Goal: Transaction & Acquisition: Obtain resource

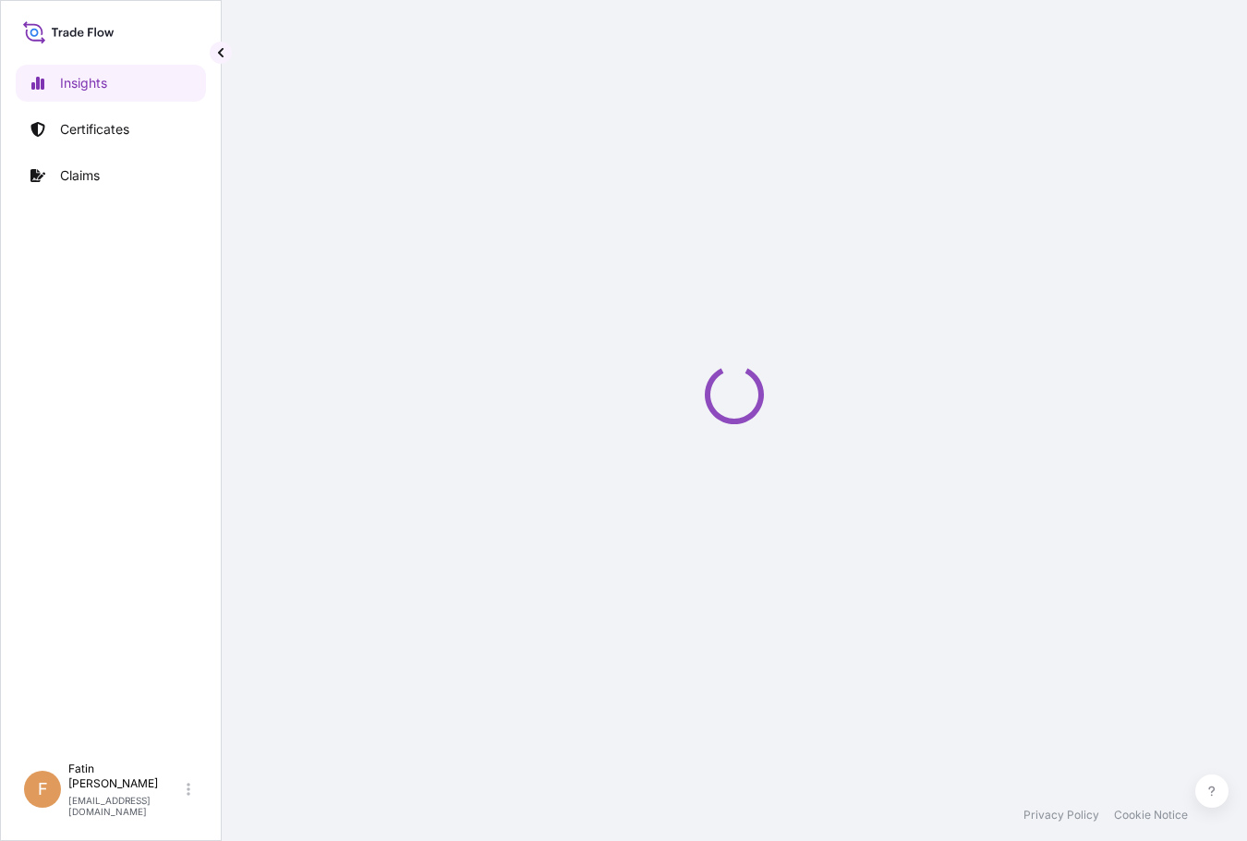
select select "2025"
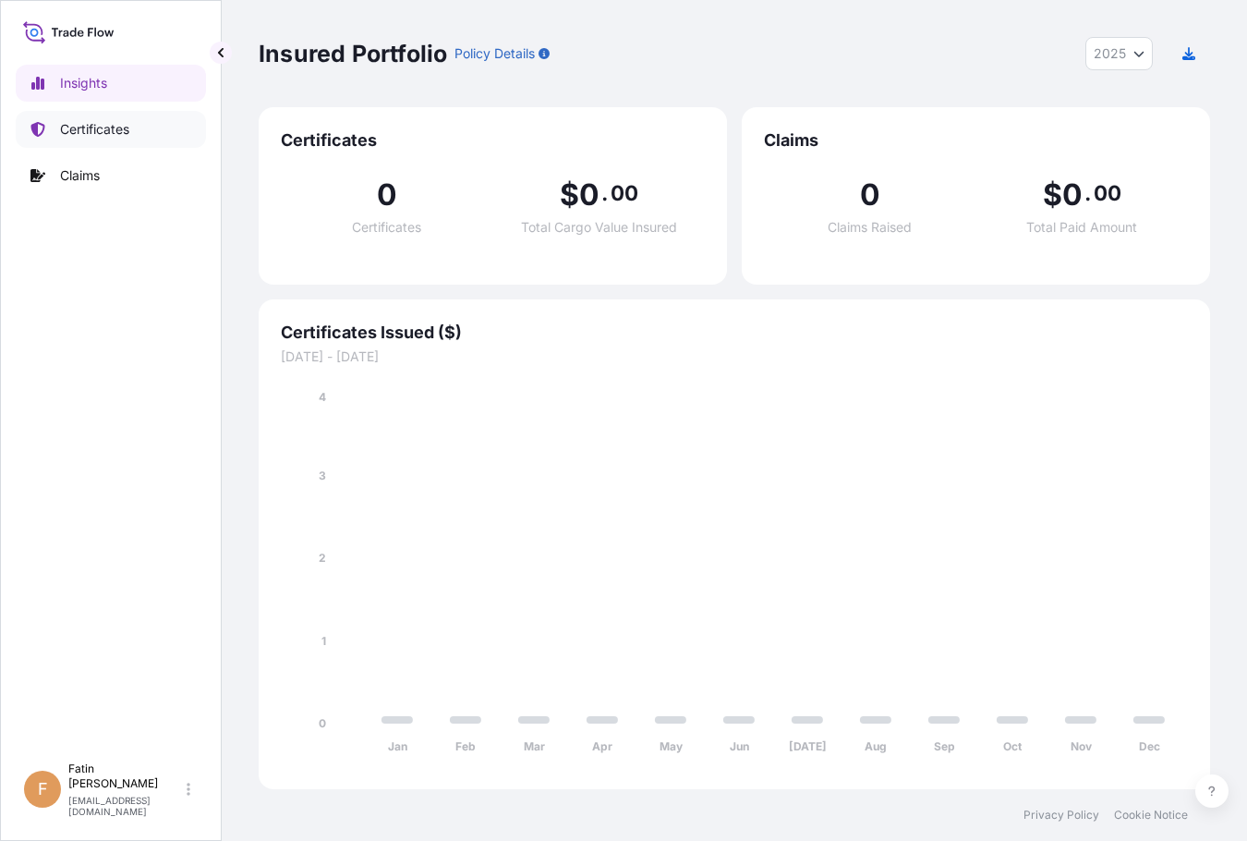
click at [85, 124] on p "Certificates" at bounding box center [94, 129] width 69 height 18
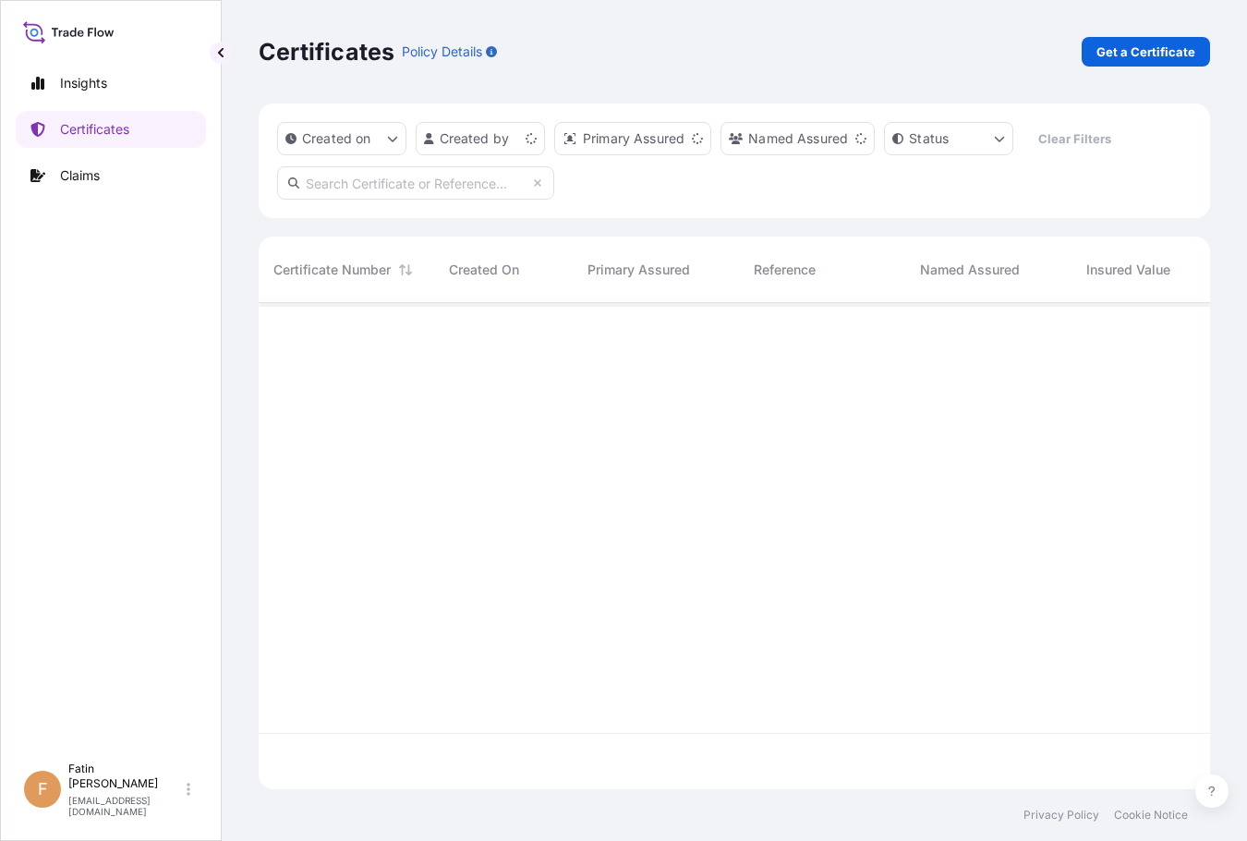
scroll to position [482, 937]
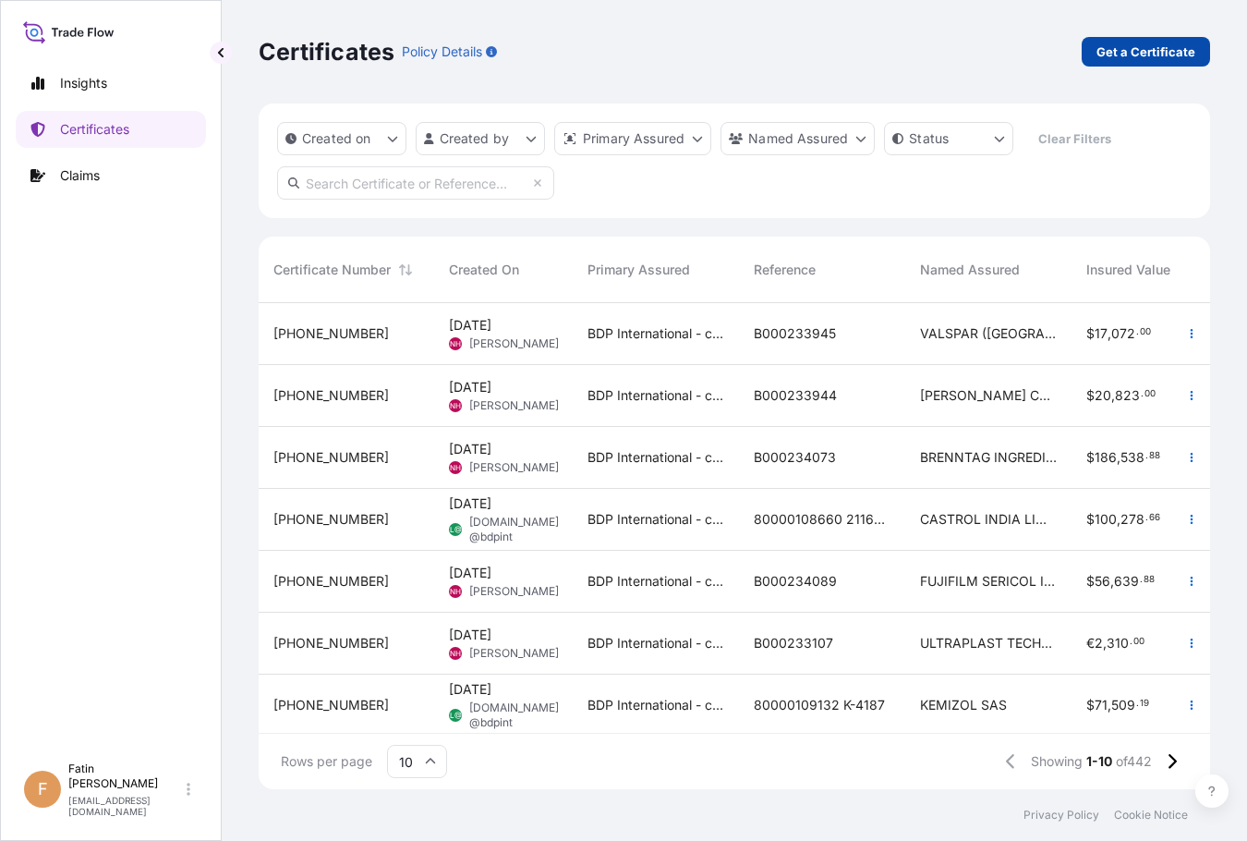
click at [1111, 47] on p "Get a Certificate" at bounding box center [1145, 51] width 99 height 18
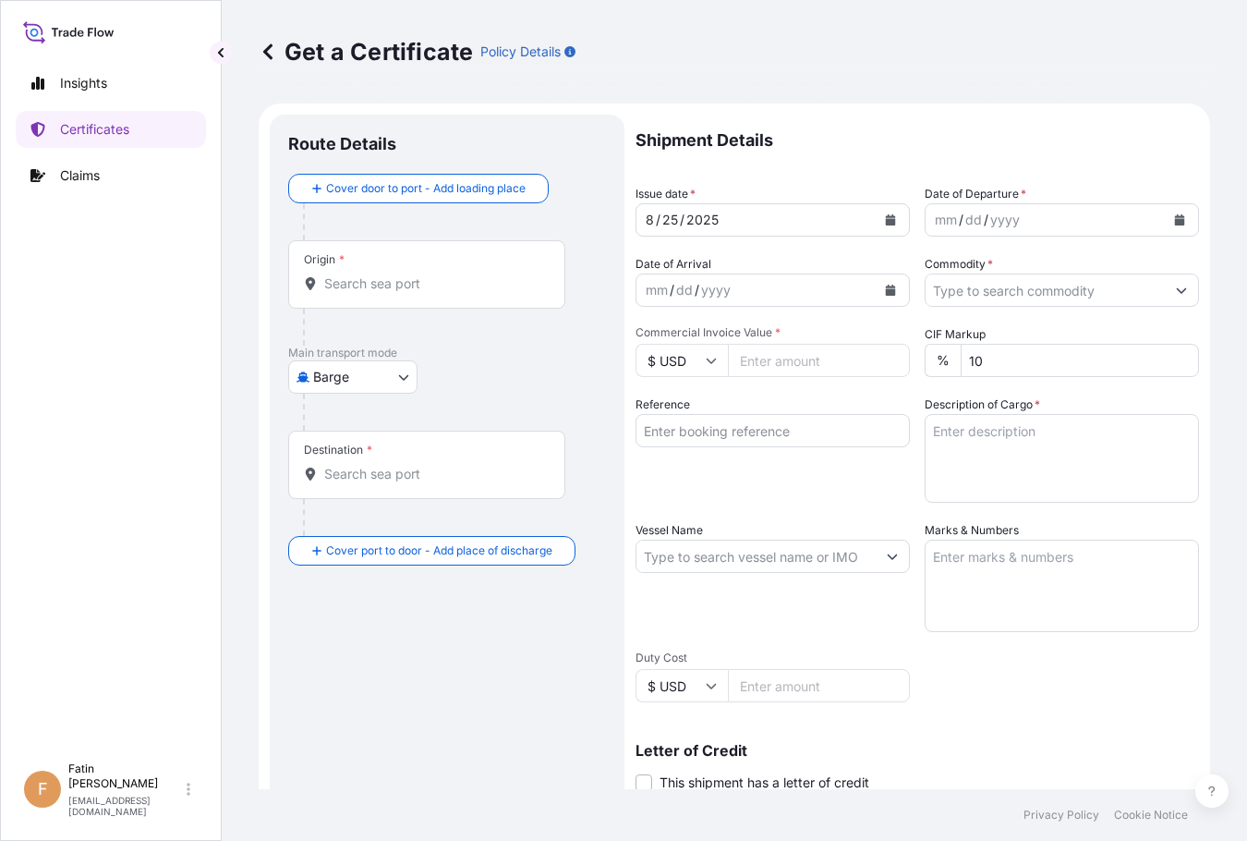
click at [362, 377] on body "Insights Certificates Claims F Fatin Japridin [EMAIL_ADDRESS][DOMAIN_NAME] Get …" at bounding box center [623, 420] width 1247 height 841
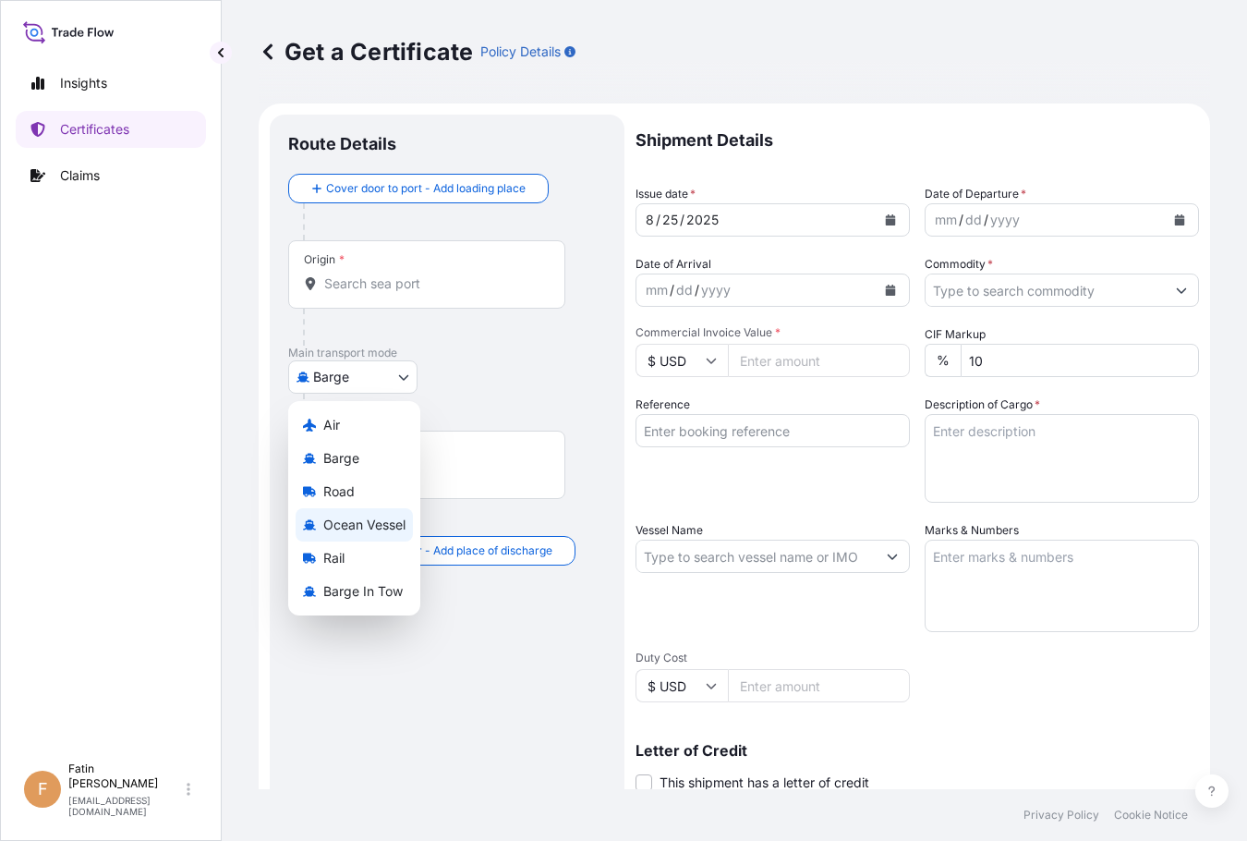
click at [355, 519] on span "Ocean Vessel" at bounding box center [364, 524] width 82 height 18
select select "Ocean Vessel"
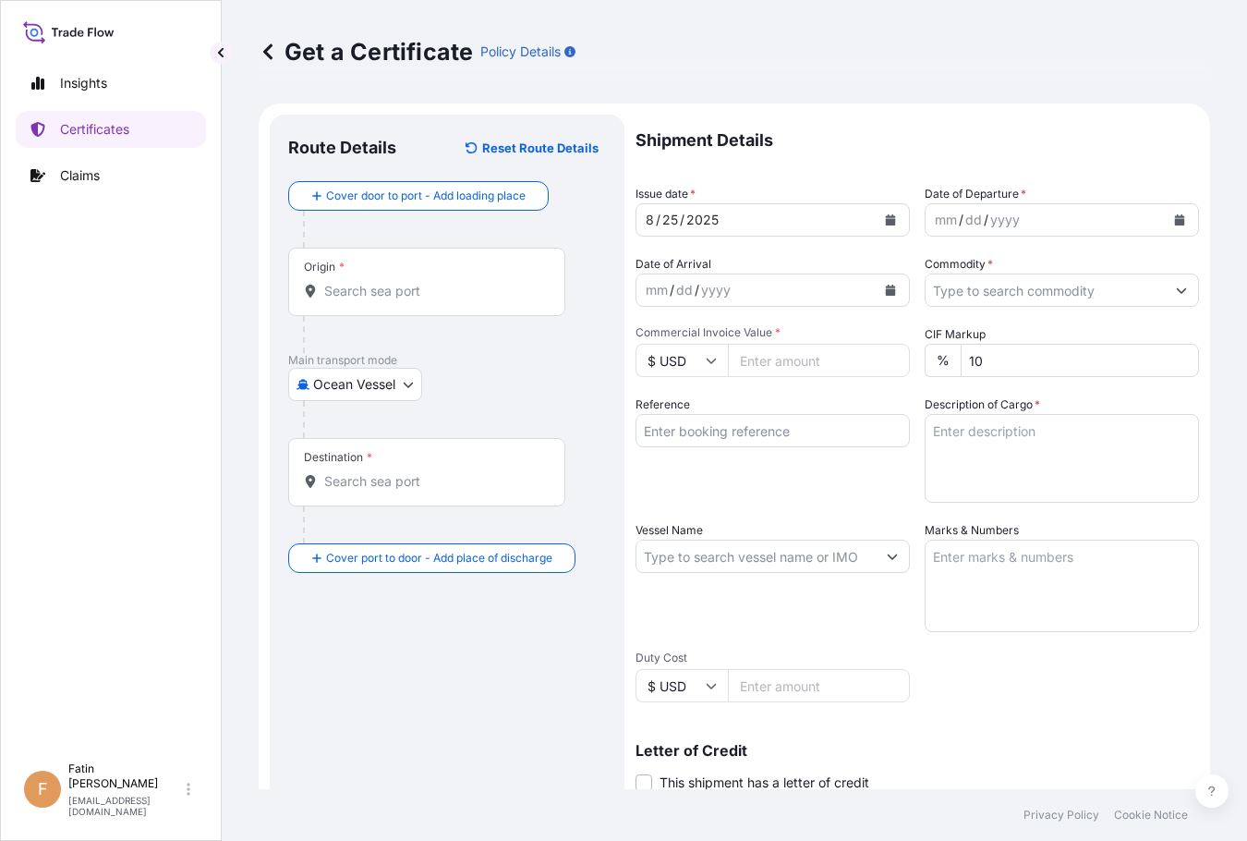
click at [709, 54] on div "Get a Certificate Policy Details" at bounding box center [734, 52] width 951 height 30
click at [1175, 216] on icon "Calendar" at bounding box center [1180, 219] width 10 height 11
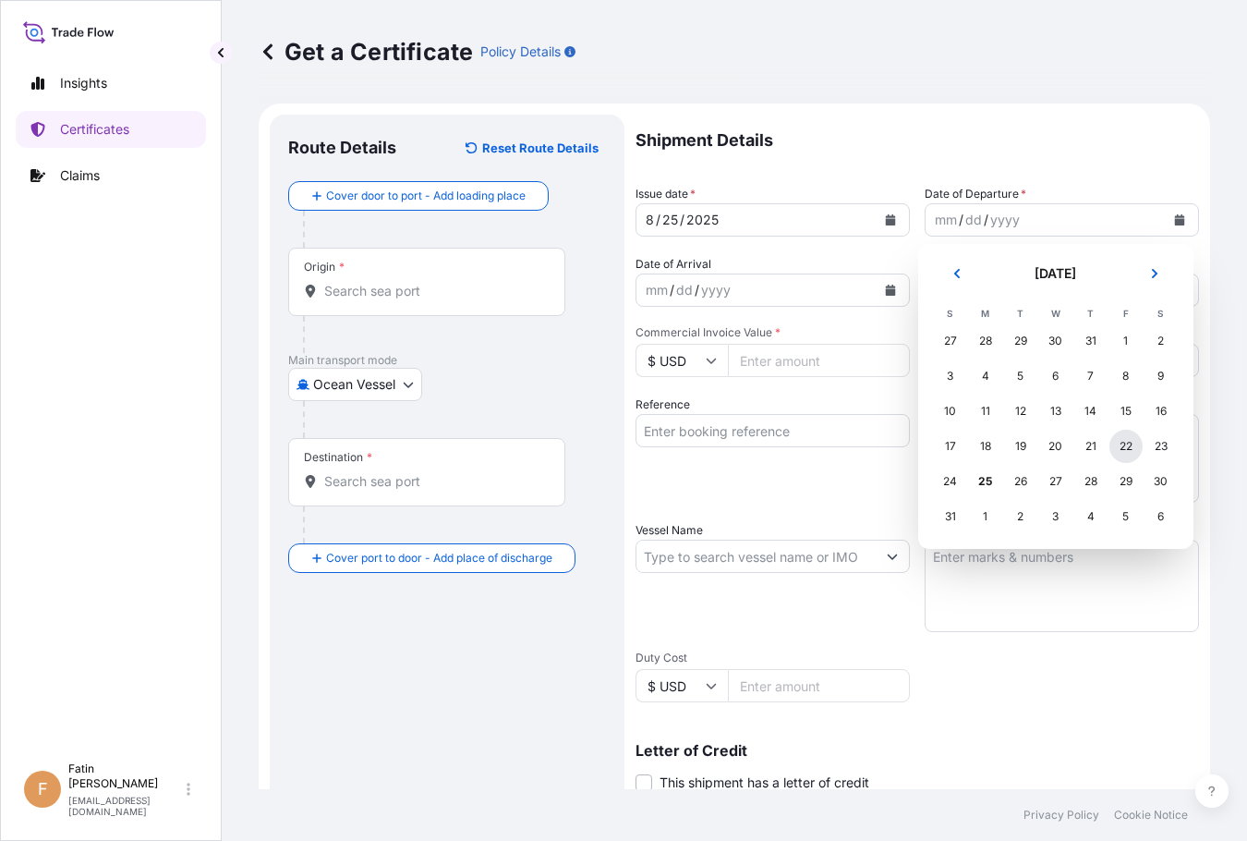
click at [1130, 444] on div "22" at bounding box center [1125, 445] width 33 height 33
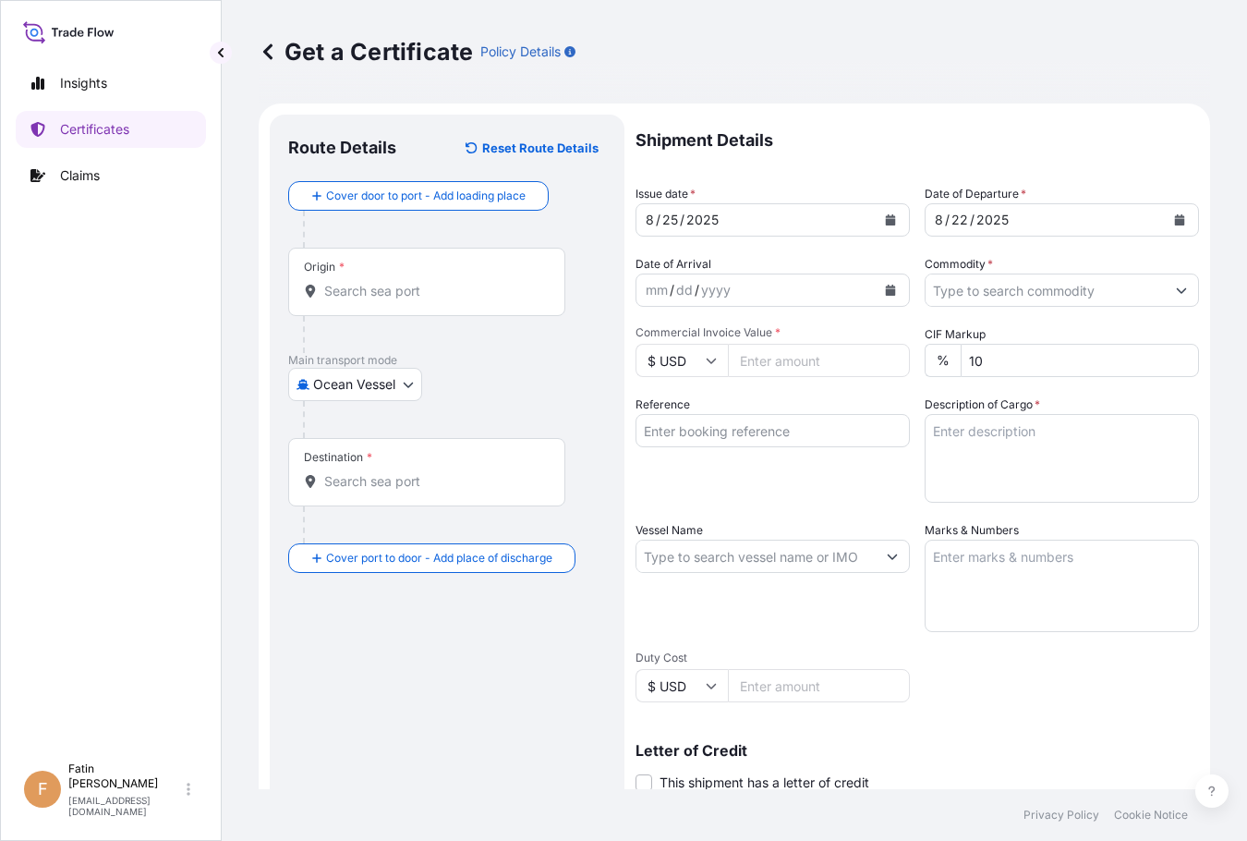
drag, startPoint x: 425, startPoint y: 719, endPoint x: 451, endPoint y: 700, distance: 31.8
click at [425, 719] on div "Route Details Reset Route Details Cover door to port - Add loading place Place …" at bounding box center [447, 580] width 318 height 895
click at [885, 297] on button "Calendar" at bounding box center [891, 290] width 30 height 30
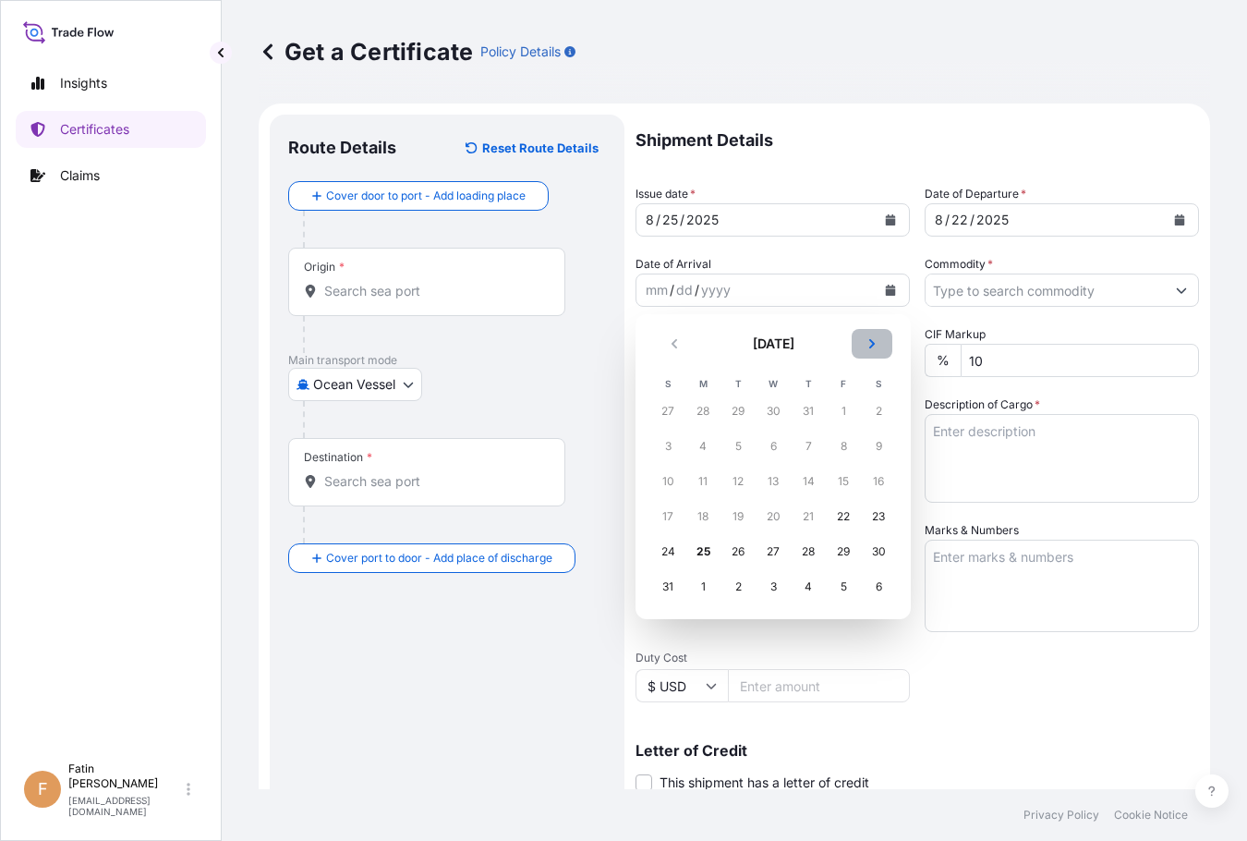
click at [882, 343] on button "Next" at bounding box center [872, 344] width 41 height 30
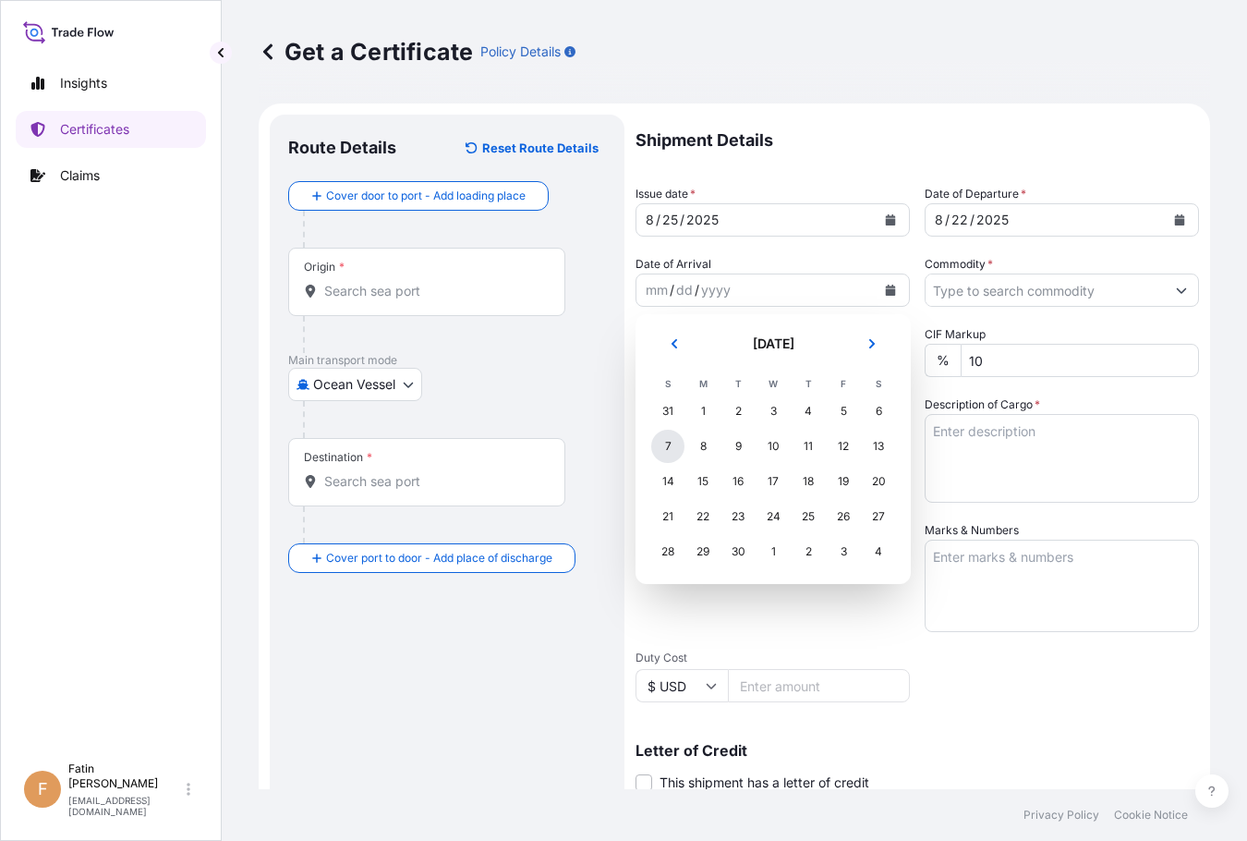
click at [660, 446] on div "7" at bounding box center [667, 445] width 33 height 33
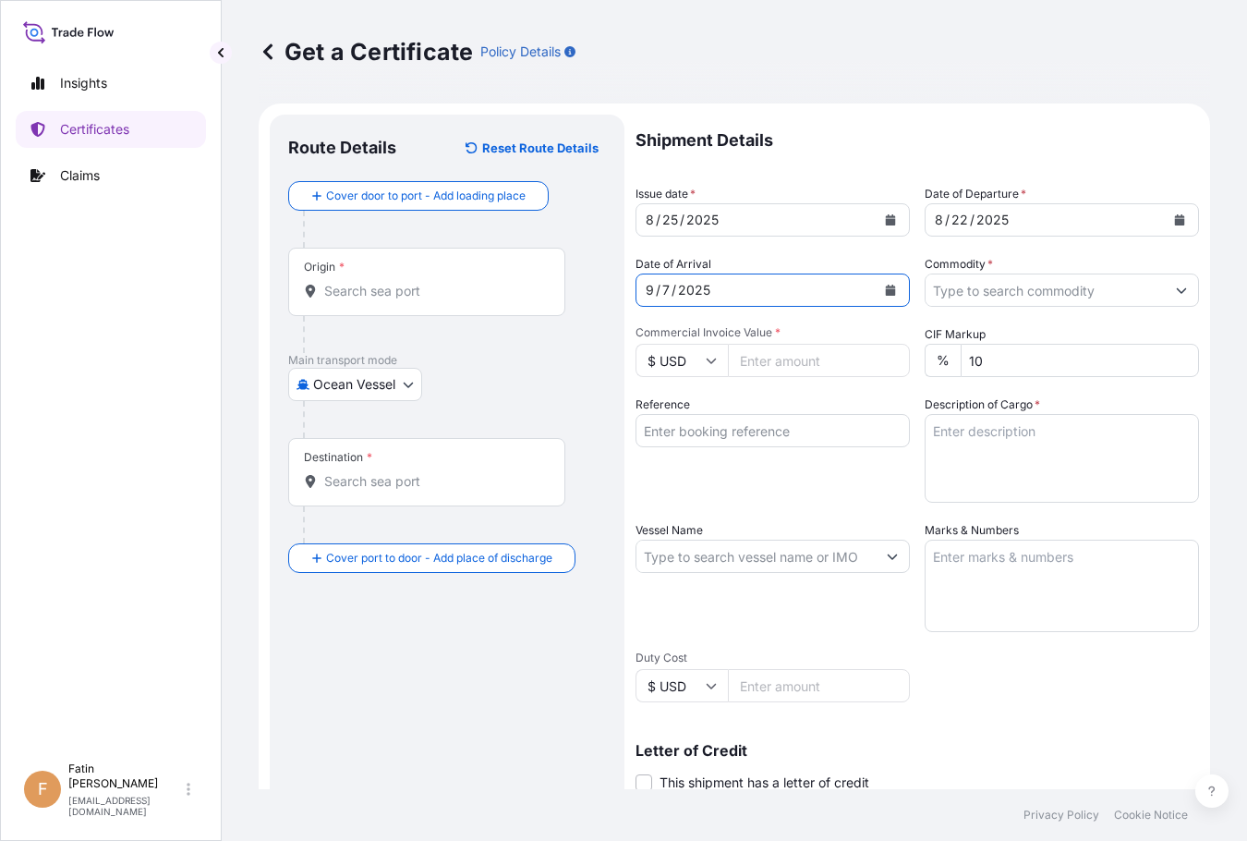
click at [1121, 296] on input "Commodity *" at bounding box center [1044, 289] width 239 height 33
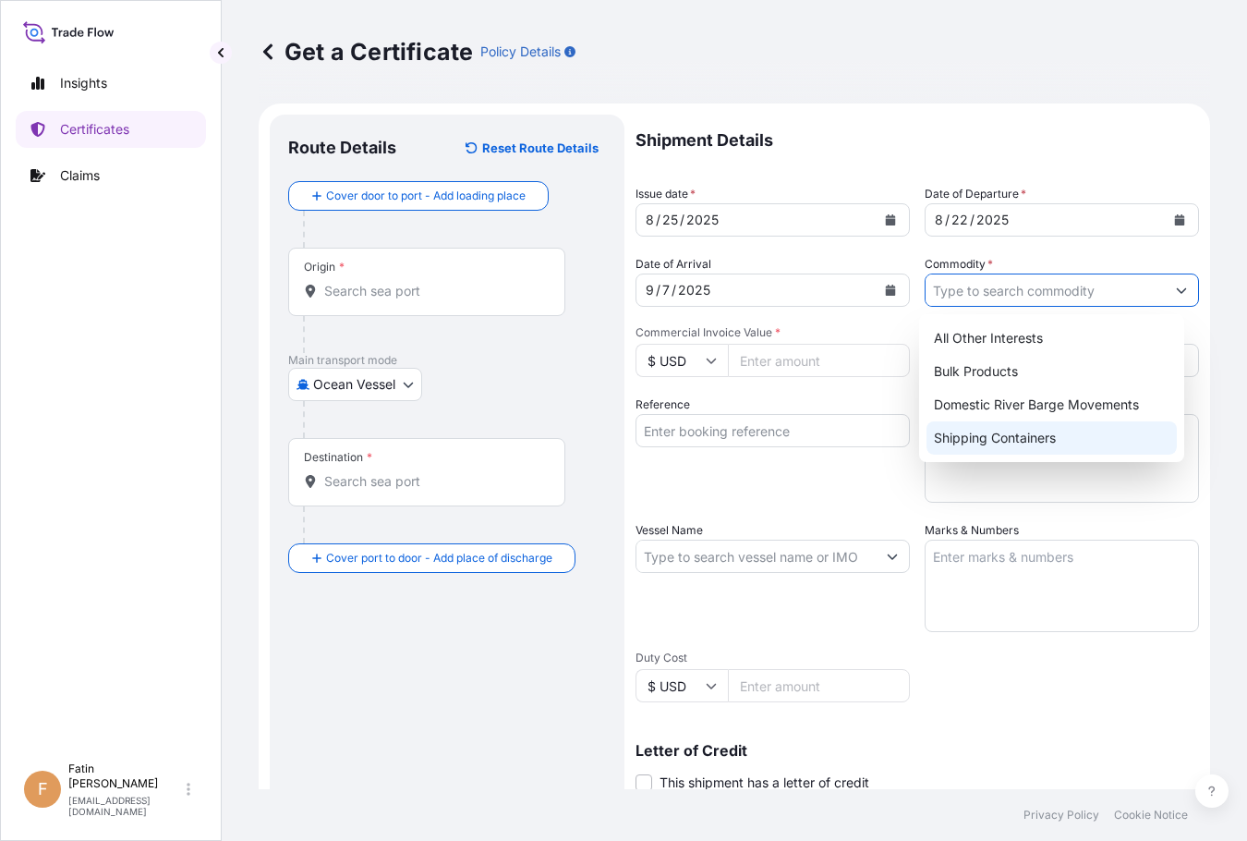
click at [1076, 430] on div "Shipping Containers" at bounding box center [1051, 437] width 251 height 33
type input "Shipping Containers"
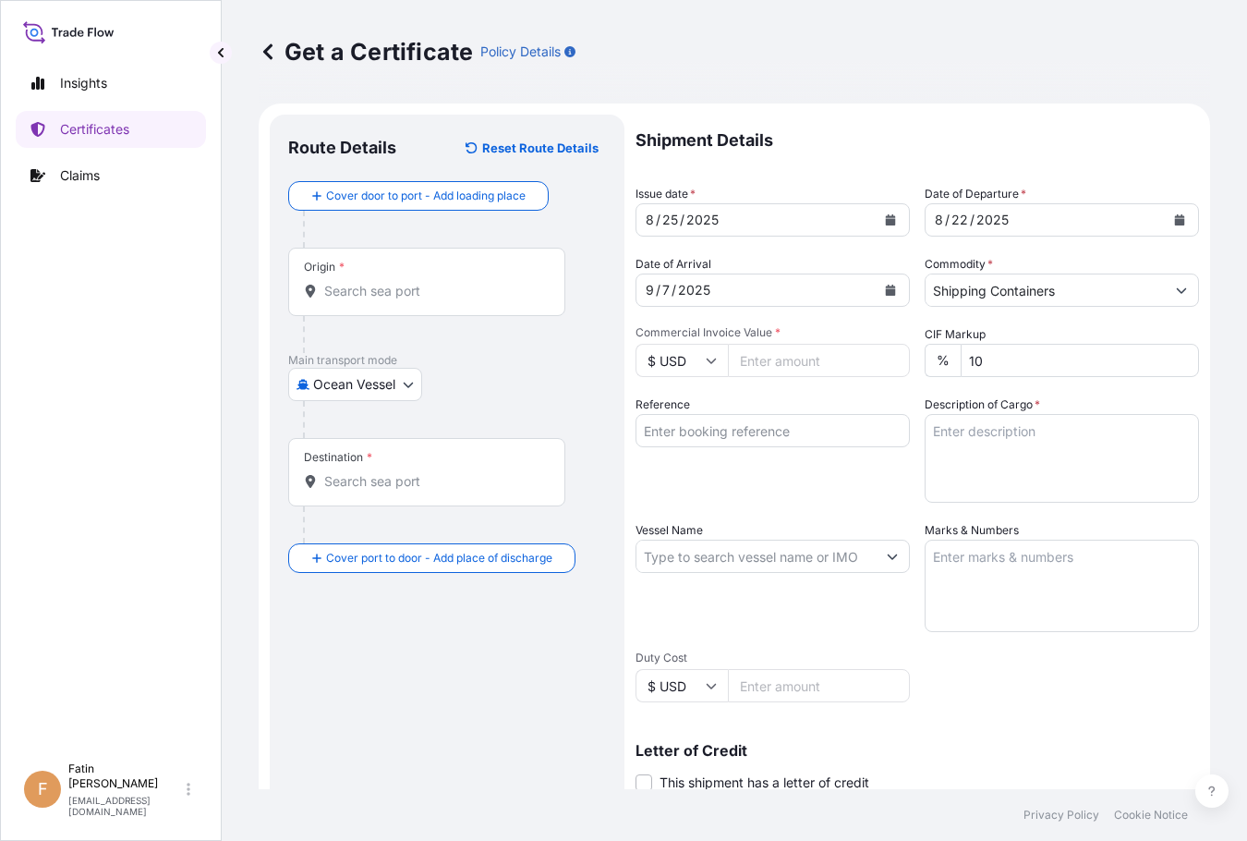
click at [485, 667] on div "Route Details Reset Route Details Cover door to port - Add loading place Place …" at bounding box center [447, 580] width 318 height 895
click at [698, 439] on input "Reference" at bounding box center [772, 430] width 274 height 33
paste input "B000233396"
type input "B000233396"
click at [514, 679] on div "Route Details Reset Route Details Cover door to port - Add loading place Place …" at bounding box center [447, 580] width 318 height 895
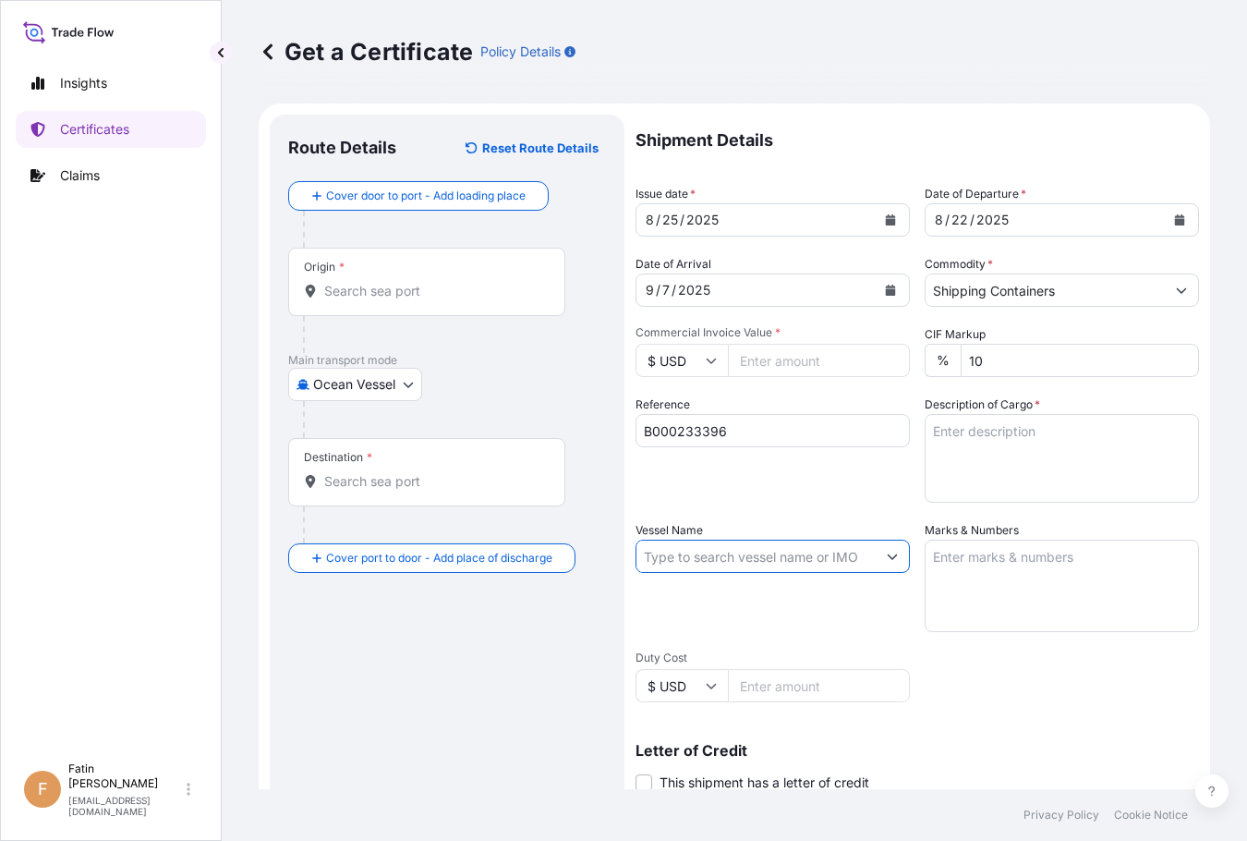
click at [801, 547] on input "Vessel Name" at bounding box center [755, 555] width 239 height 33
paste input "MSC [PERSON_NAME]"
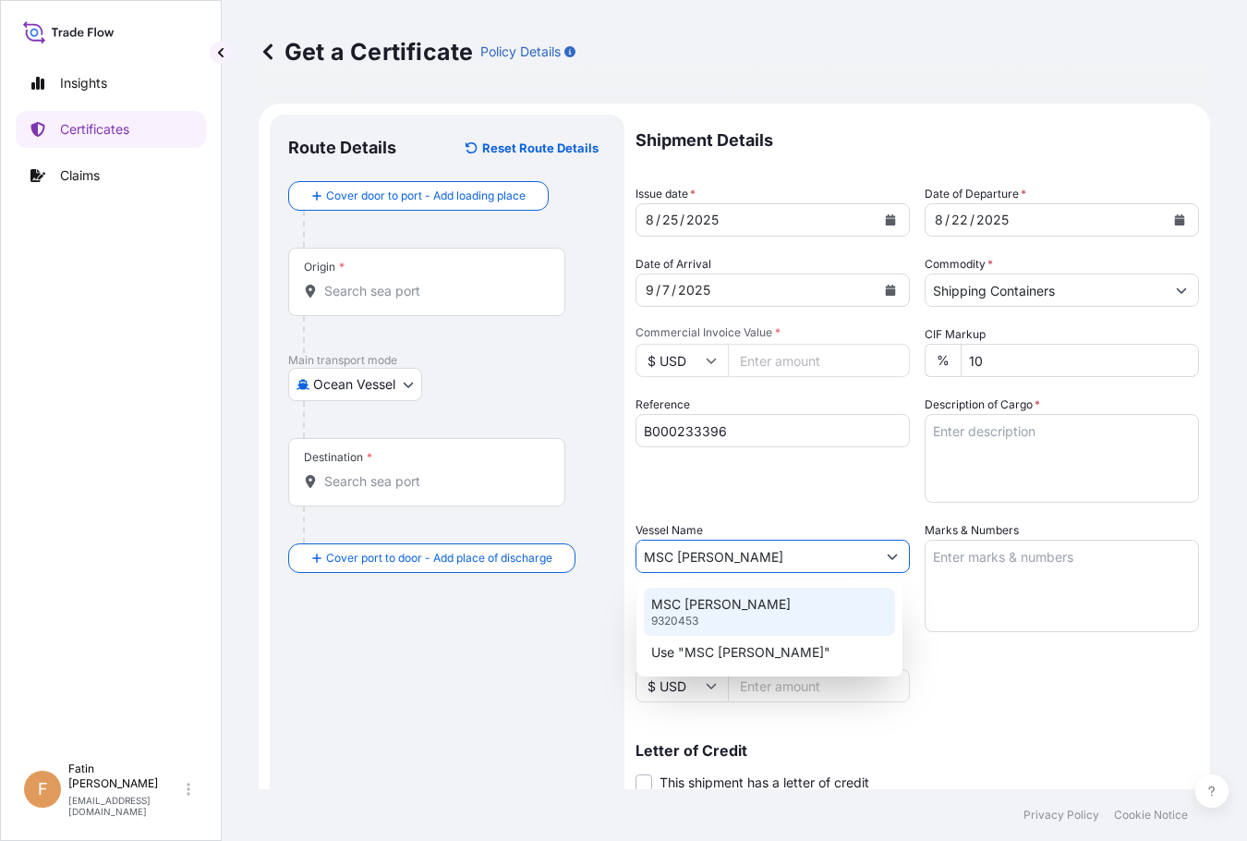
click at [787, 597] on div "MSC [PERSON_NAME] 9320453" at bounding box center [769, 611] width 251 height 48
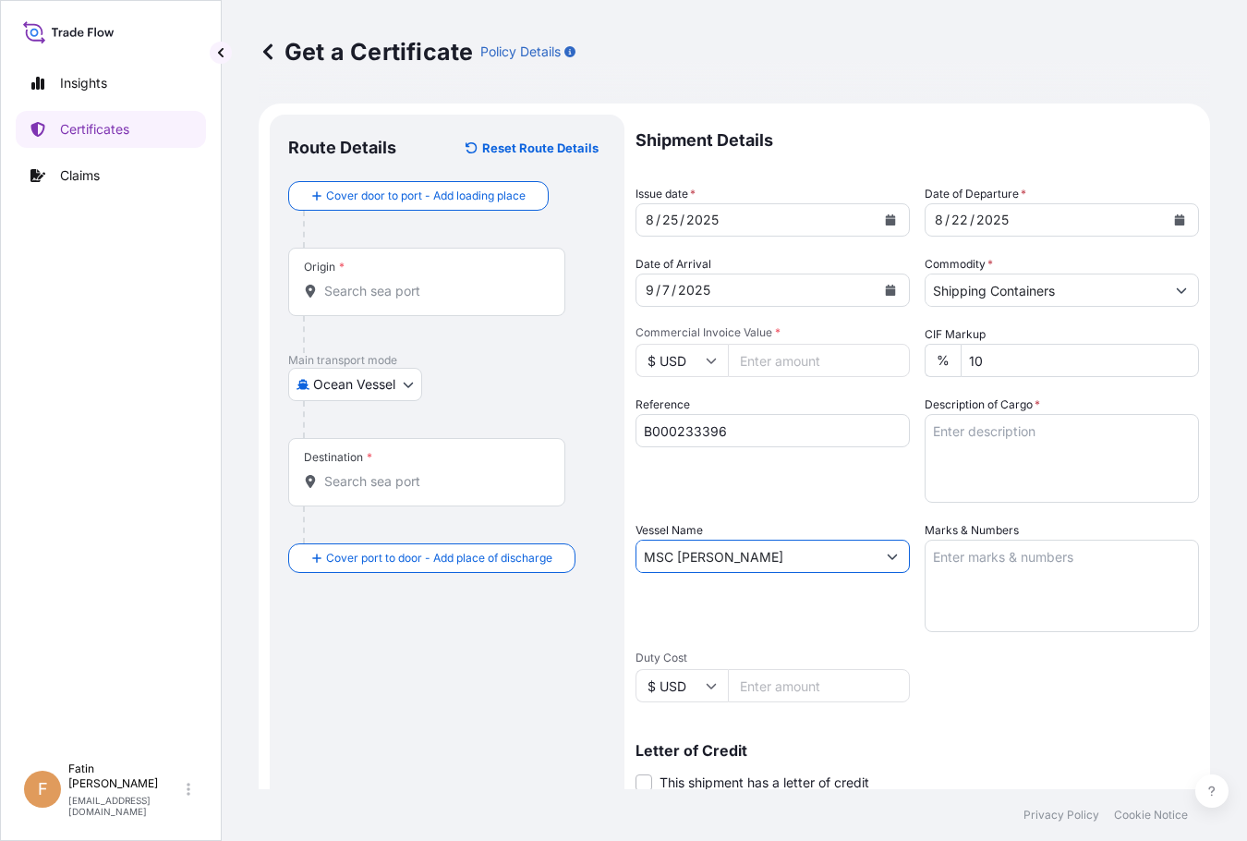
type input "MSC [PERSON_NAME]"
click at [350, 290] on input "Origin *" at bounding box center [433, 291] width 218 height 18
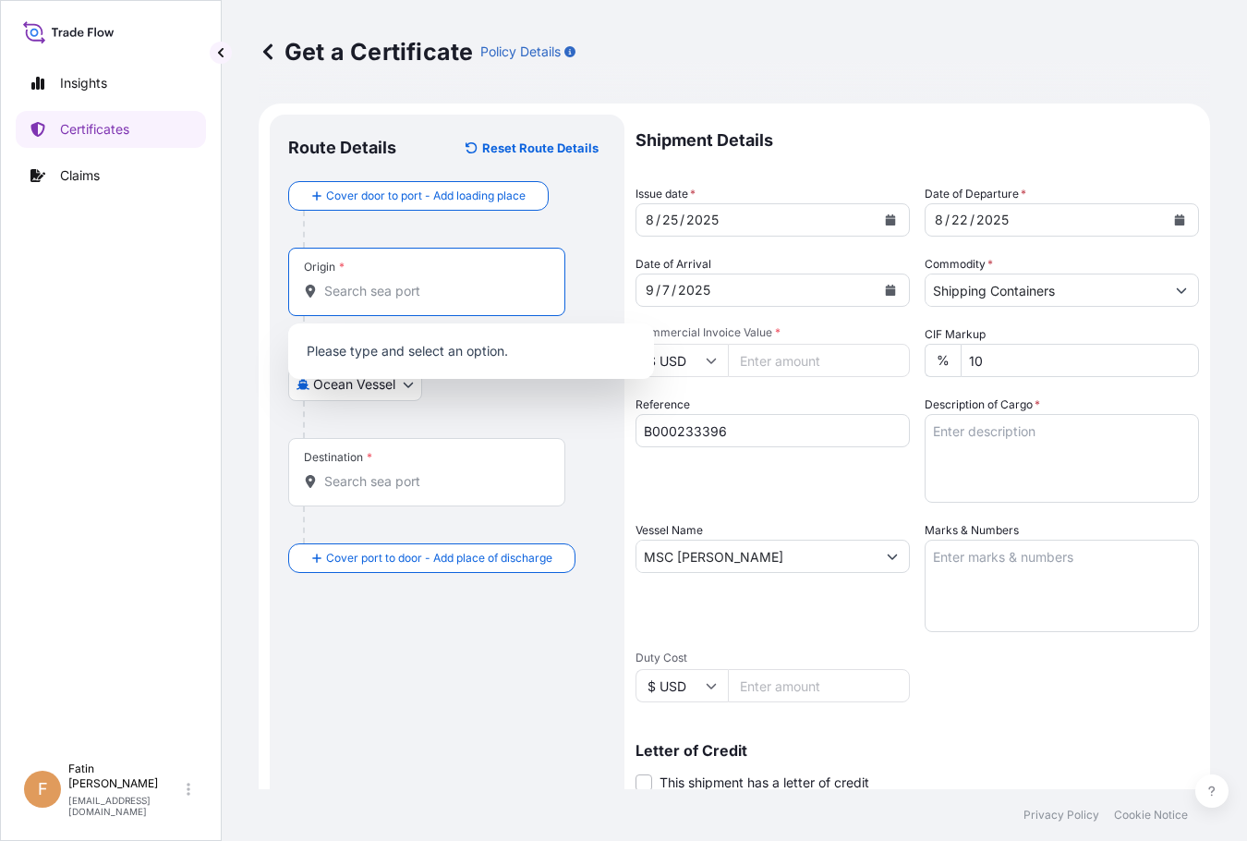
paste input "MEERHOUT"
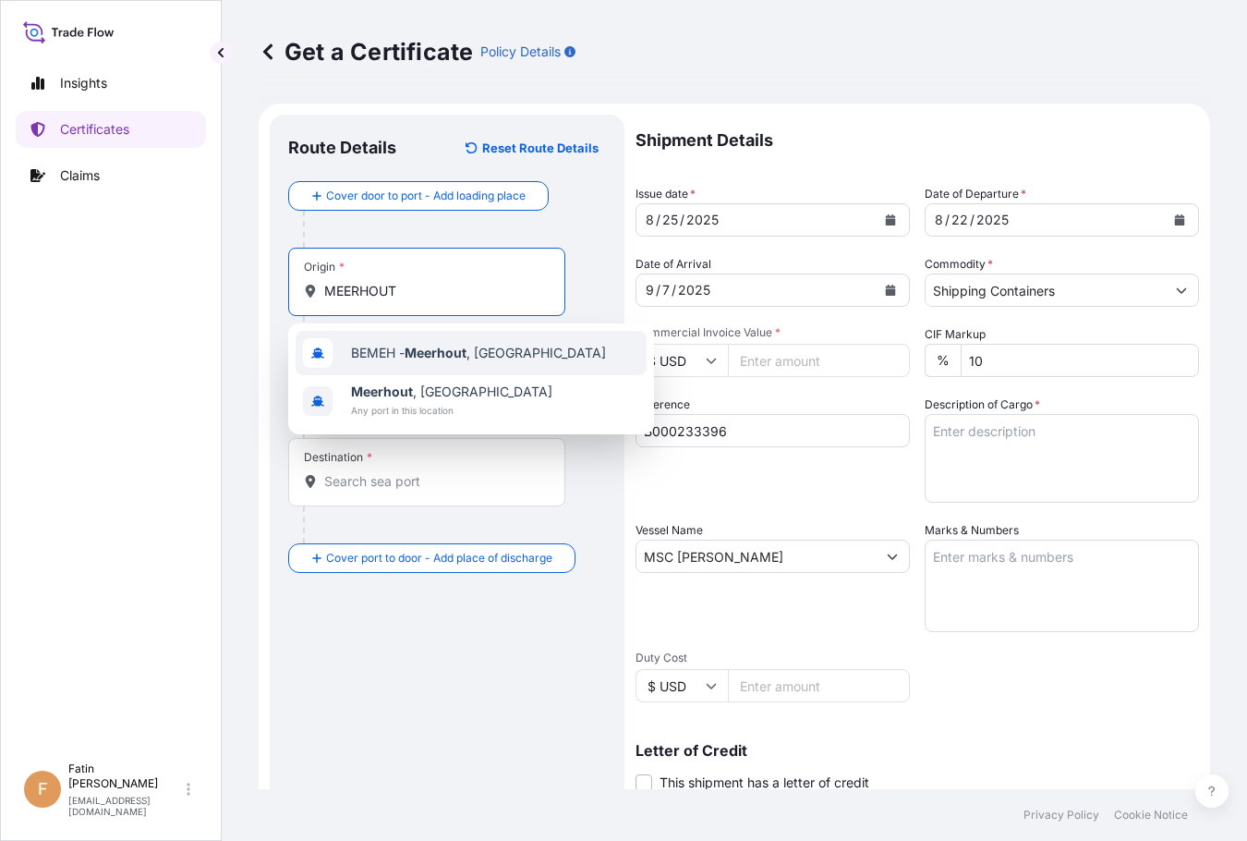
click at [370, 338] on div "BEMEH - [GEOGRAPHIC_DATA] , [GEOGRAPHIC_DATA]" at bounding box center [471, 353] width 351 height 44
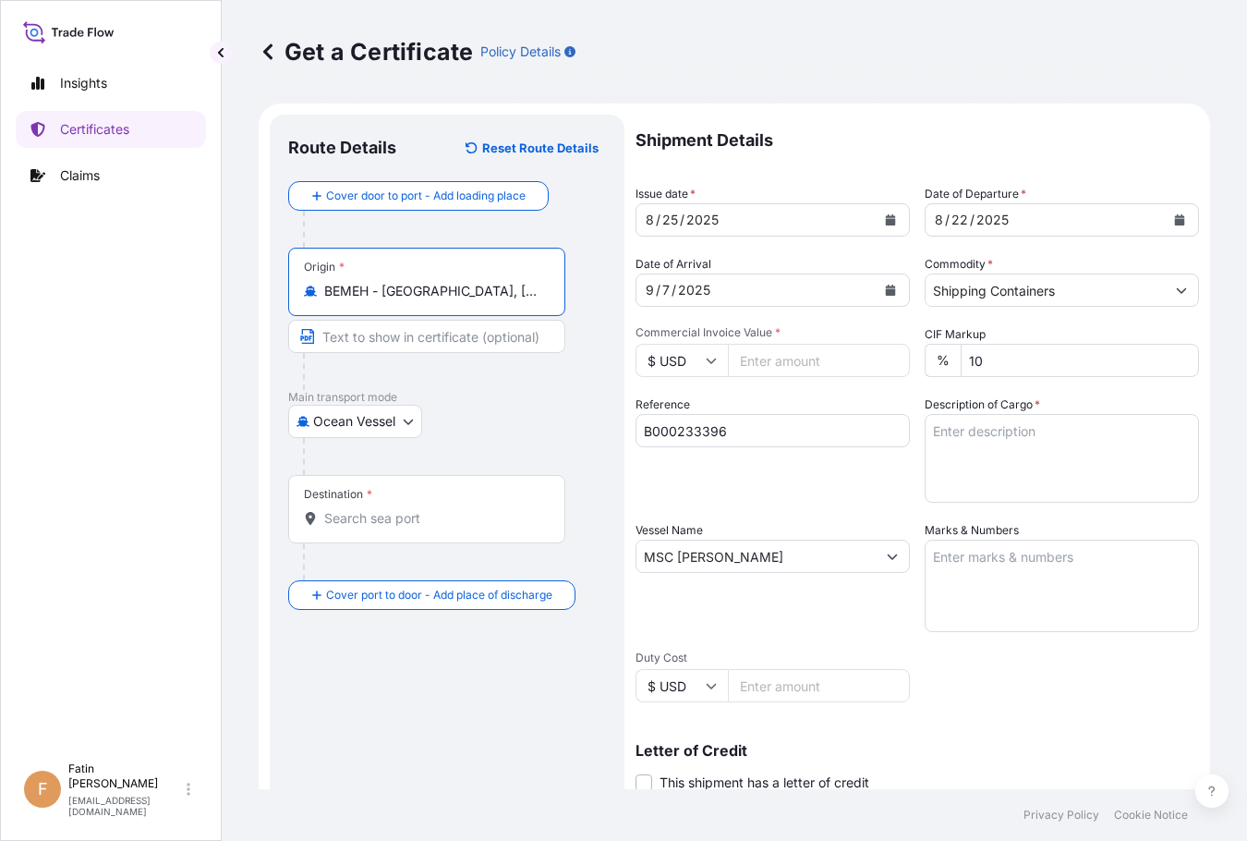
type input "BEMEH - [GEOGRAPHIC_DATA], [GEOGRAPHIC_DATA]"
click at [425, 516] on input "Destination *" at bounding box center [433, 518] width 218 height 18
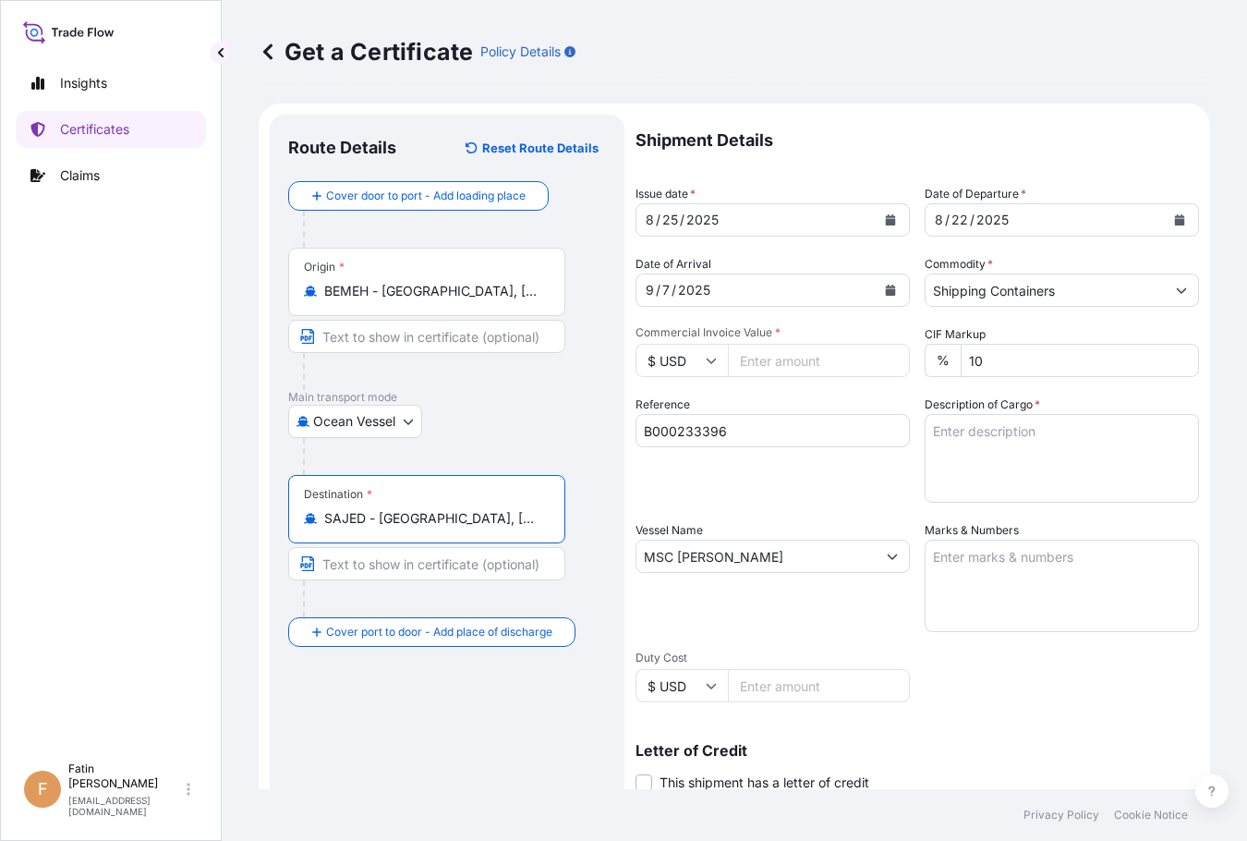
type input "SAJED - [GEOGRAPHIC_DATA], [GEOGRAPHIC_DATA]"
click at [766, 365] on input "Commercial Invoice Value *" at bounding box center [819, 360] width 182 height 33
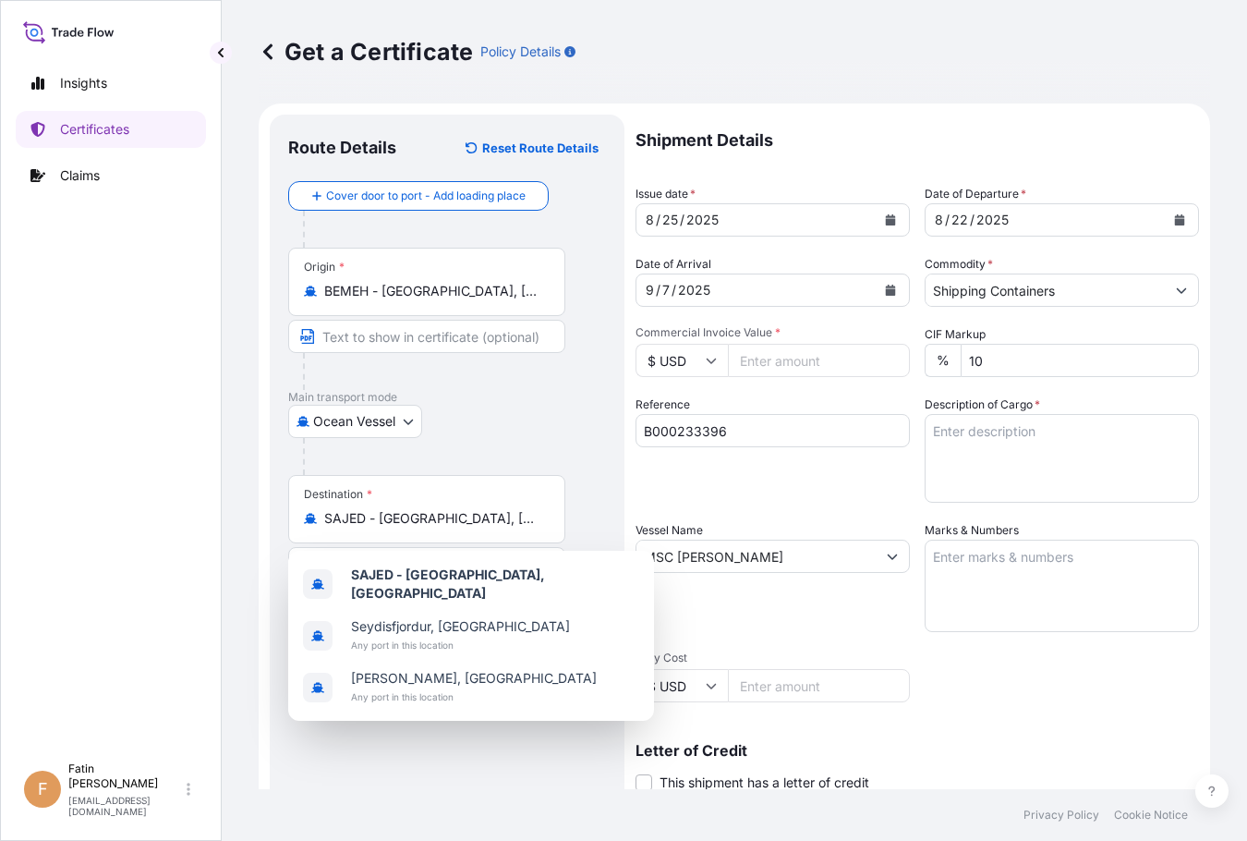
paste input "385560.00"
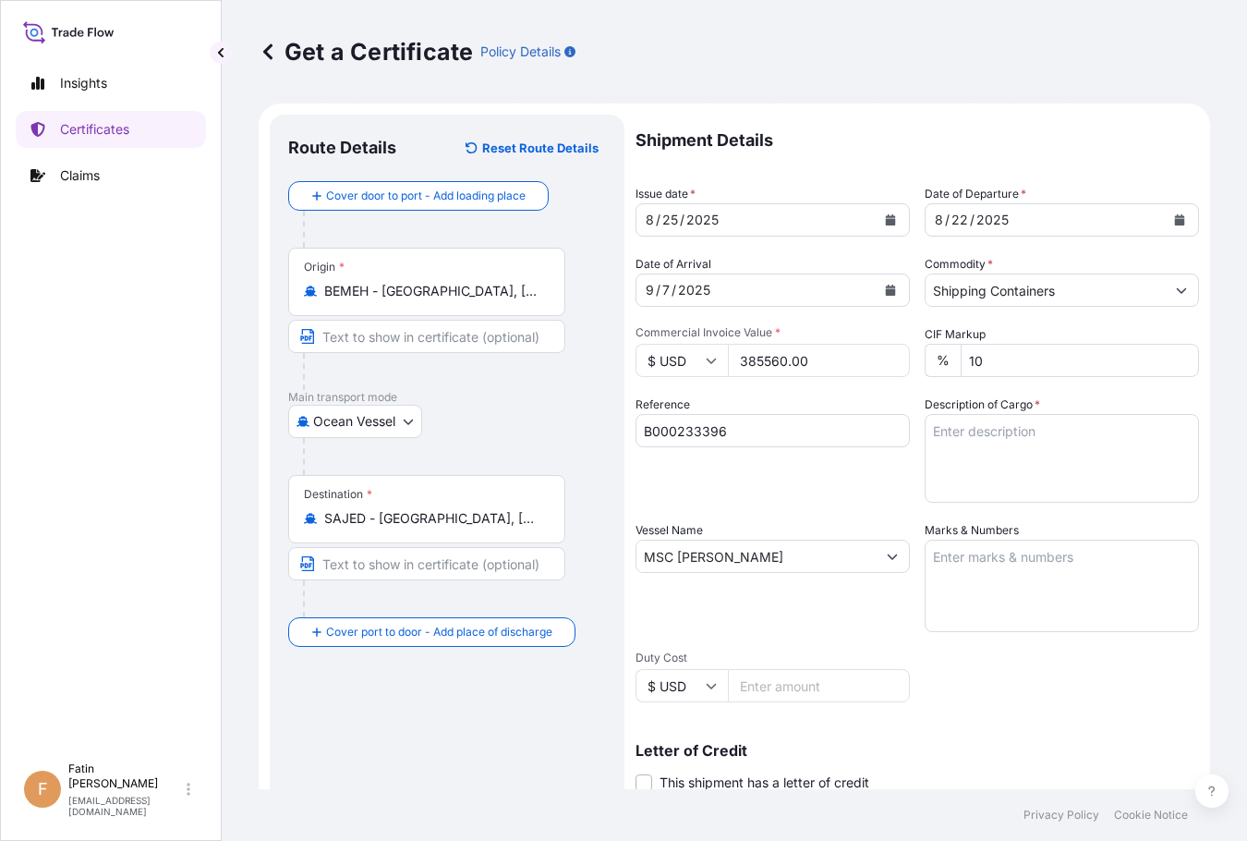
type input "385560.00"
drag, startPoint x: 148, startPoint y: 378, endPoint x: 200, endPoint y: 409, distance: 60.5
click at [148, 378] on div "Insights Certificates Claims" at bounding box center [111, 400] width 190 height 705
click at [986, 554] on textarea "Marks & Numbers" at bounding box center [1062, 585] width 274 height 92
paste textarea "34 BOX LOADED ONTO 34 PALLETS LOADED INTO 1 40' HIGH CUBE CONTAINER CHLORINATED…"
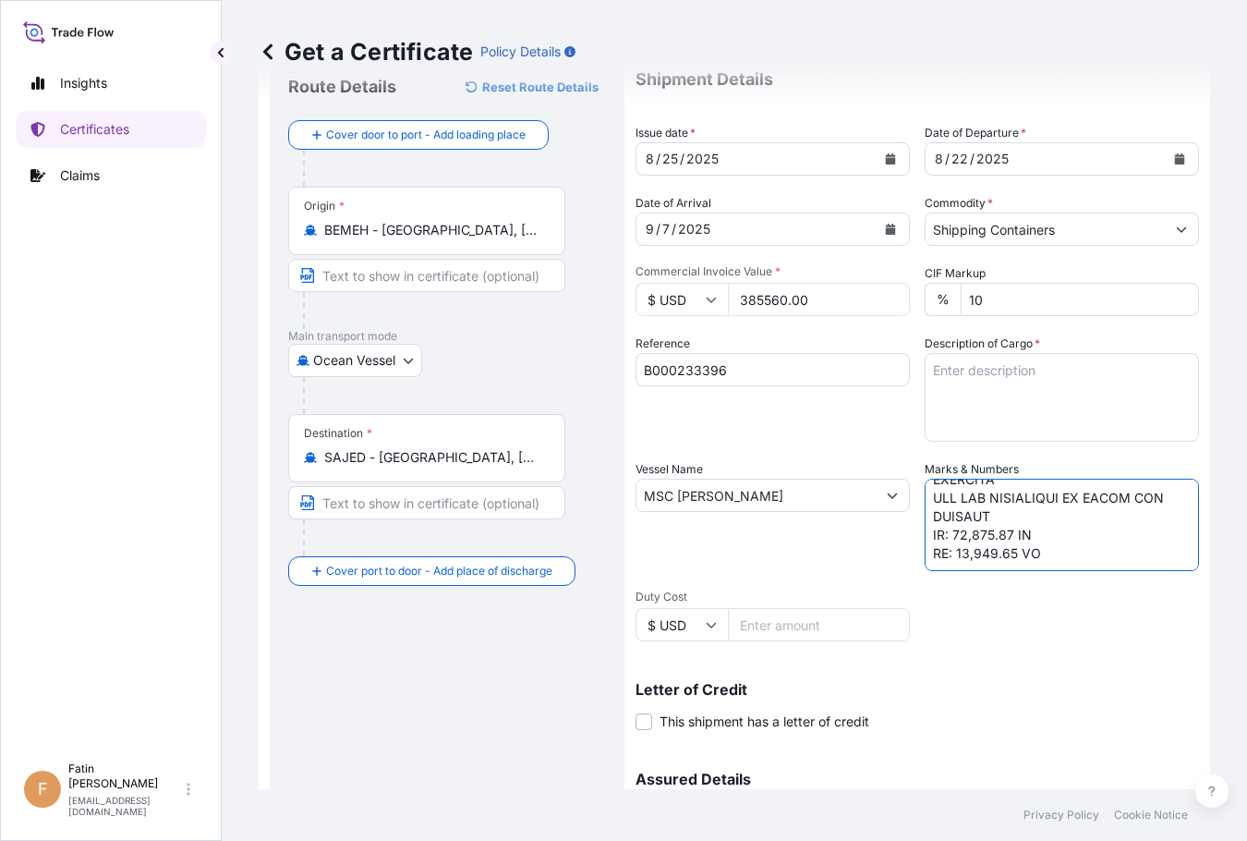
scroll to position [269, 0]
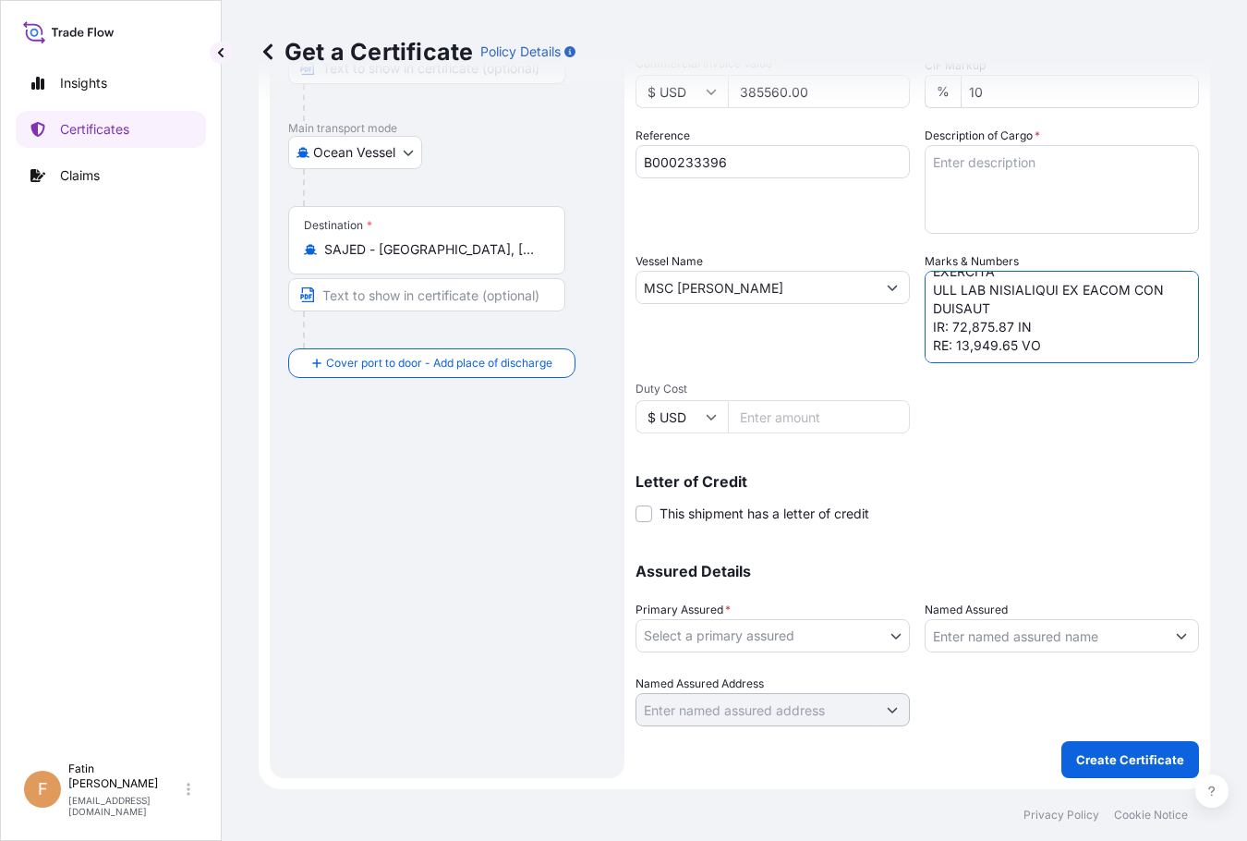
type textarea "34 BOX LOADED ONTO 34 PALLETS LOADED INTO 1 40' HIGH CUBE CONTAINER CHLORINATED…"
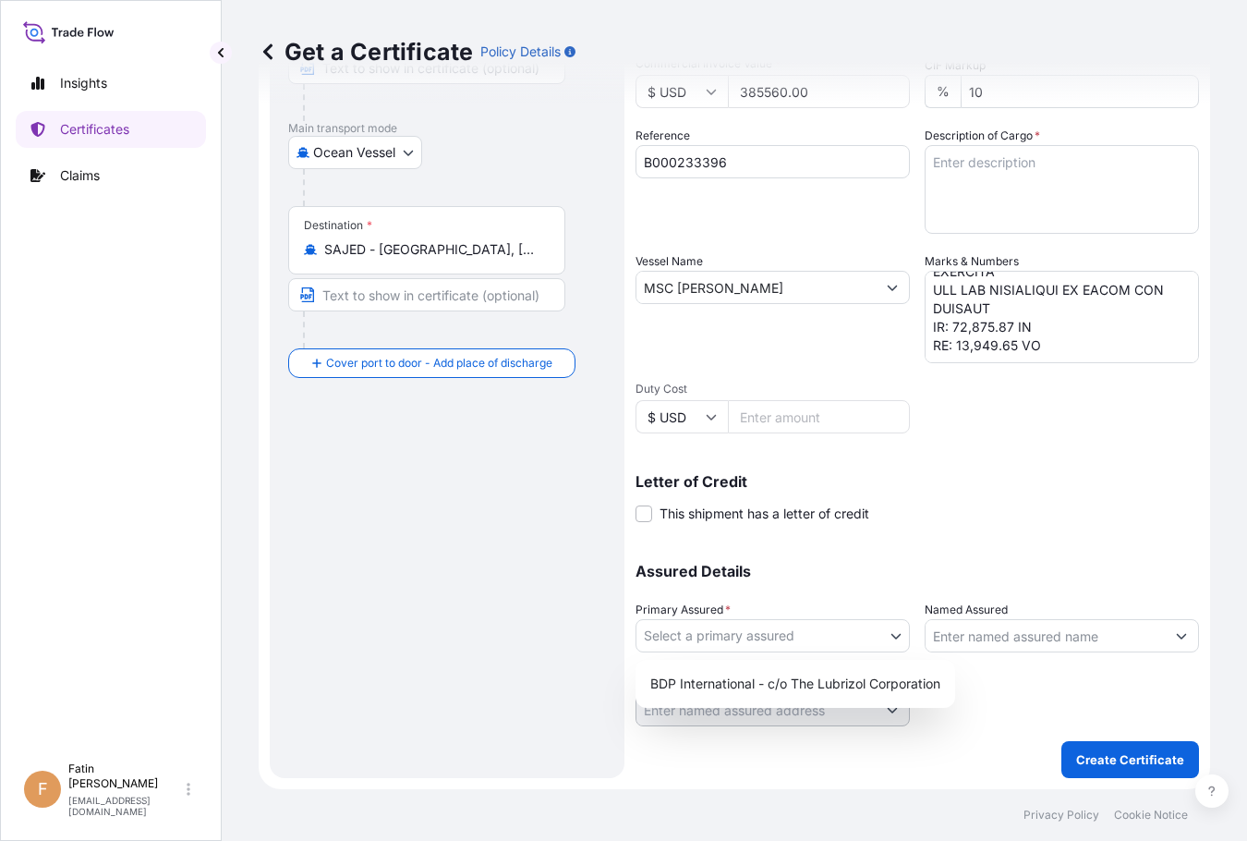
click at [883, 634] on body "Insights Certificates Claims F Fatin Japridin [EMAIL_ADDRESS][DOMAIN_NAME] Get …" at bounding box center [623, 420] width 1247 height 841
click at [512, 630] on div "Route Details Reset Route Details Cover door to port - Add loading place Place …" at bounding box center [447, 311] width 318 height 895
click at [971, 635] on input "Named Assured" at bounding box center [1044, 635] width 239 height 33
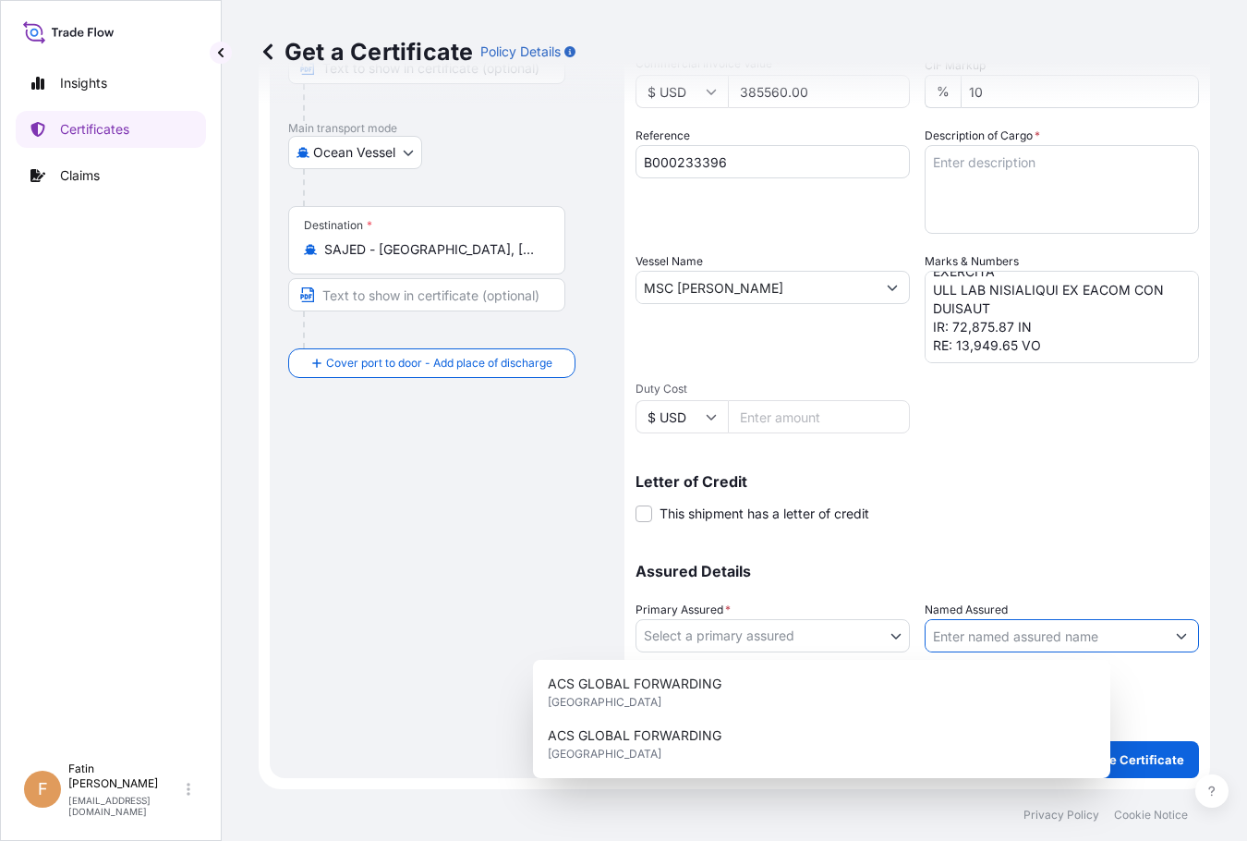
paste input "NEW PRODUCTS INDUSTRIES CO LTD"
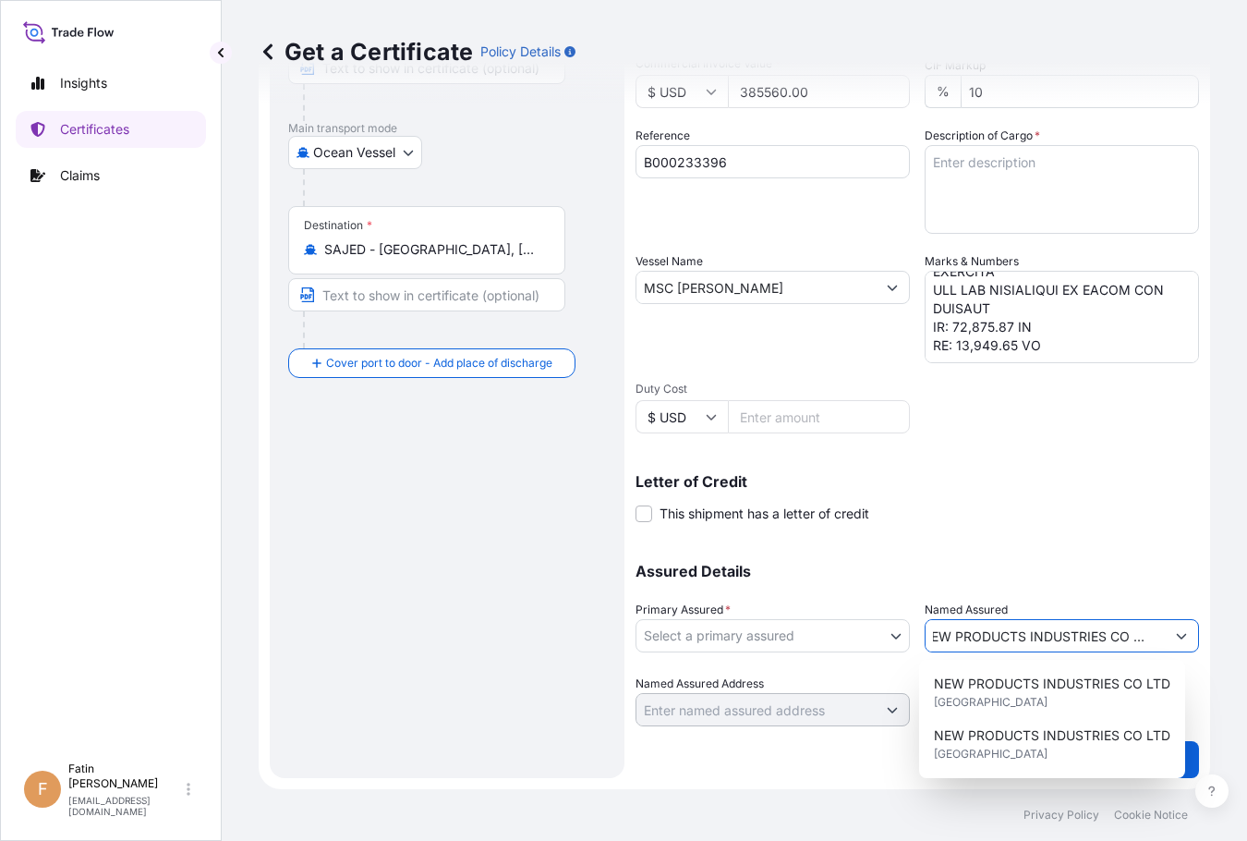
type input "NEW PRODUCTS INDUSTRIES CO LTD"
click at [1096, 570] on p "Assured Details" at bounding box center [916, 570] width 563 height 15
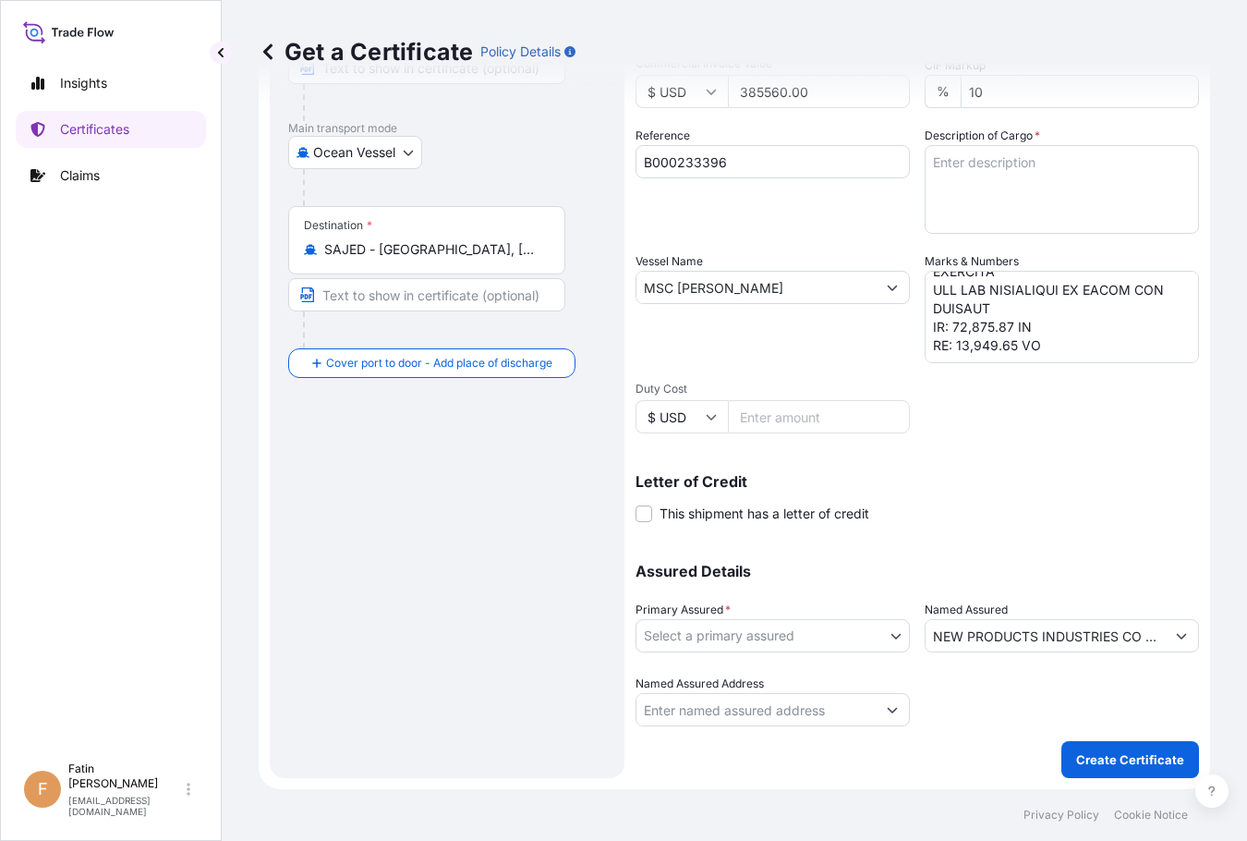
click at [885, 635] on body "15 options available. 0 options available. 8 options available. Insights Certif…" at bounding box center [623, 420] width 1247 height 841
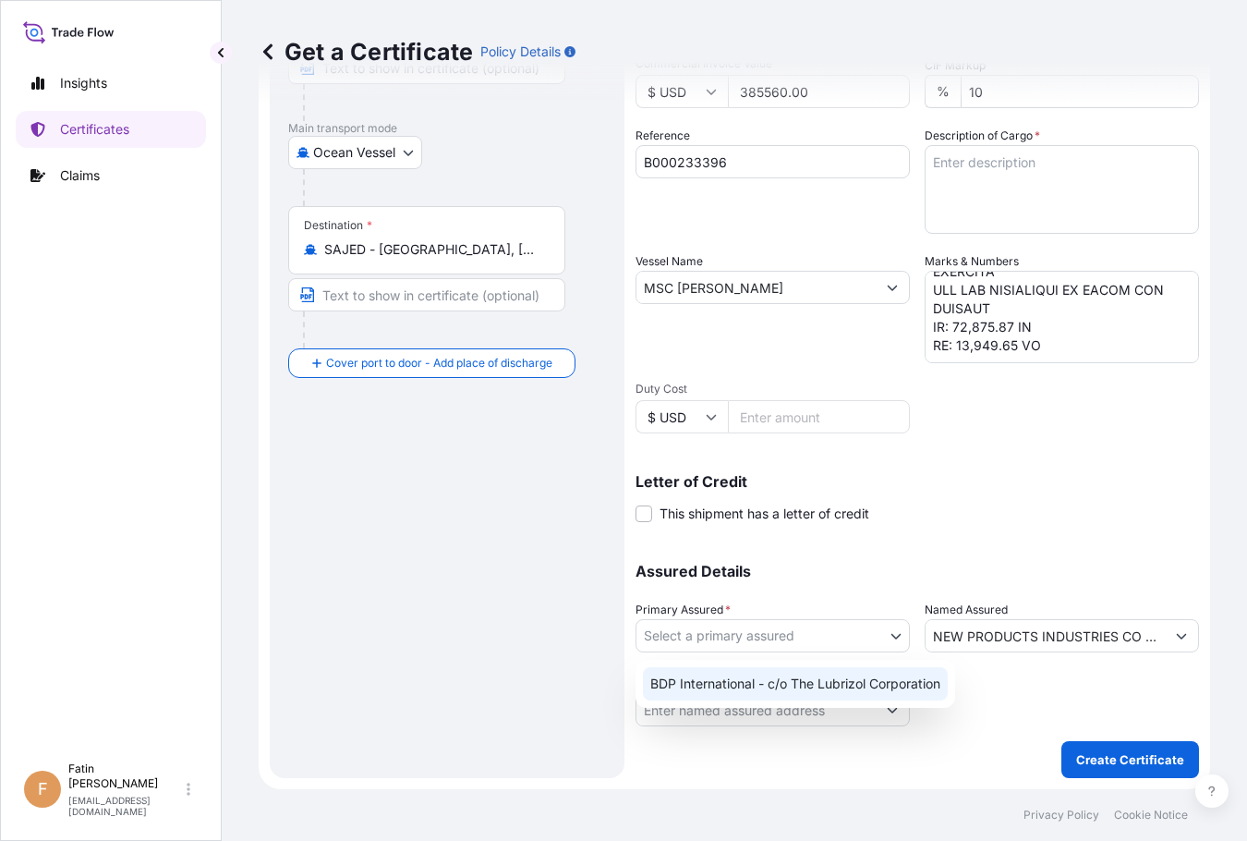
click at [824, 679] on div "BDP International - c/o The Lubrizol Corporation" at bounding box center [795, 683] width 305 height 33
select select "31972"
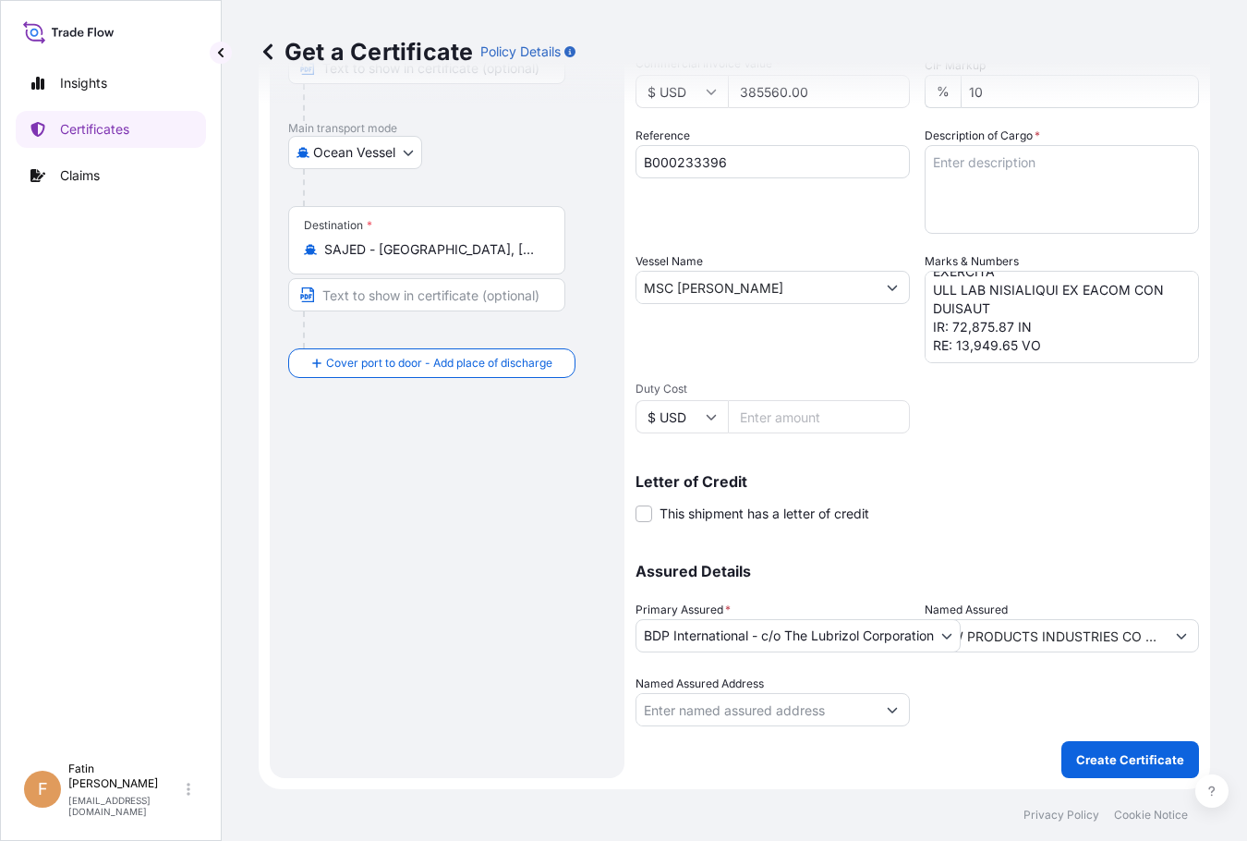
drag, startPoint x: 537, startPoint y: 680, endPoint x: 554, endPoint y: 682, distance: 17.6
click at [537, 680] on div "Route Details Reset Route Details Cover door to port - Add loading place Place …" at bounding box center [447, 311] width 318 height 895
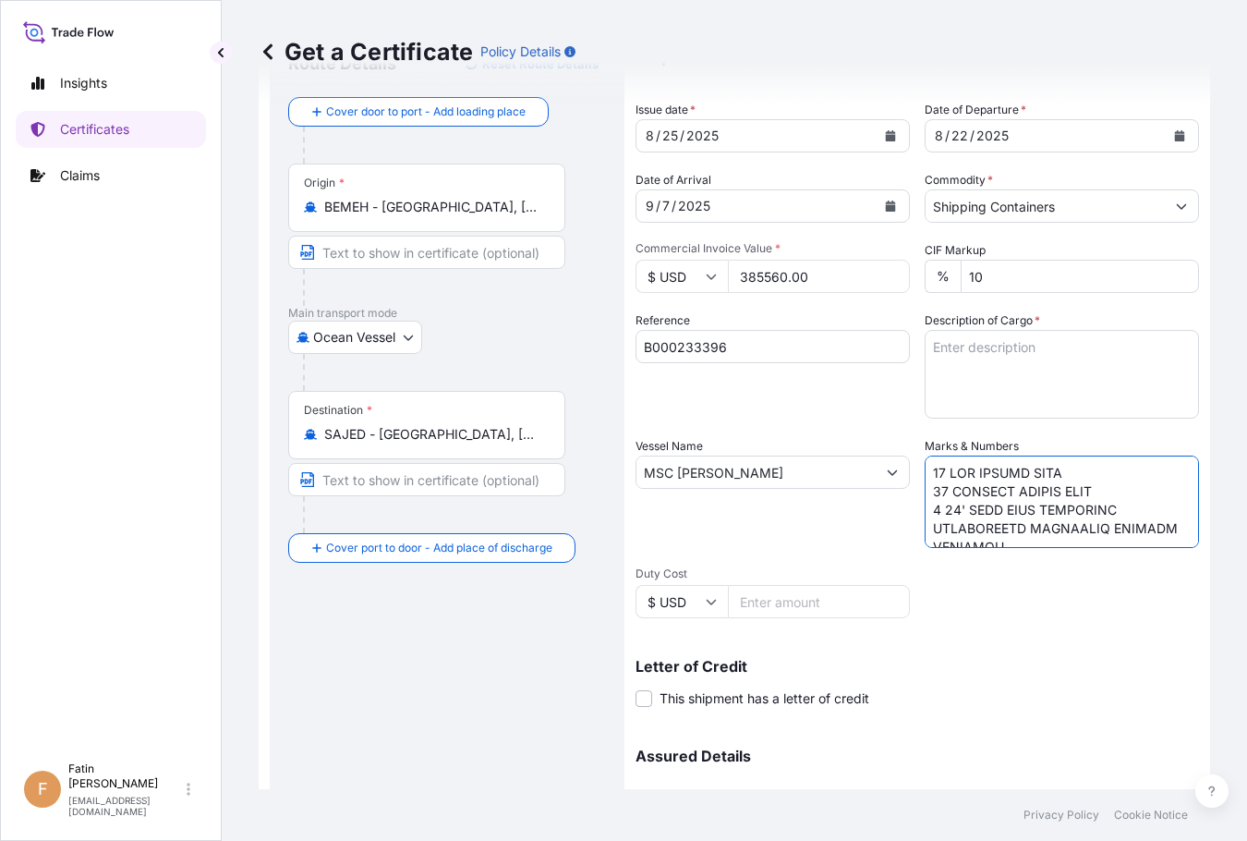
drag, startPoint x: 1056, startPoint y: 536, endPoint x: 918, endPoint y: 380, distance: 208.1
click at [918, 380] on div "Shipment Details Issue date * [DATE] Date of Departure * [DATE] Date of Arrival…" at bounding box center [916, 470] width 563 height 880
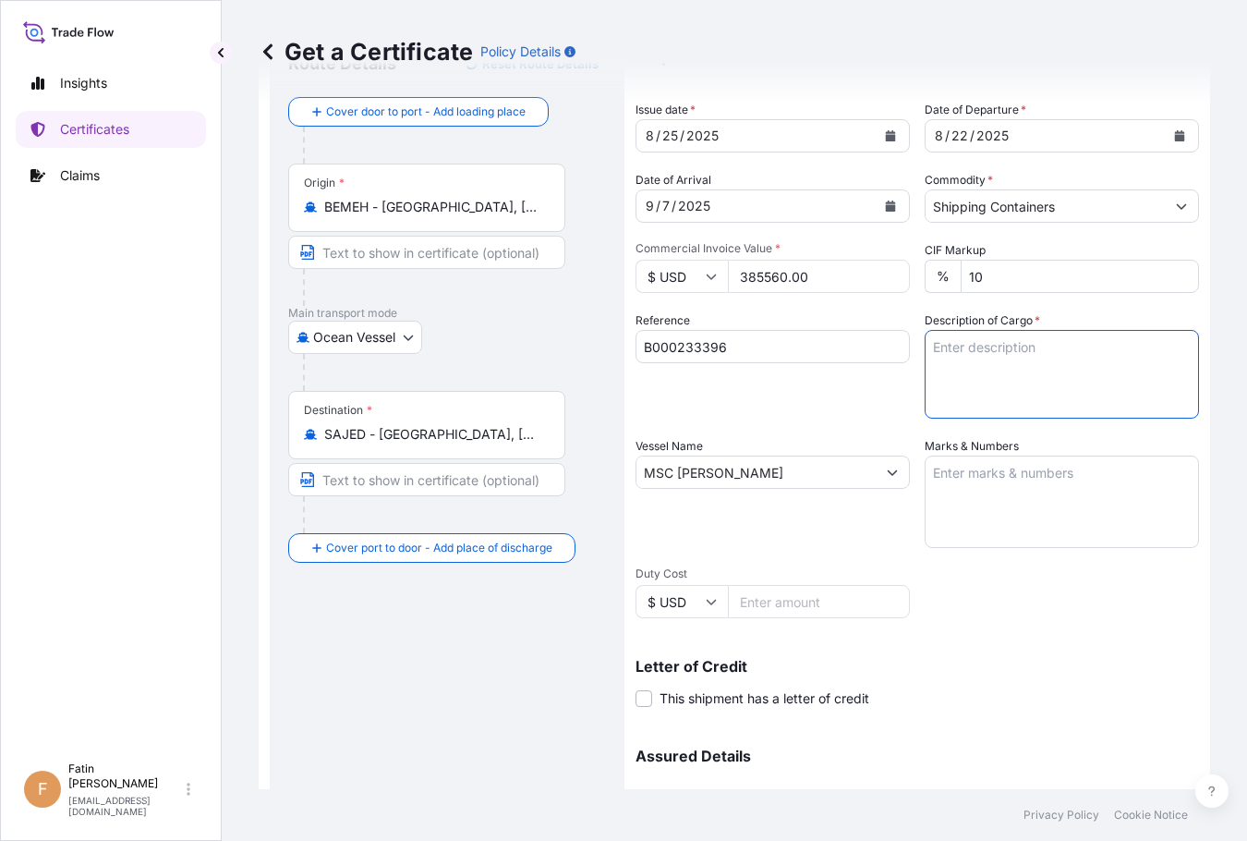
click at [934, 341] on textarea "Description of Cargo *" at bounding box center [1062, 374] width 274 height 89
paste textarea "34 BOX LOADED ONTO 34 PALLETS LOADED INTO 1 40' HIGH CUBE CONTAINER CHLORINATED…"
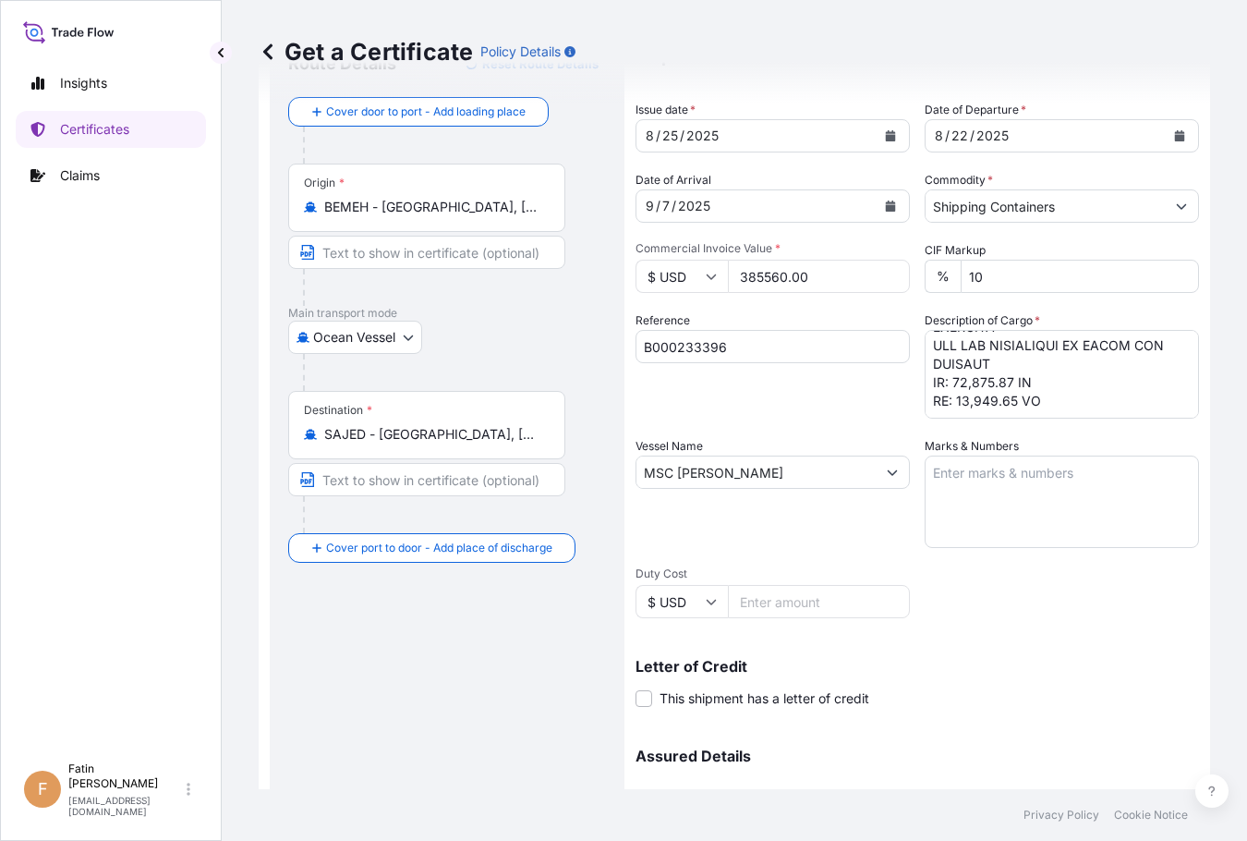
click at [1224, 473] on div "Get a Certificate Policy Details Route Details Reset Route Details Cover door t…" at bounding box center [734, 394] width 1025 height 789
click at [1052, 399] on textarea "Description of Cargo *" at bounding box center [1062, 374] width 274 height 89
paste textarea "34 BOX LOADED ONTO 34 PALLETS LOADED INTO 1 40' HIGH CUBE CONTAINER CHLORINATED…"
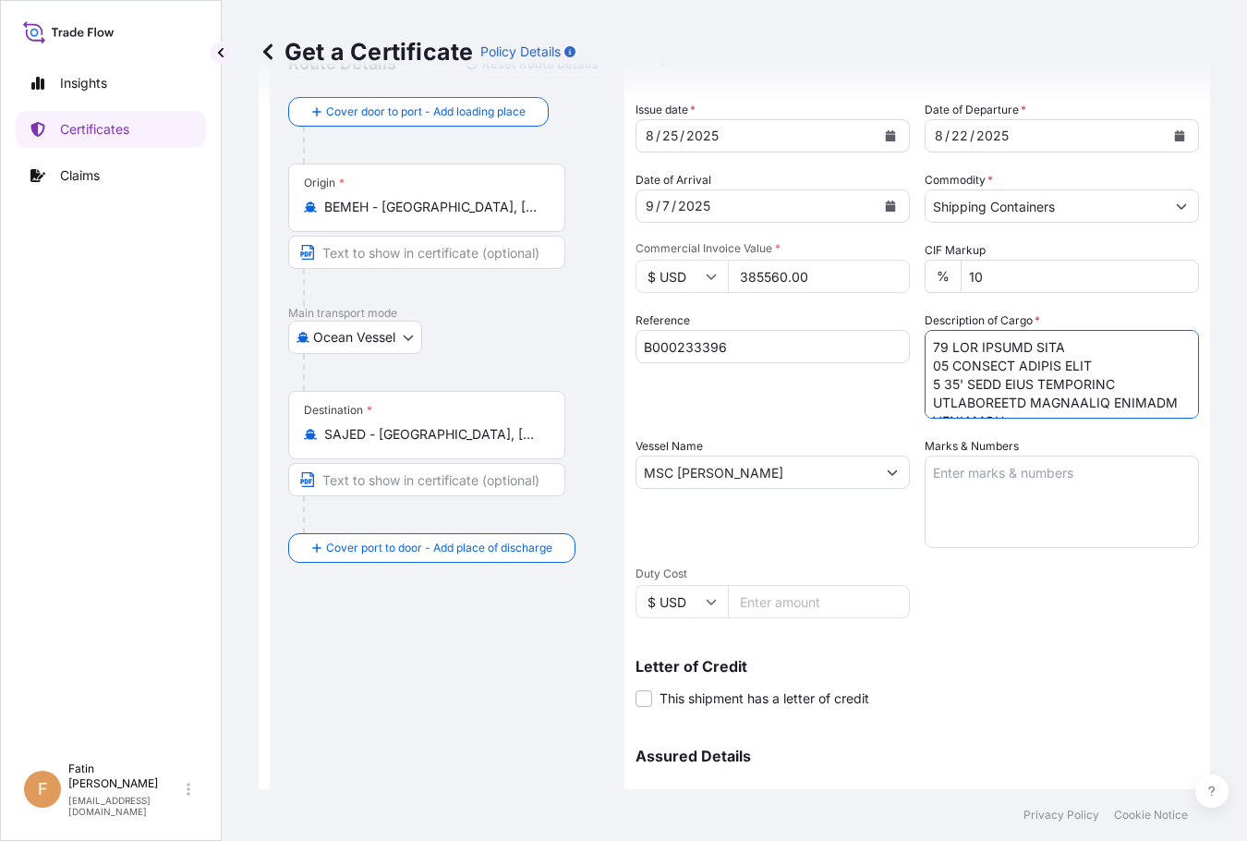
drag, startPoint x: 1183, startPoint y: 391, endPoint x: 1191, endPoint y: 347, distance: 44.2
click at [1191, 347] on form "Route Details Reset Route Details Cover door to port - Add loading place Place …" at bounding box center [734, 496] width 951 height 954
click at [1127, 365] on textarea "Description of Cargo *" at bounding box center [1062, 374] width 274 height 89
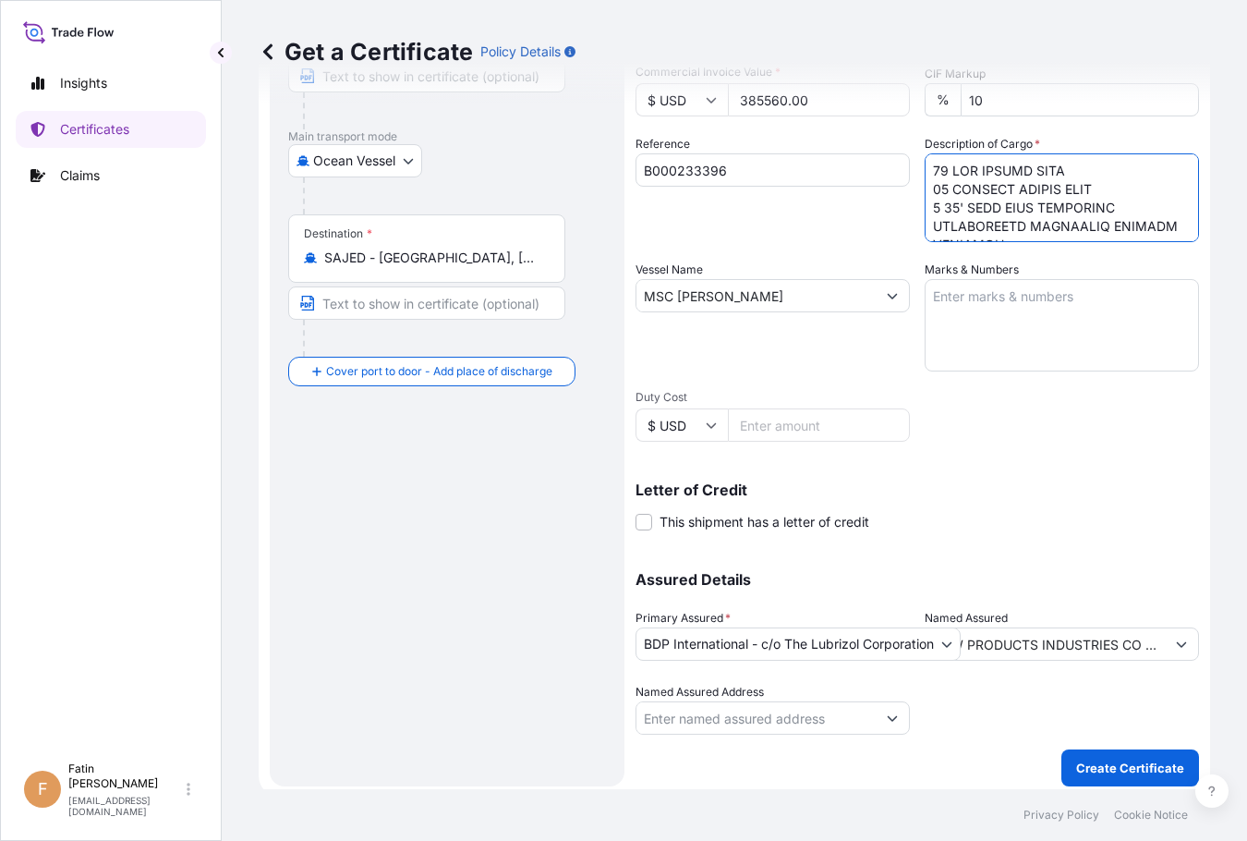
scroll to position [269, 0]
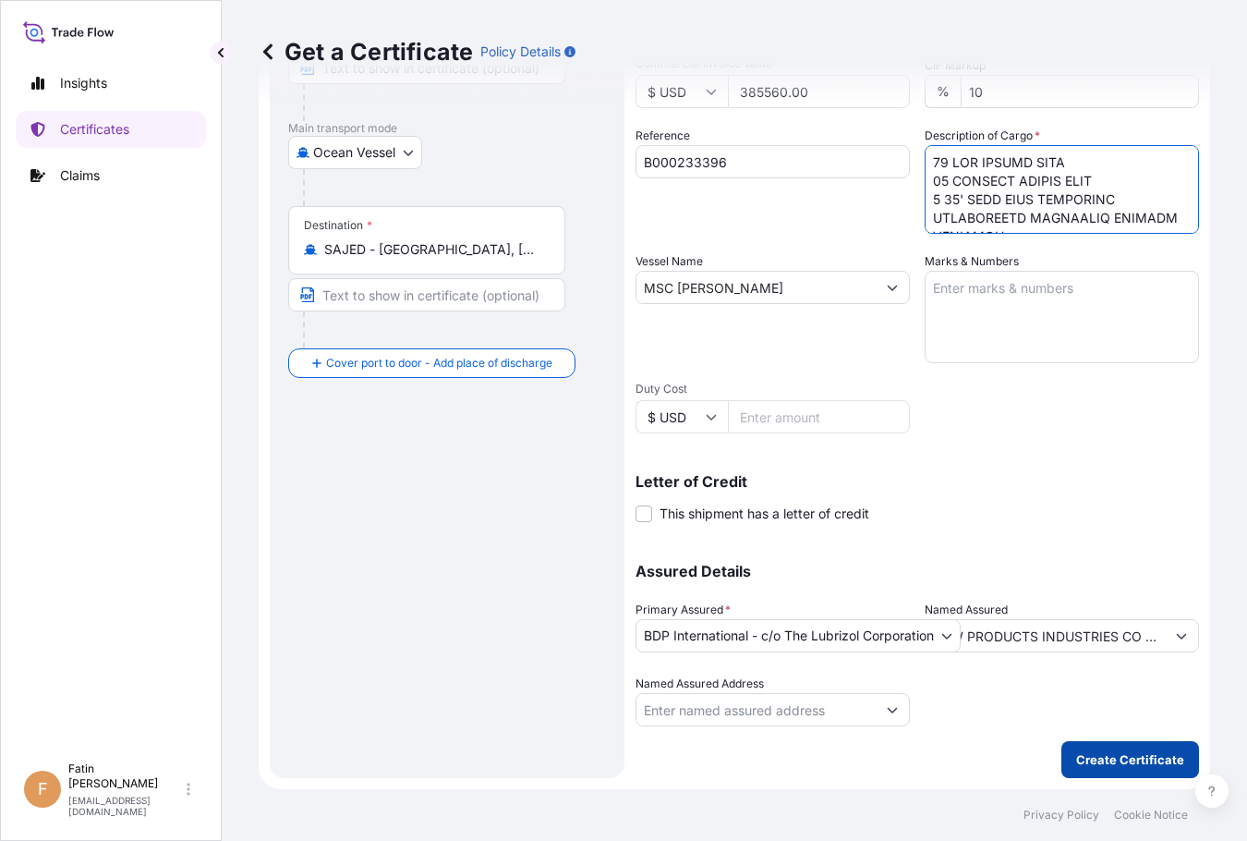
type textarea "34 BOX LOADED ONTO 34 PALLETS LOADED INTO 1 40' HIGH CUBE CONTAINER CHLORINATED…"
click at [1133, 759] on p "Create Certificate" at bounding box center [1130, 759] width 108 height 18
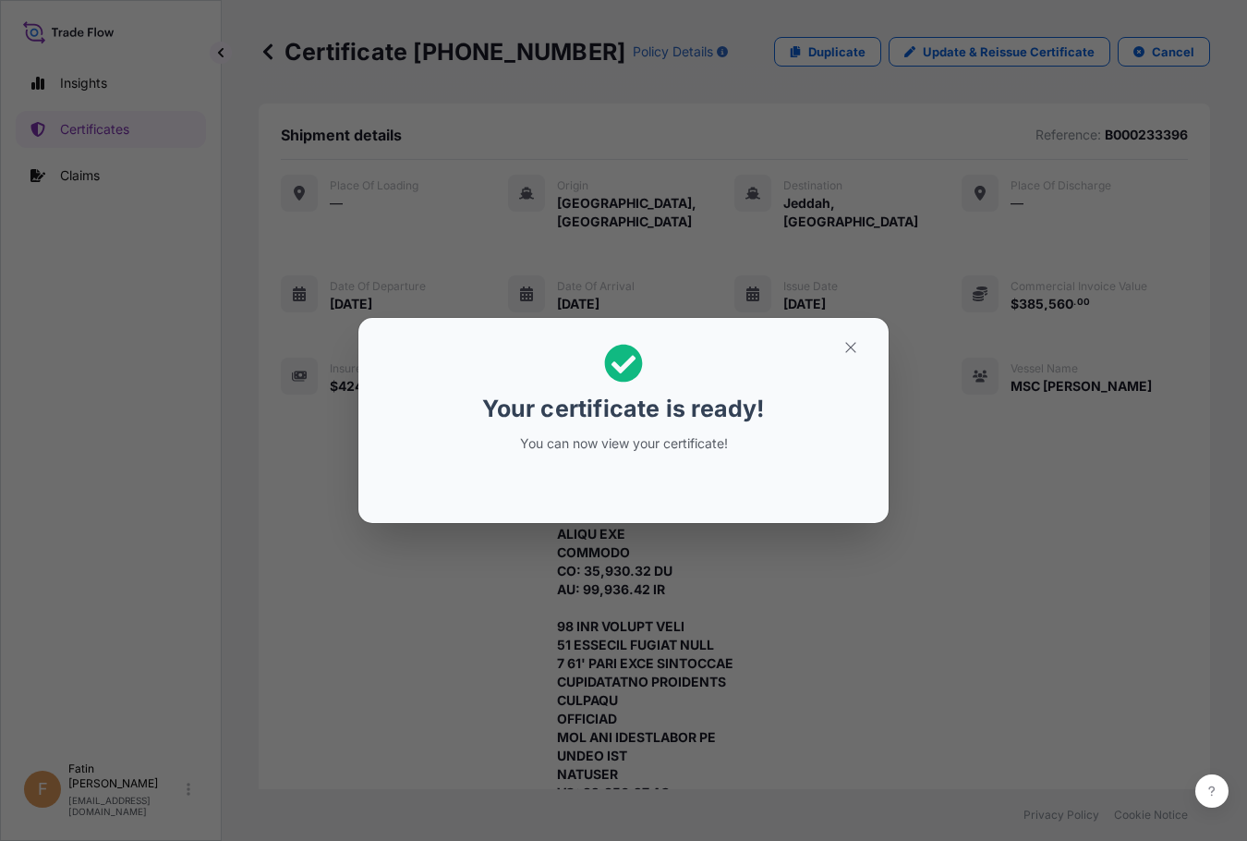
click at [475, 460] on h2 "Your certificate is ready! You can now view your certificate!" at bounding box center [623, 398] width 501 height 131
click at [847, 342] on icon "button" at bounding box center [850, 347] width 17 height 17
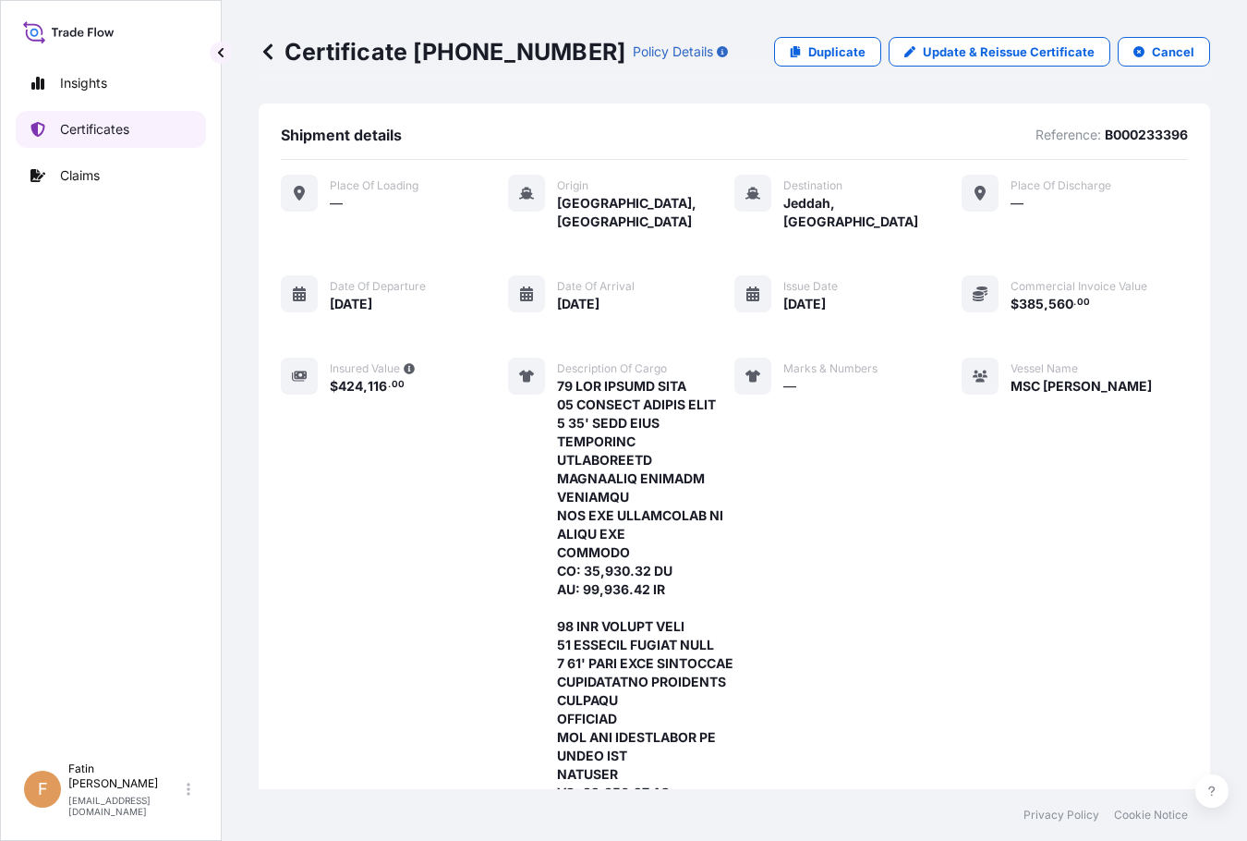
click at [93, 124] on p "Certificates" at bounding box center [94, 129] width 69 height 18
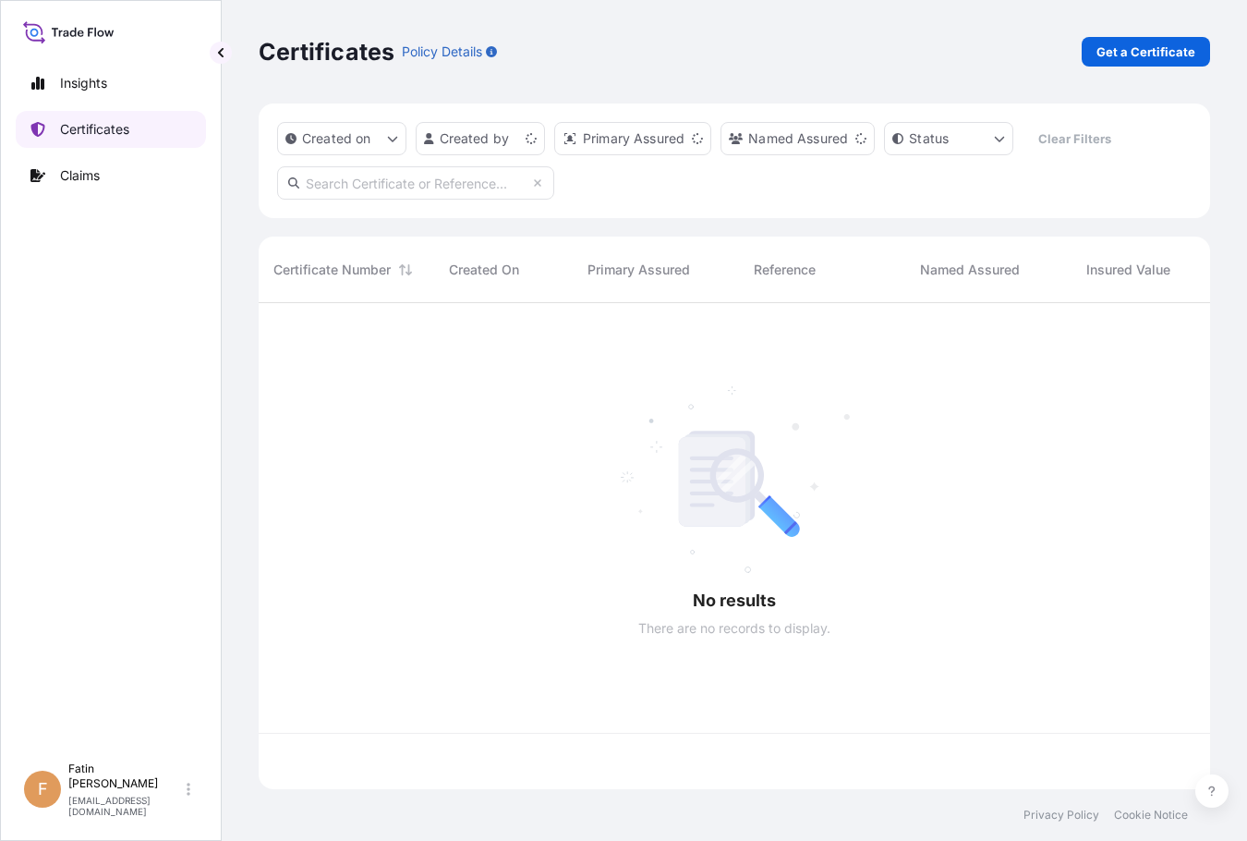
scroll to position [482, 937]
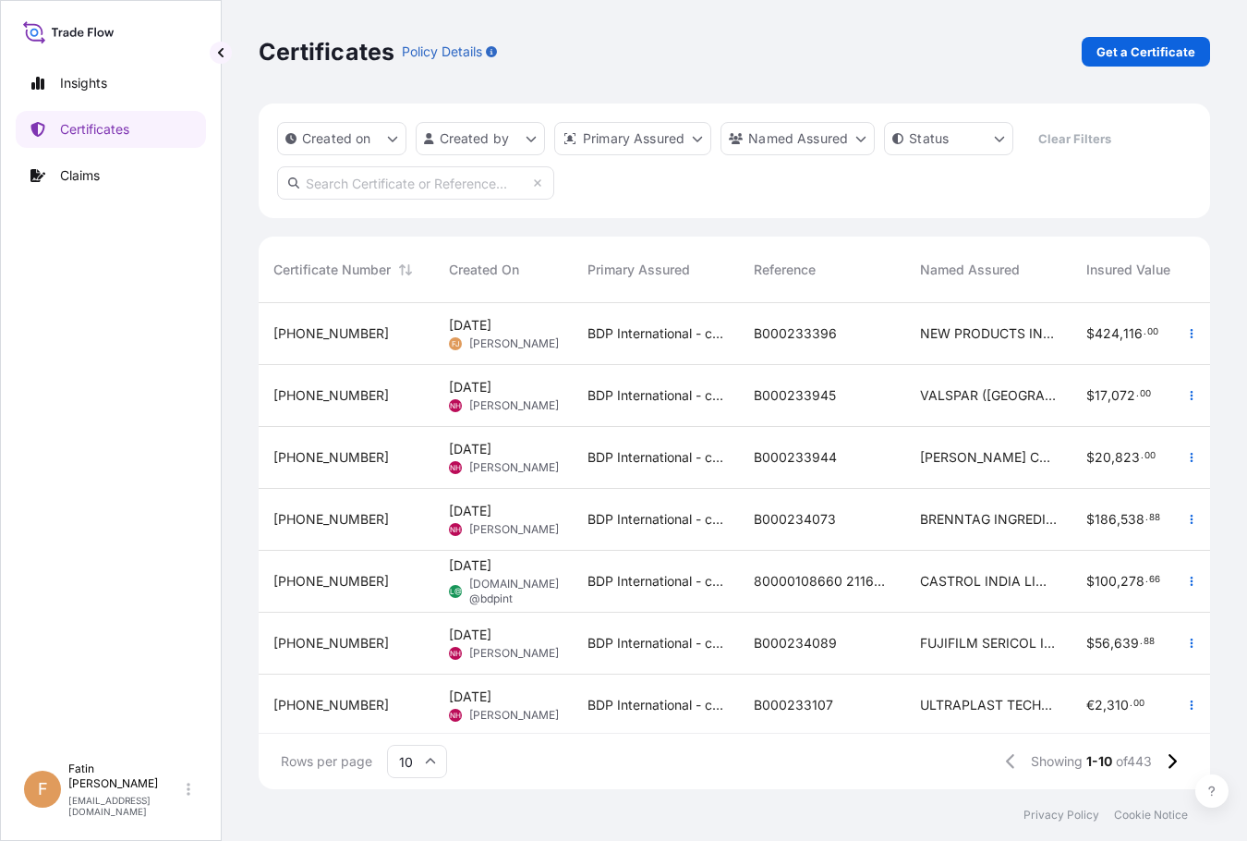
click at [369, 188] on input "text" at bounding box center [415, 182] width 277 height 33
paste input "B000233396"
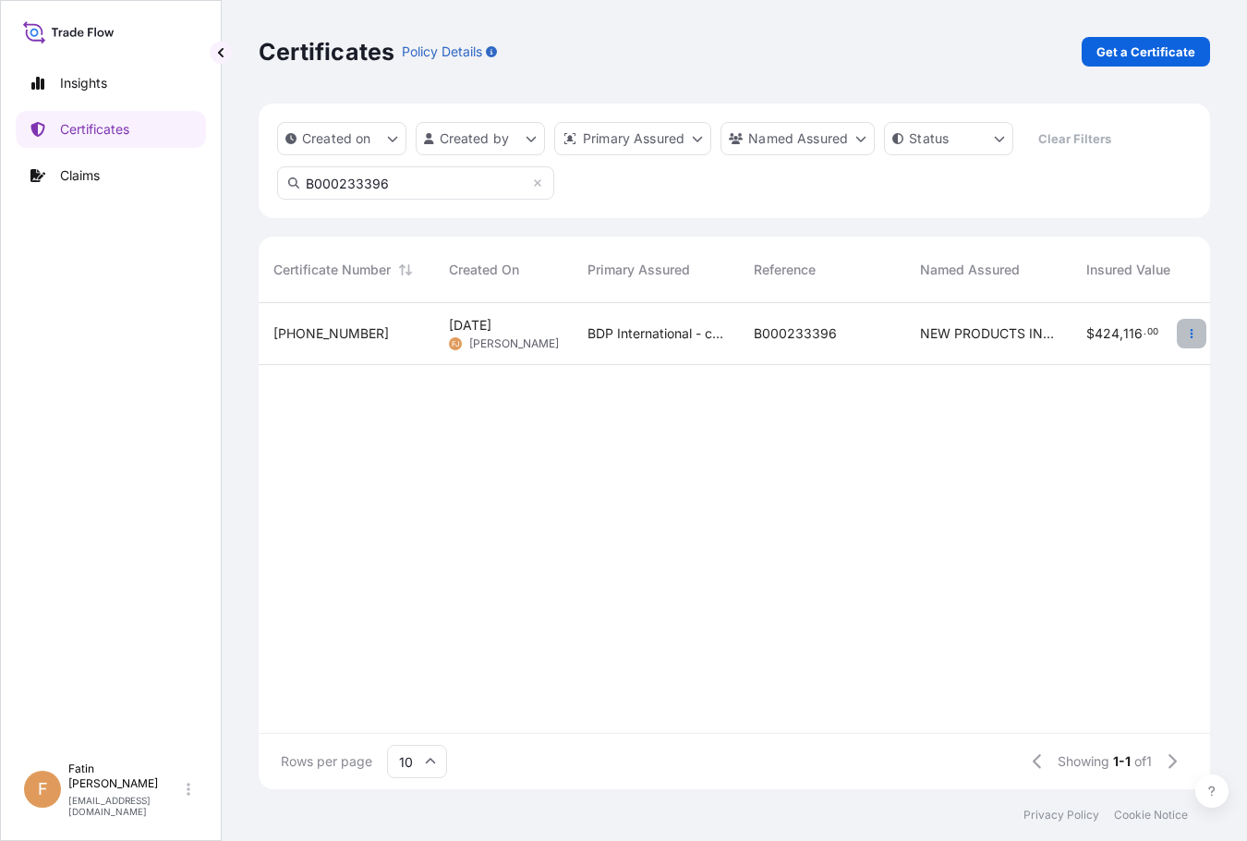
type input "B000233396"
click at [1195, 331] on icon "button" at bounding box center [1191, 333] width 11 height 11
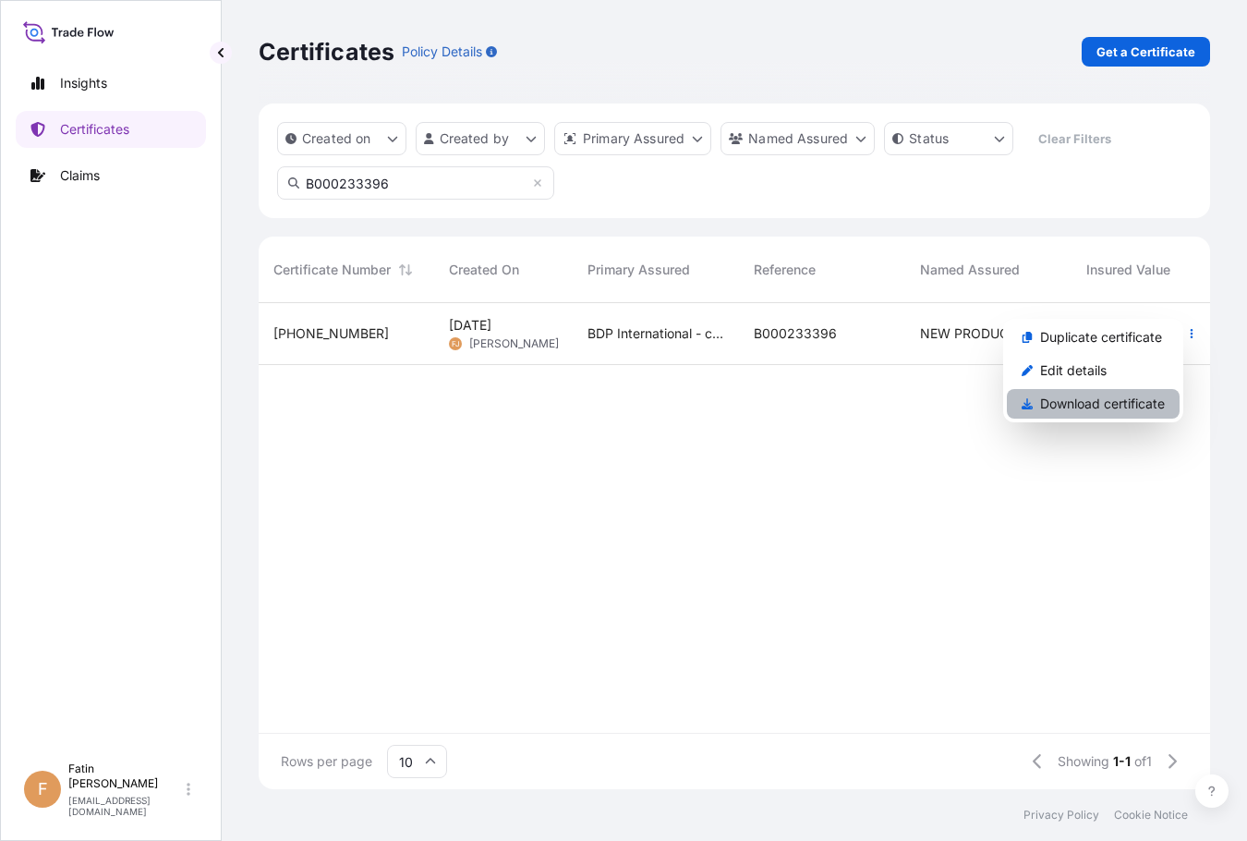
click at [1098, 394] on p "Download certificate" at bounding box center [1102, 403] width 125 height 18
click at [1147, 45] on p "Get a Certificate" at bounding box center [1145, 51] width 99 height 18
select select "Barge"
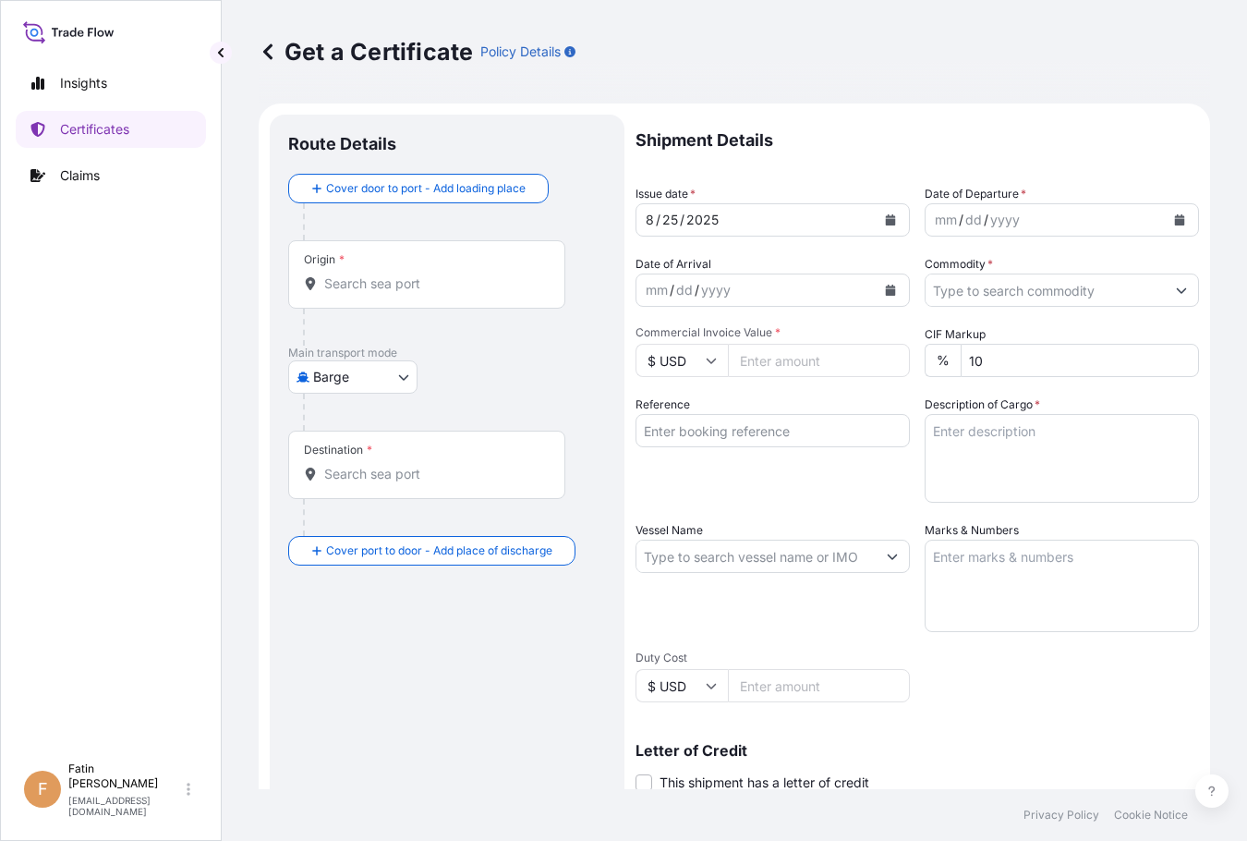
drag, startPoint x: 426, startPoint y: 760, endPoint x: 484, endPoint y: 743, distance: 60.8
click at [426, 760] on div "Route Details Cover door to port - Add loading place Place of loading Road / [G…" at bounding box center [447, 580] width 318 height 895
click at [1175, 220] on icon "Calendar" at bounding box center [1180, 219] width 10 height 11
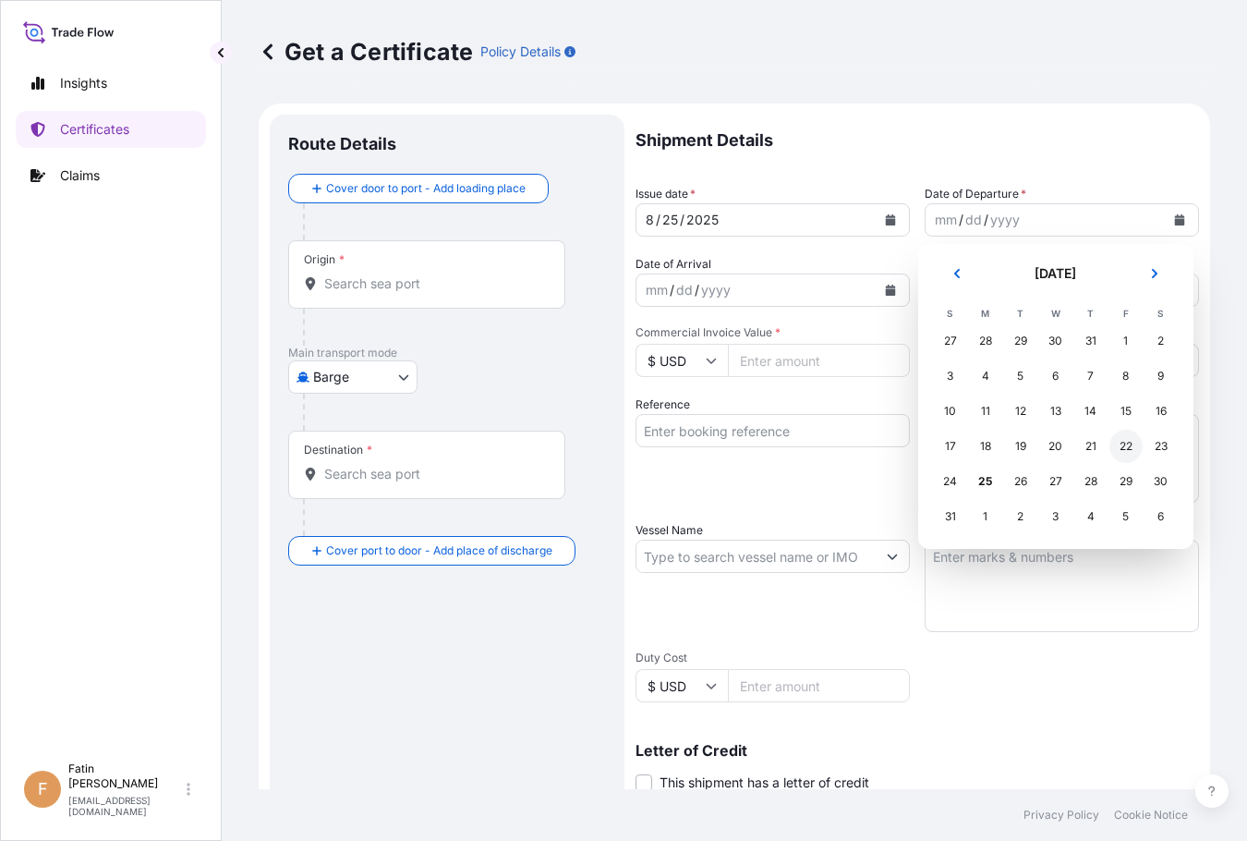
click at [1131, 442] on div "22" at bounding box center [1125, 445] width 33 height 33
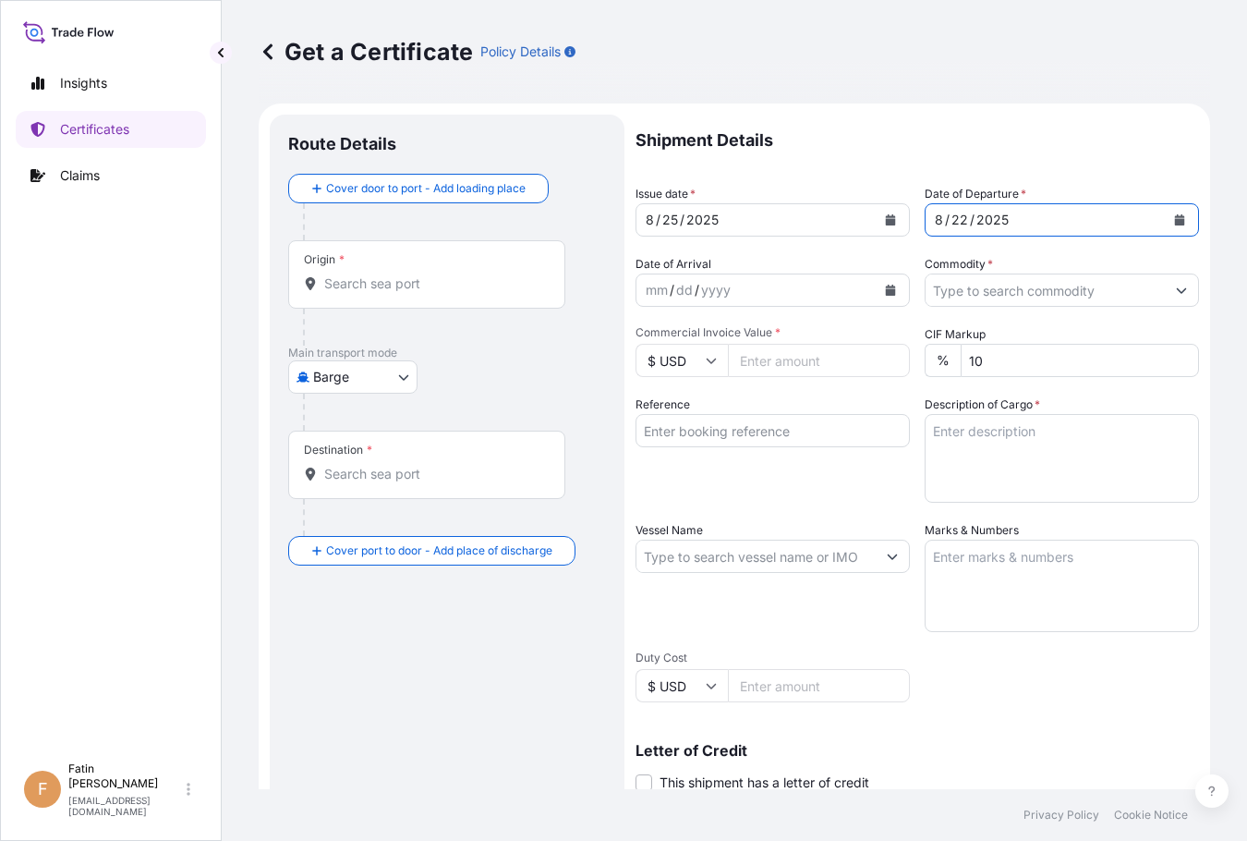
click at [885, 286] on icon "Calendar" at bounding box center [890, 289] width 11 height 11
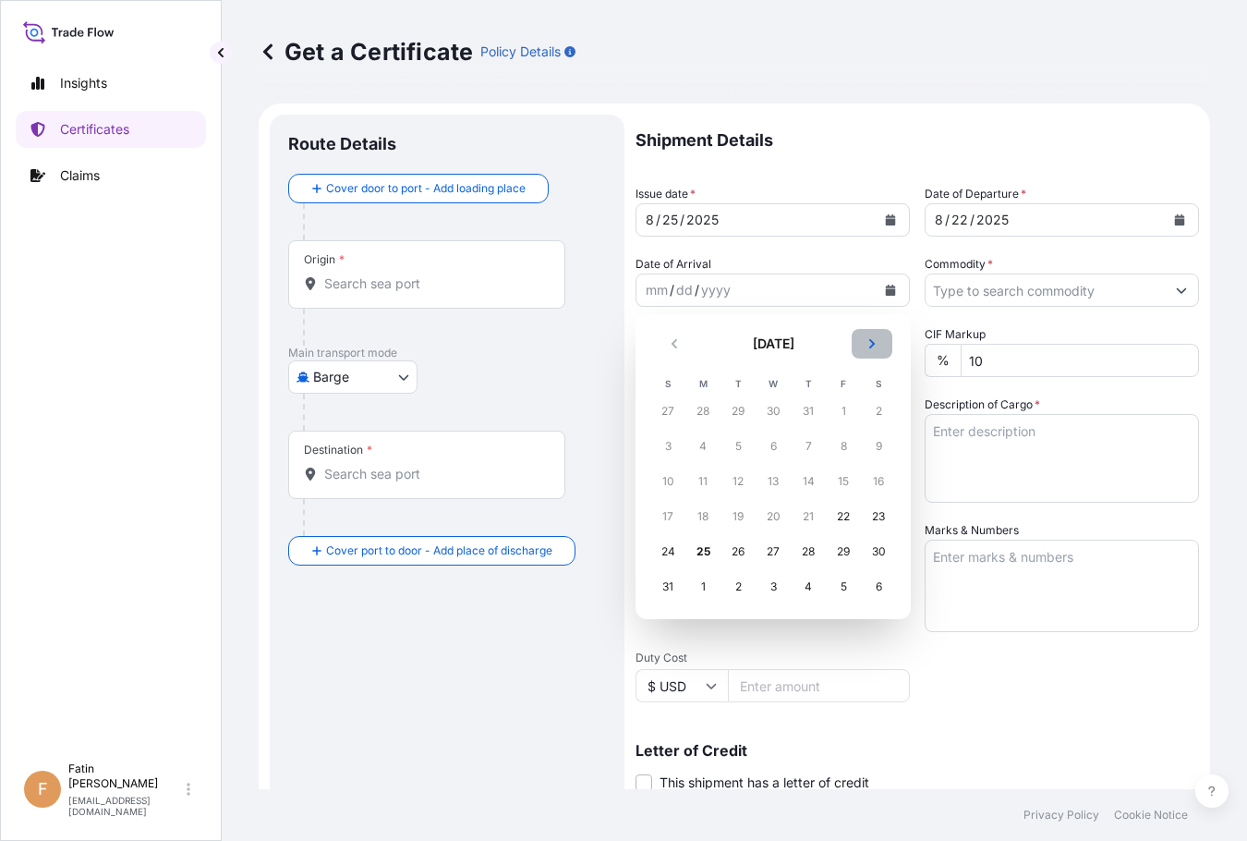
click at [881, 345] on button "Next" at bounding box center [872, 344] width 41 height 30
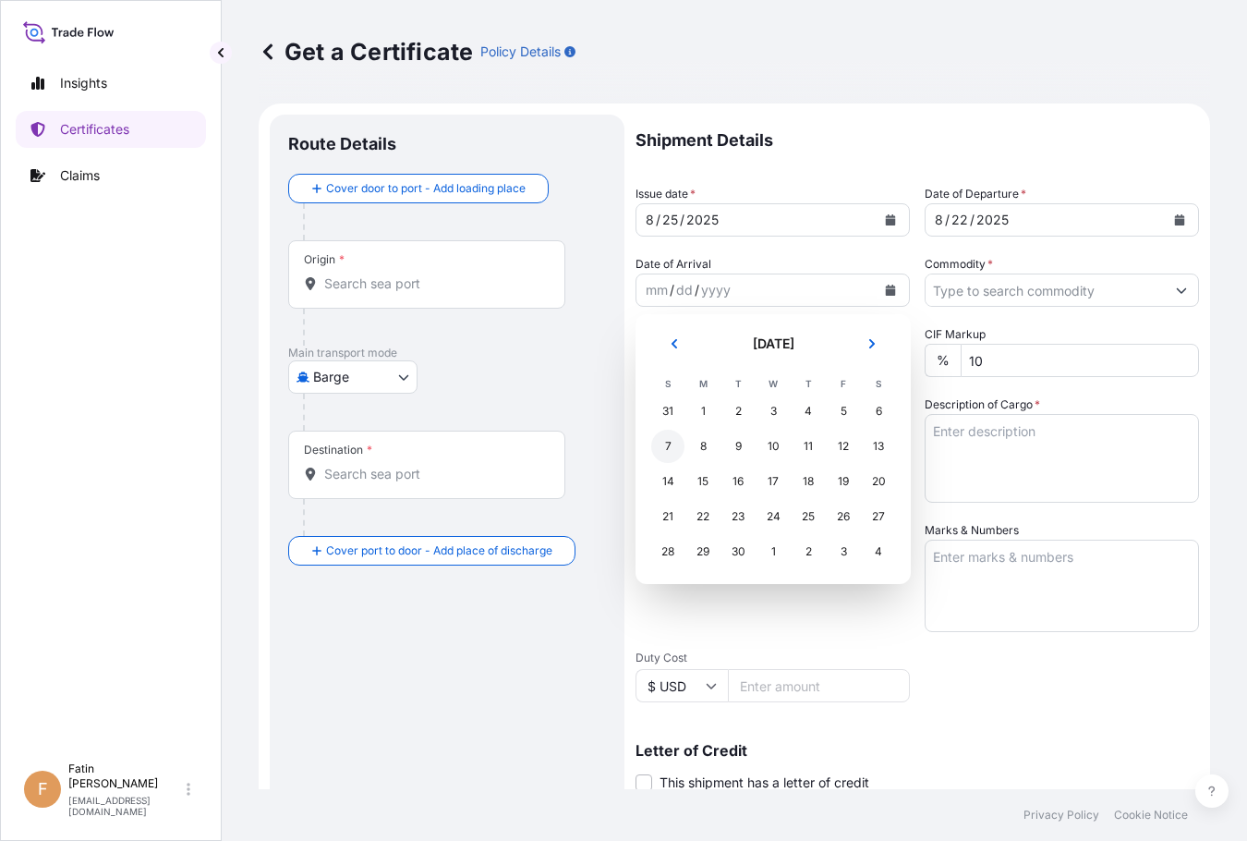
click at [671, 444] on div "7" at bounding box center [667, 445] width 33 height 33
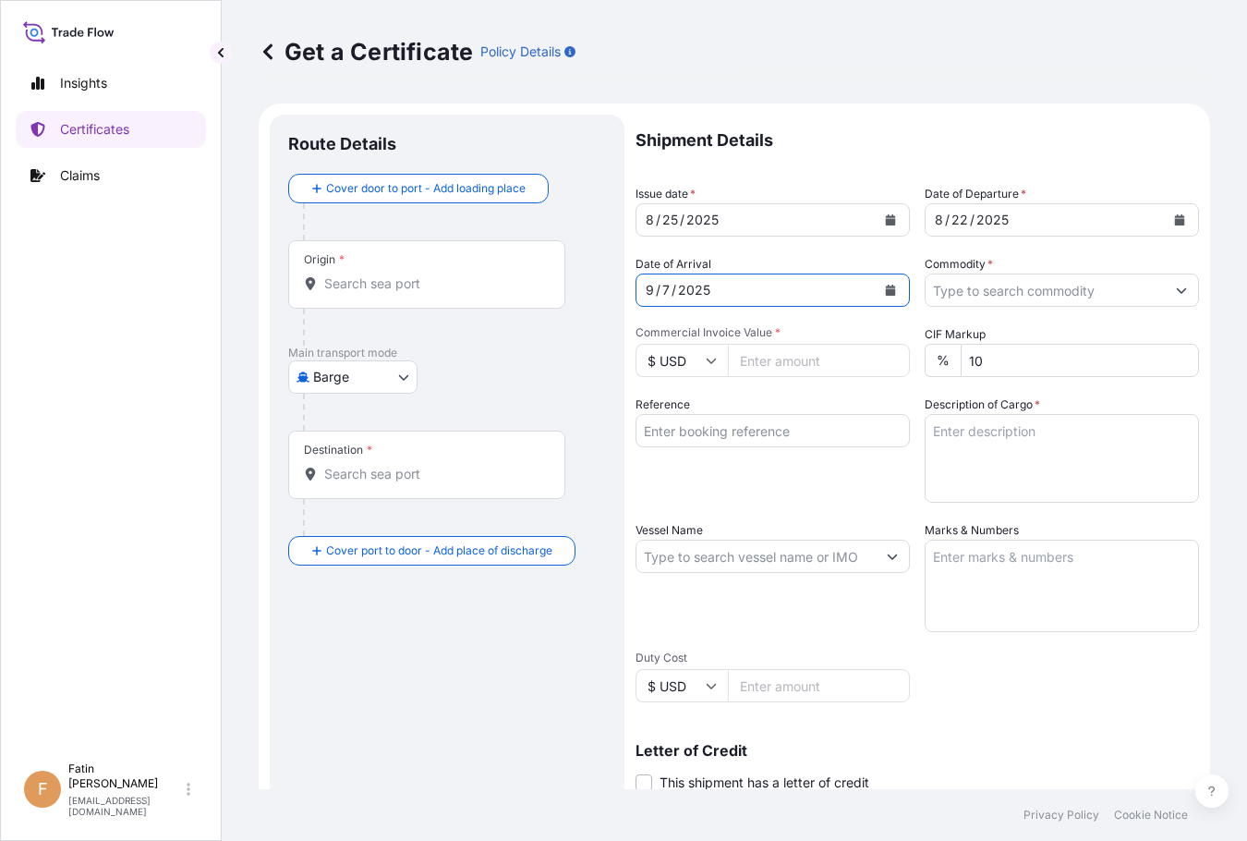
click at [702, 561] on input "Vessel Name" at bounding box center [755, 555] width 239 height 33
paste input "MSC [PERSON_NAME]"
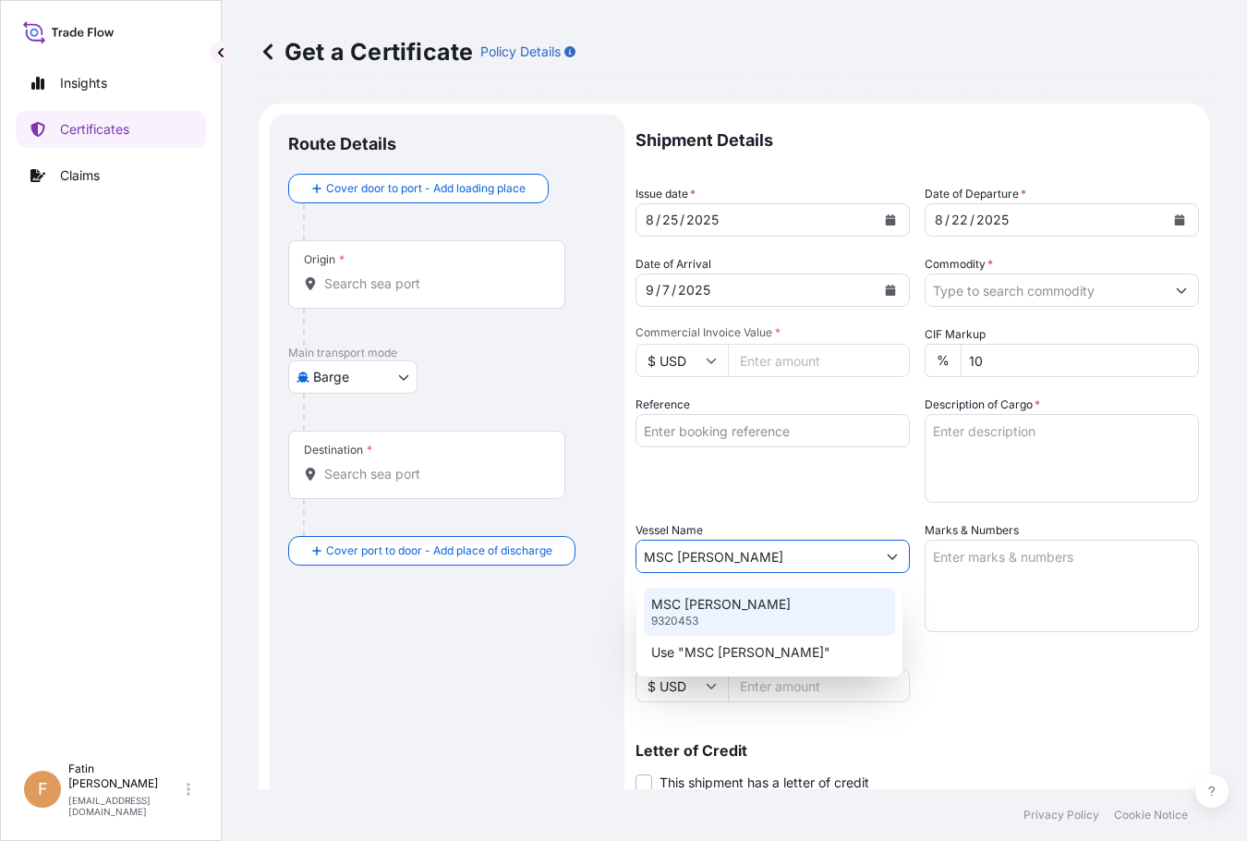
click at [710, 598] on p "MSC [PERSON_NAME]" at bounding box center [720, 604] width 139 height 18
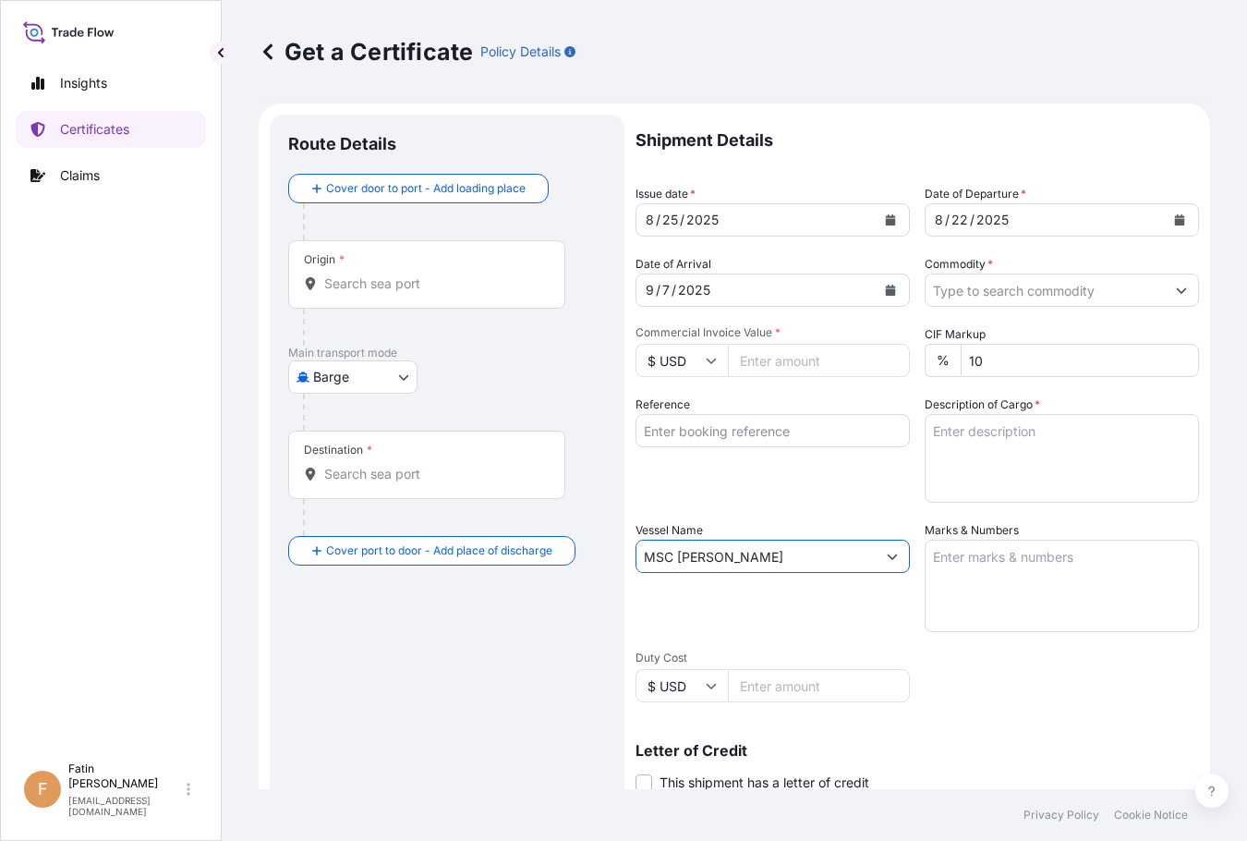
type input "MSC [PERSON_NAME]"
click at [361, 370] on body "Insights Certificates Claims F Fatin Japridin [EMAIL_ADDRESS][DOMAIN_NAME] Get …" at bounding box center [623, 420] width 1247 height 841
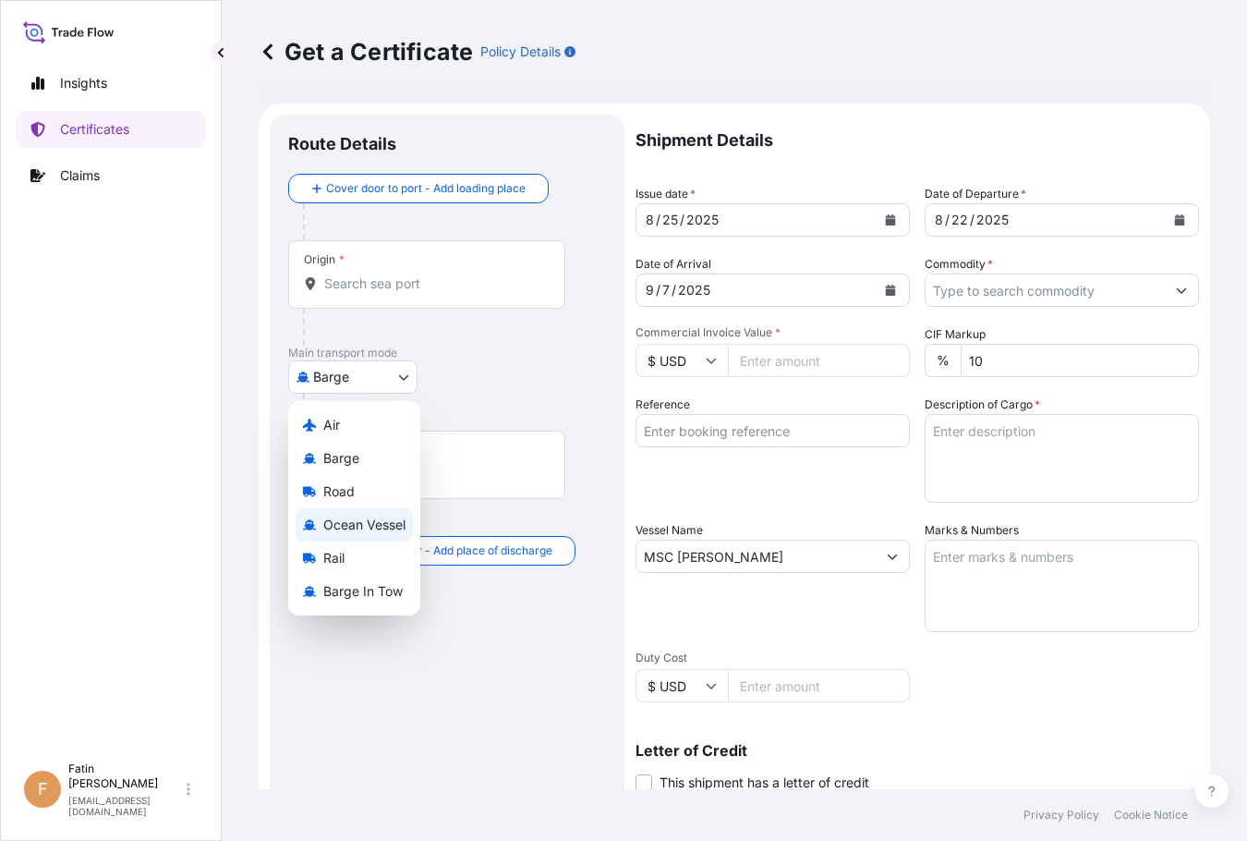
click at [351, 526] on span "Ocean Vessel" at bounding box center [364, 524] width 82 height 18
select select "Ocean Vessel"
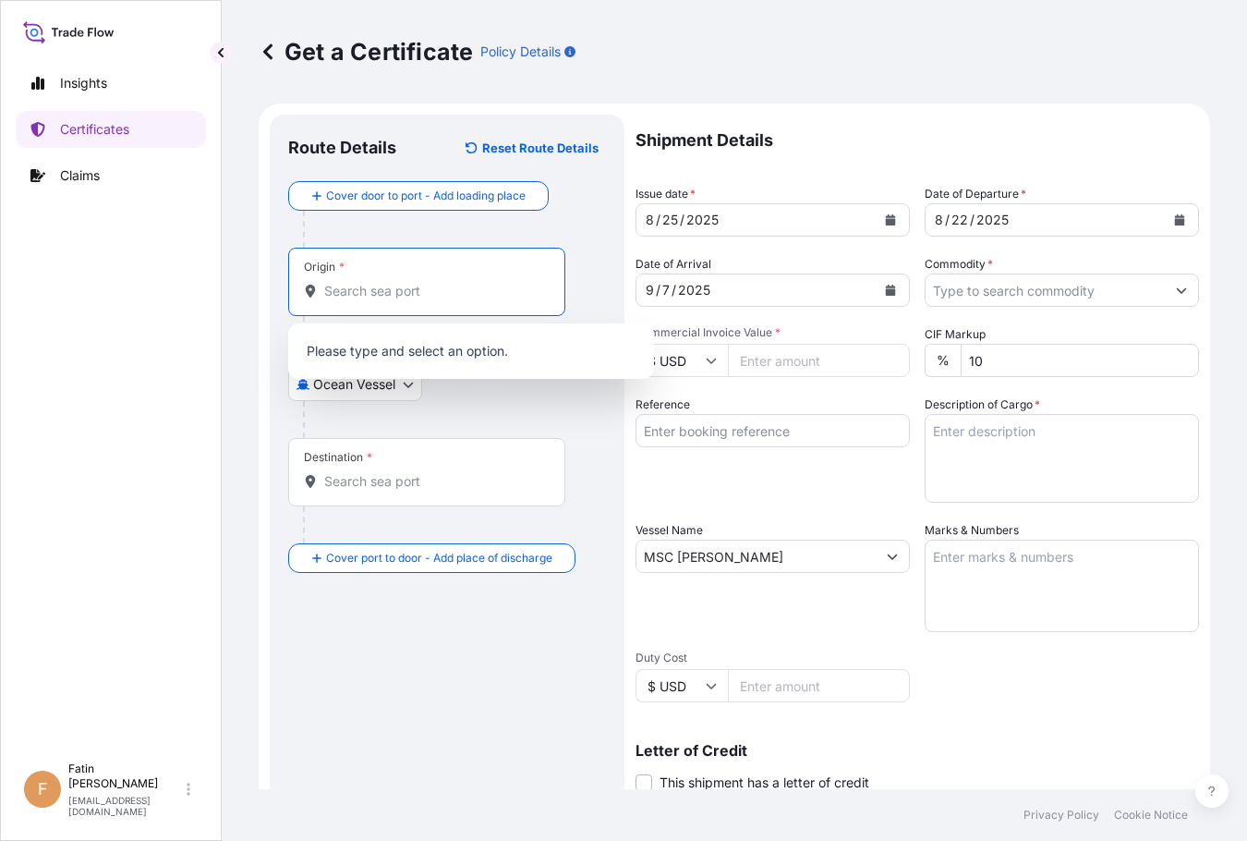
click at [355, 295] on input "Origin *" at bounding box center [433, 291] width 218 height 18
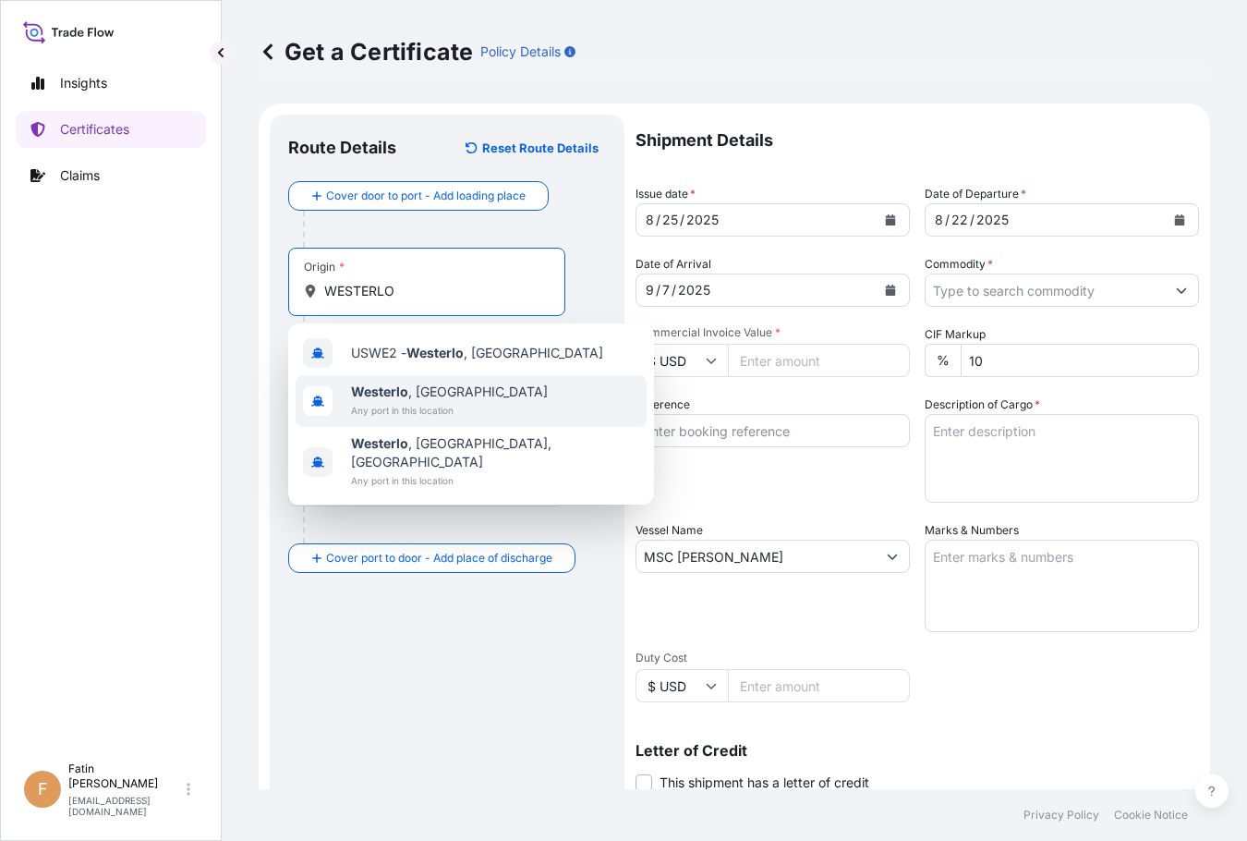
click at [431, 397] on span "[GEOGRAPHIC_DATA] , [GEOGRAPHIC_DATA]" at bounding box center [449, 391] width 197 height 18
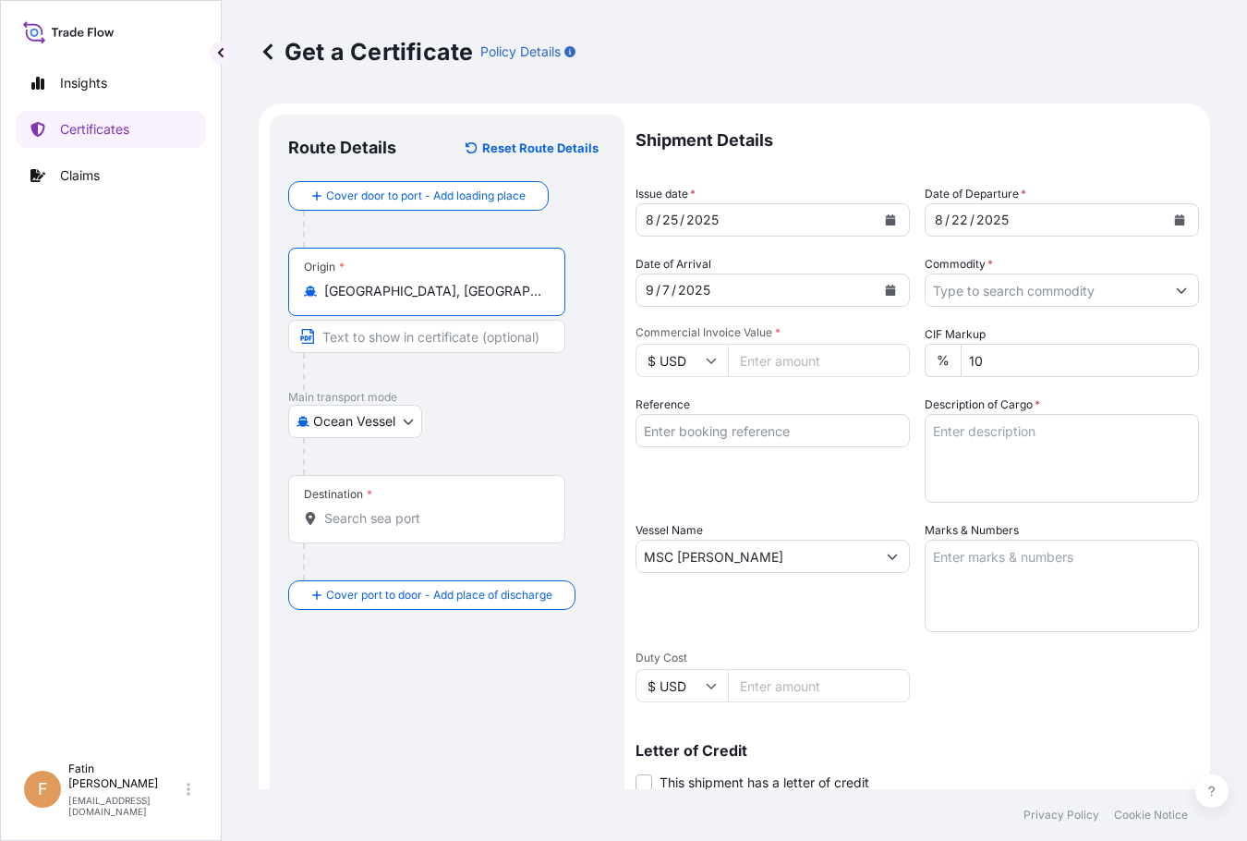
type input "[GEOGRAPHIC_DATA], [GEOGRAPHIC_DATA]"
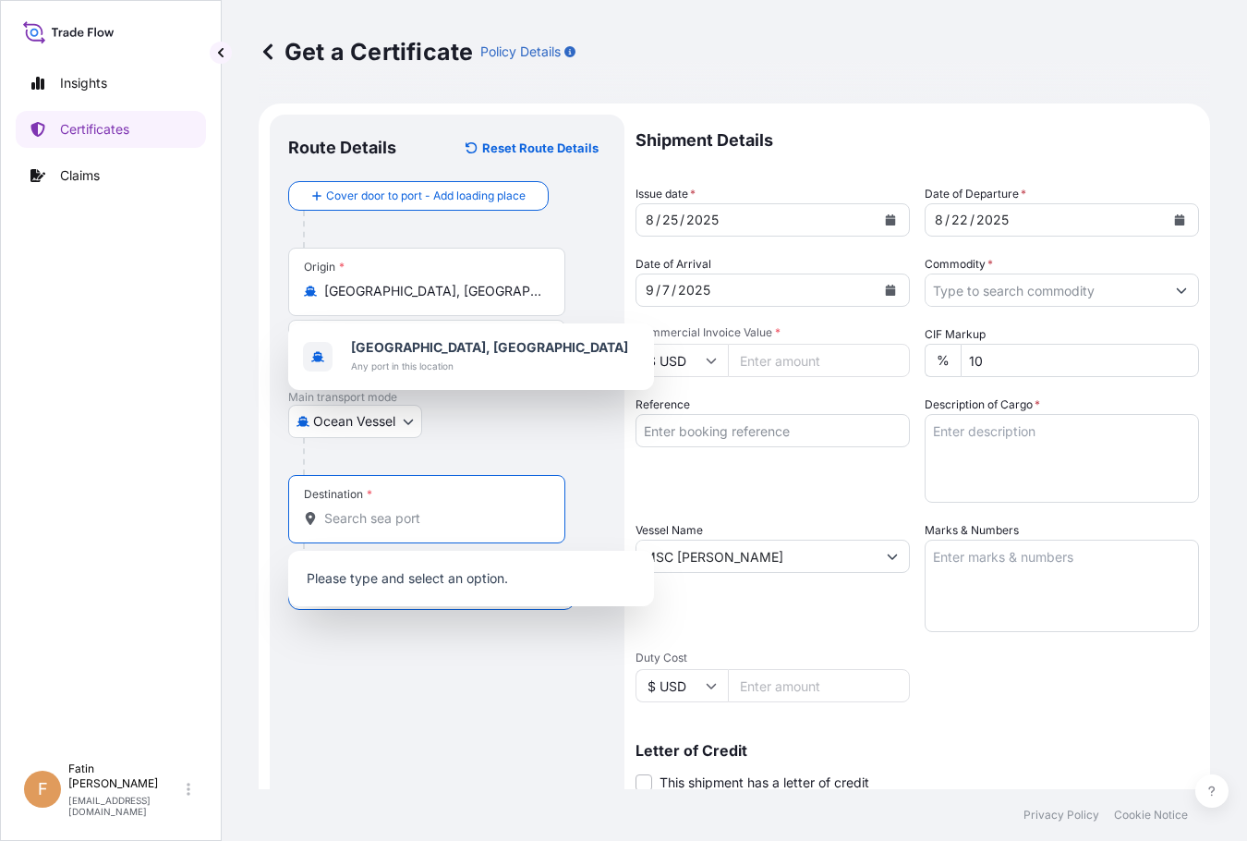
click at [401, 517] on input "Destination *" at bounding box center [433, 518] width 218 height 18
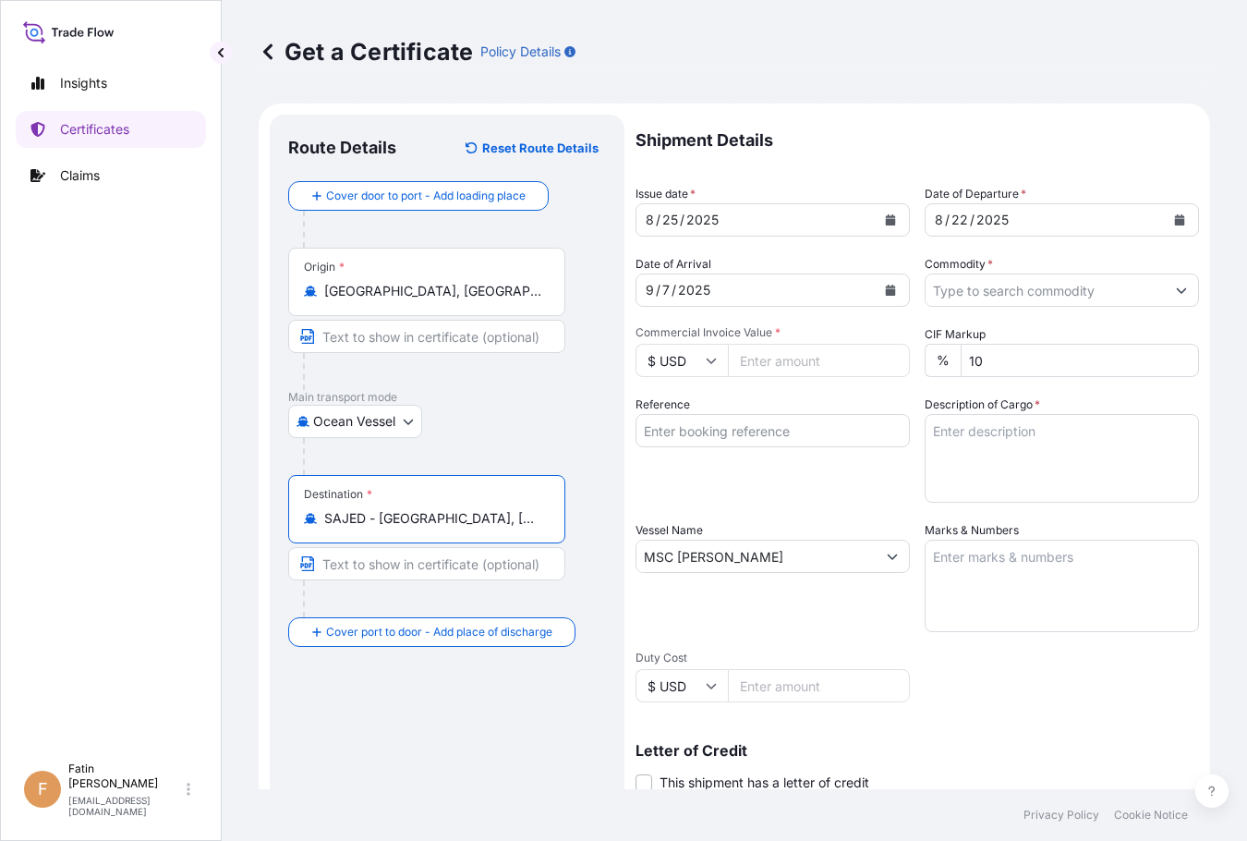
type input "SAJED - [GEOGRAPHIC_DATA], [GEOGRAPHIC_DATA]"
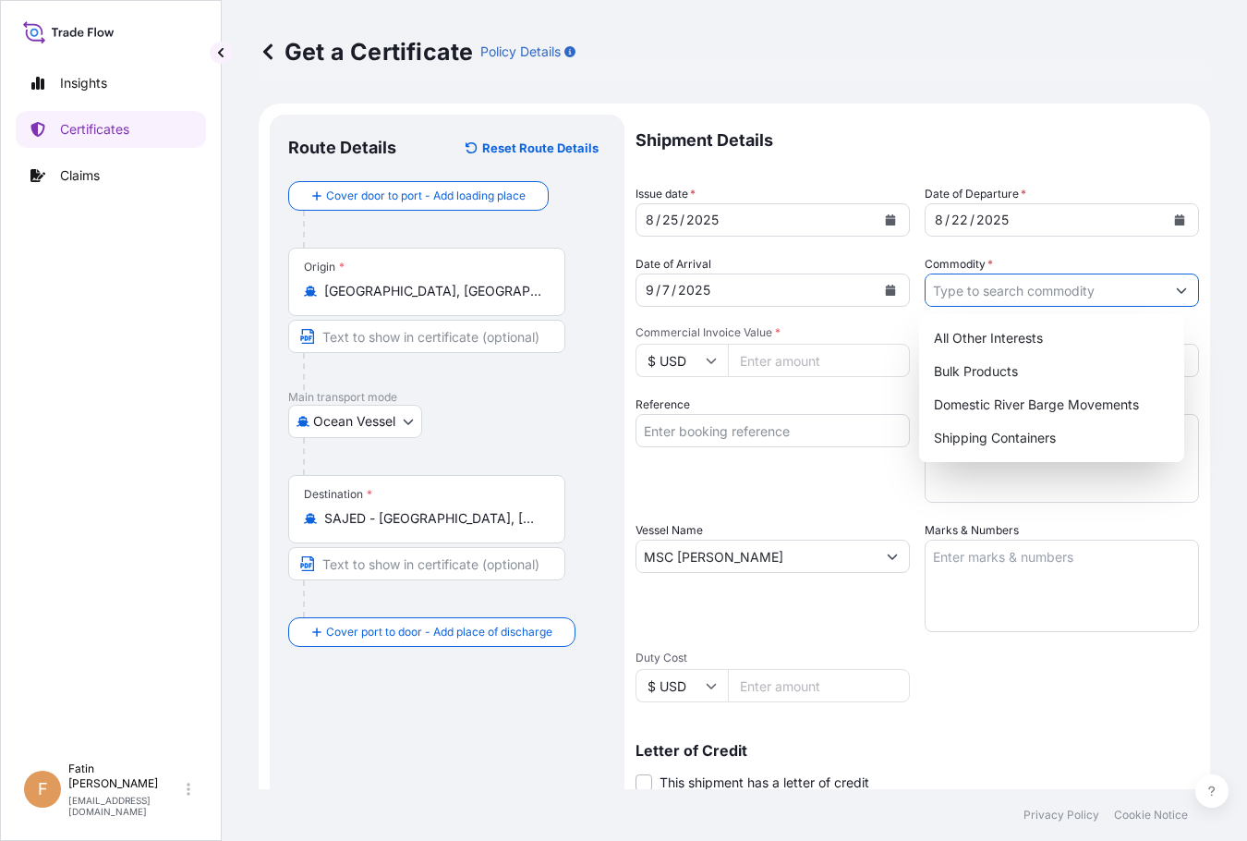
click at [1077, 290] on input "Commodity *" at bounding box center [1044, 289] width 239 height 33
click at [1034, 435] on div "Shipping Containers" at bounding box center [1051, 437] width 251 height 33
type input "Shipping Containers"
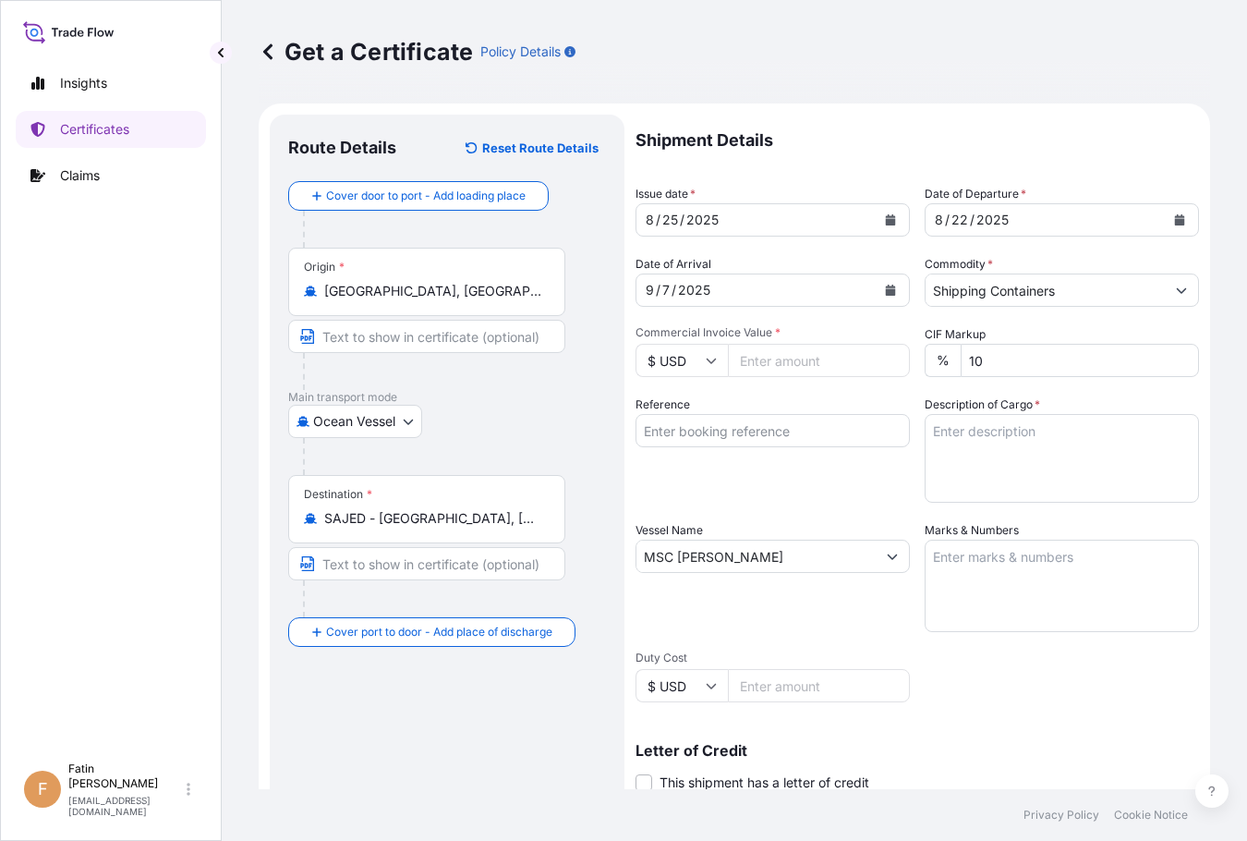
click at [731, 439] on input "Reference" at bounding box center [772, 430] width 274 height 33
paste input "B000233681"
type input "B000233681"
click at [755, 366] on input "Commercial Invoice Value *" at bounding box center [819, 360] width 182 height 33
paste input "42840.00"
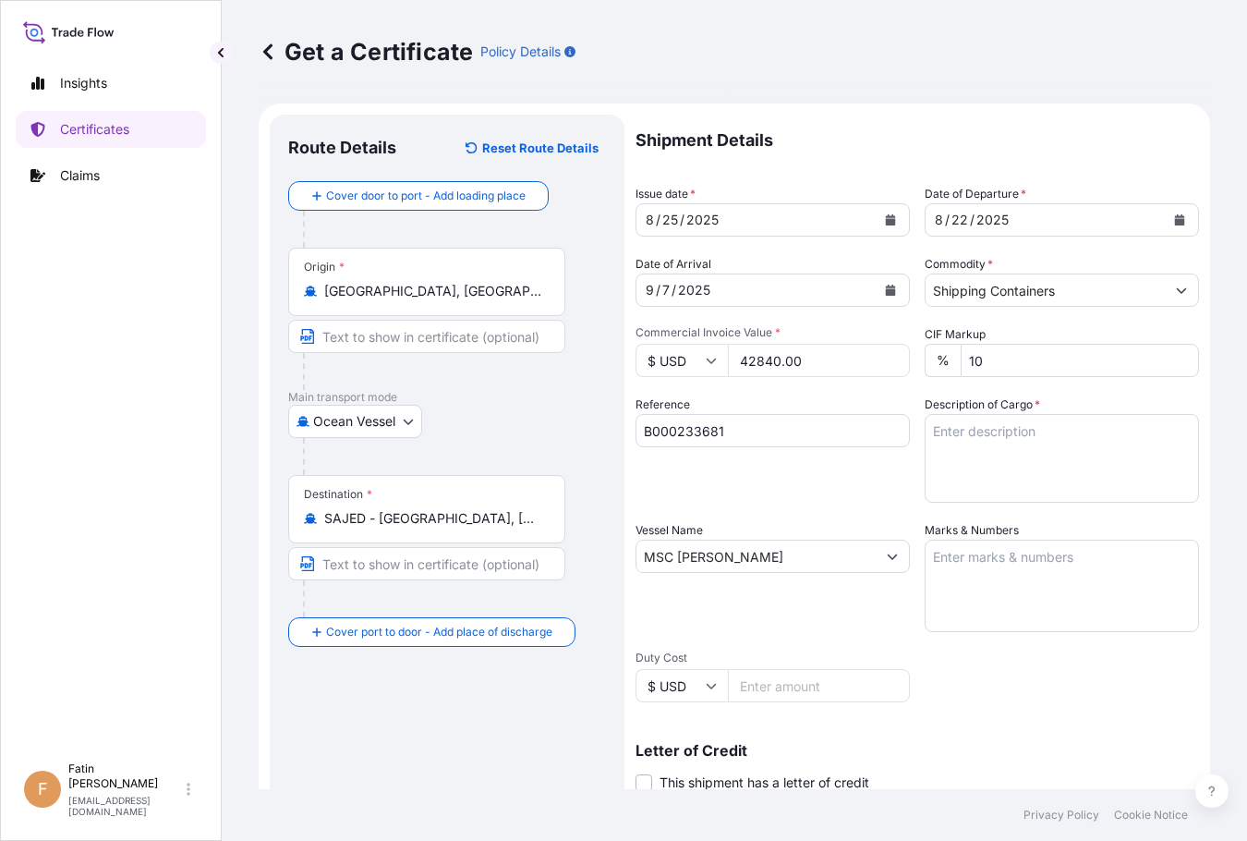
type input "42840.00"
click at [537, 708] on div "Route Details Reset Route Details Cover door to port - Add loading place Place …" at bounding box center [447, 580] width 318 height 895
click at [957, 440] on textarea "Description of Cargo *" at bounding box center [1062, 458] width 274 height 89
paste textarea "BOX LOADED ONTO 34 PALLETS LOADED INTO 1 40' HIGH CUBE CONTAINER CHLORINATED PO…"
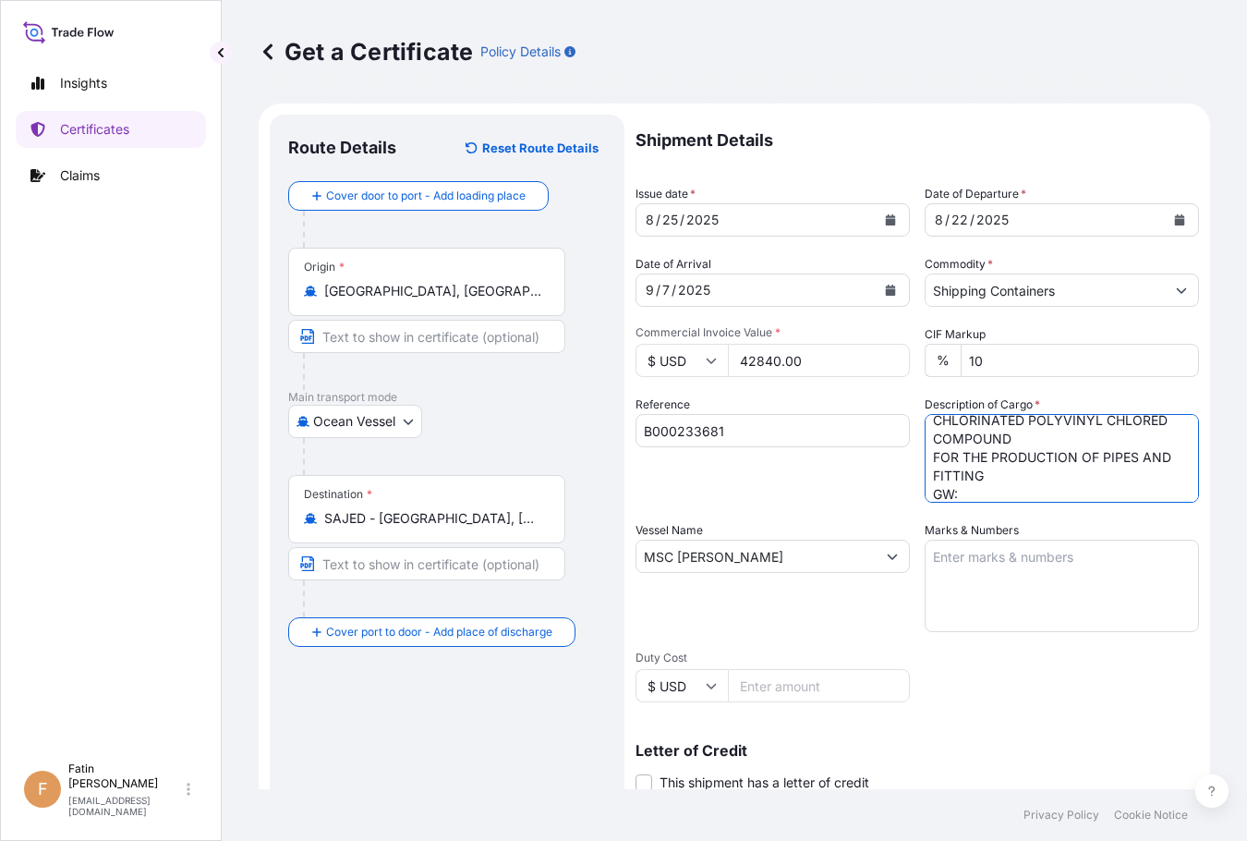
scroll to position [85, 0]
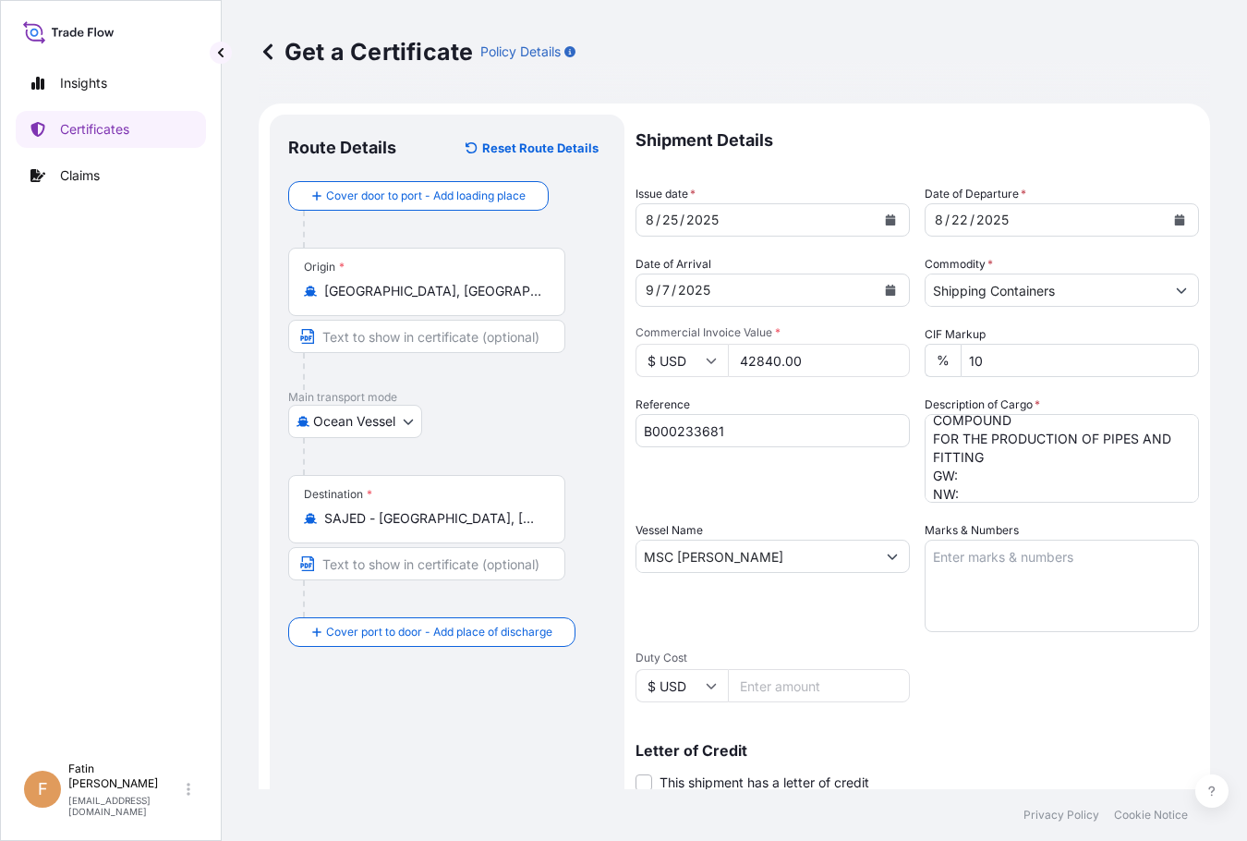
click at [584, 743] on div "Route Details Reset Route Details Cover door to port - Add loading place Place …" at bounding box center [447, 580] width 318 height 895
click at [992, 474] on textarea "34 BOX LOADED ONTO 34 PALLETS LOADED INTO 1 40' HIGH CUBE CONTAINER CHLORINATED…" at bounding box center [1062, 458] width 274 height 89
paste textarea "25,126.0000"
click at [542, 732] on div "Route Details Reset Route Details Cover door to port - Add loading place Place …" at bounding box center [447, 580] width 318 height 895
click at [980, 495] on textarea "34 BOX LOADED ONTO 34 PALLETS LOADED INTO 1 40' HIGH CUBE CONTAINER CHLORINATED…" at bounding box center [1062, 458] width 274 height 89
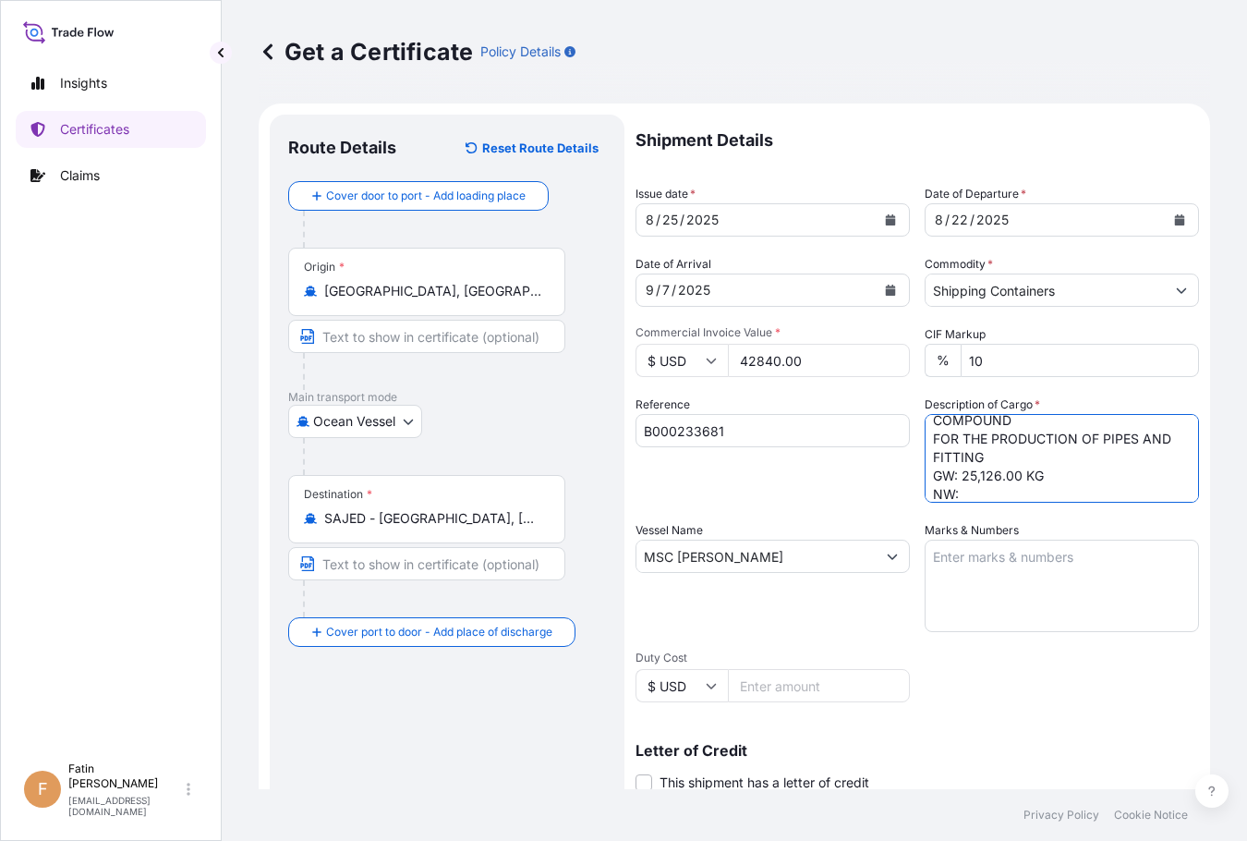
paste textarea "23,800.0000"
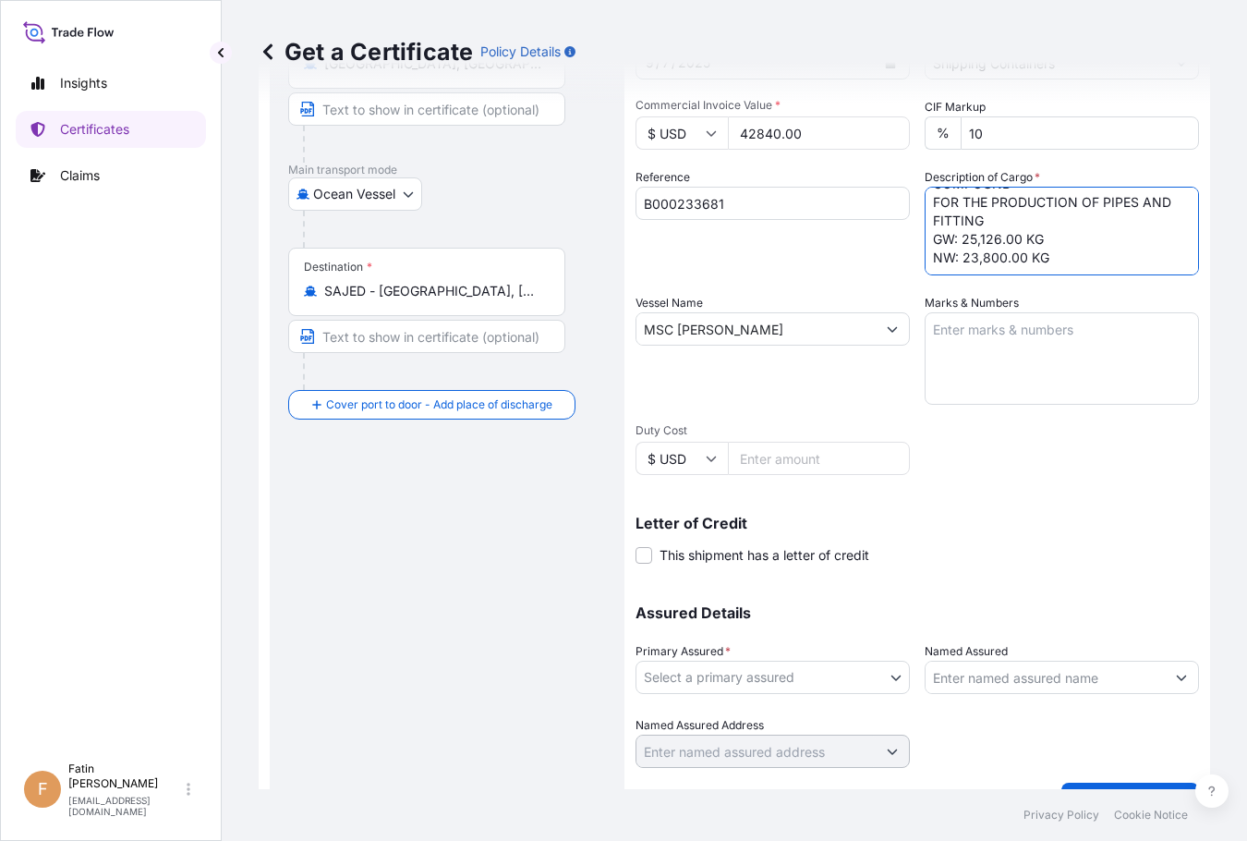
scroll to position [269, 0]
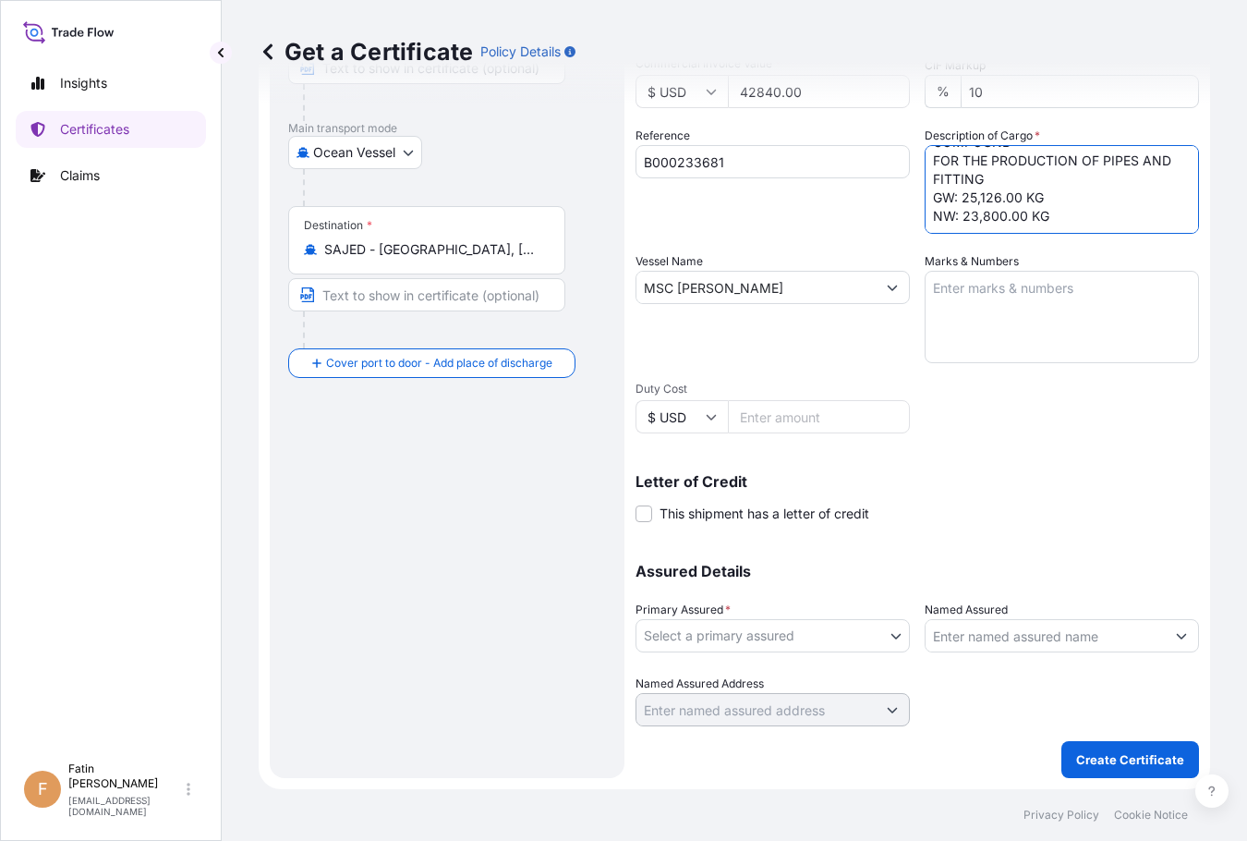
type textarea "34 BOX LOADED ONTO 34 PALLETS LOADED INTO 1 40' HIGH CUBE CONTAINER CHLORINATED…"
click at [431, 581] on div "Route Details Reset Route Details Cover door to port - Add loading place Place …" at bounding box center [447, 311] width 318 height 895
click at [1019, 636] on input "Named Assured" at bounding box center [1044, 635] width 239 height 33
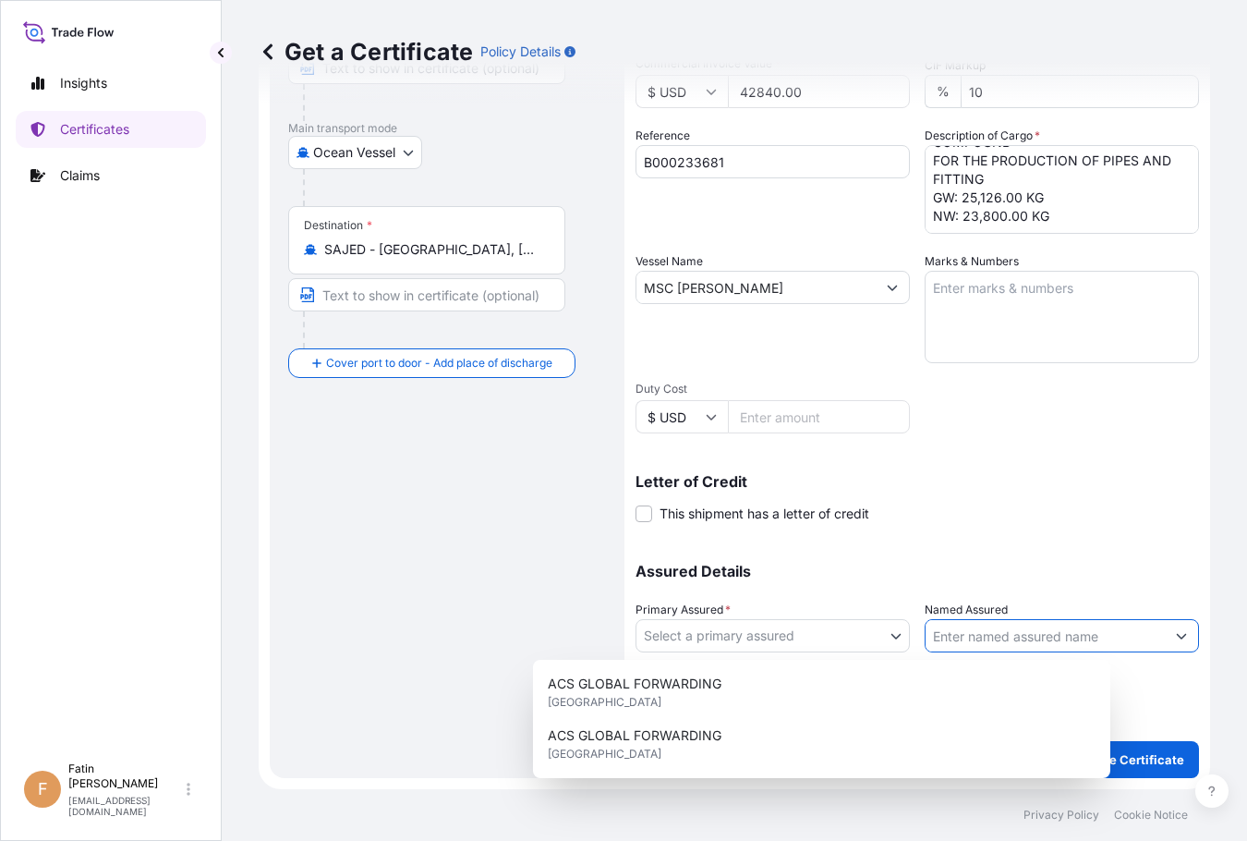
paste input "NEW PRODUCTS INDUSTRIES CO LTD"
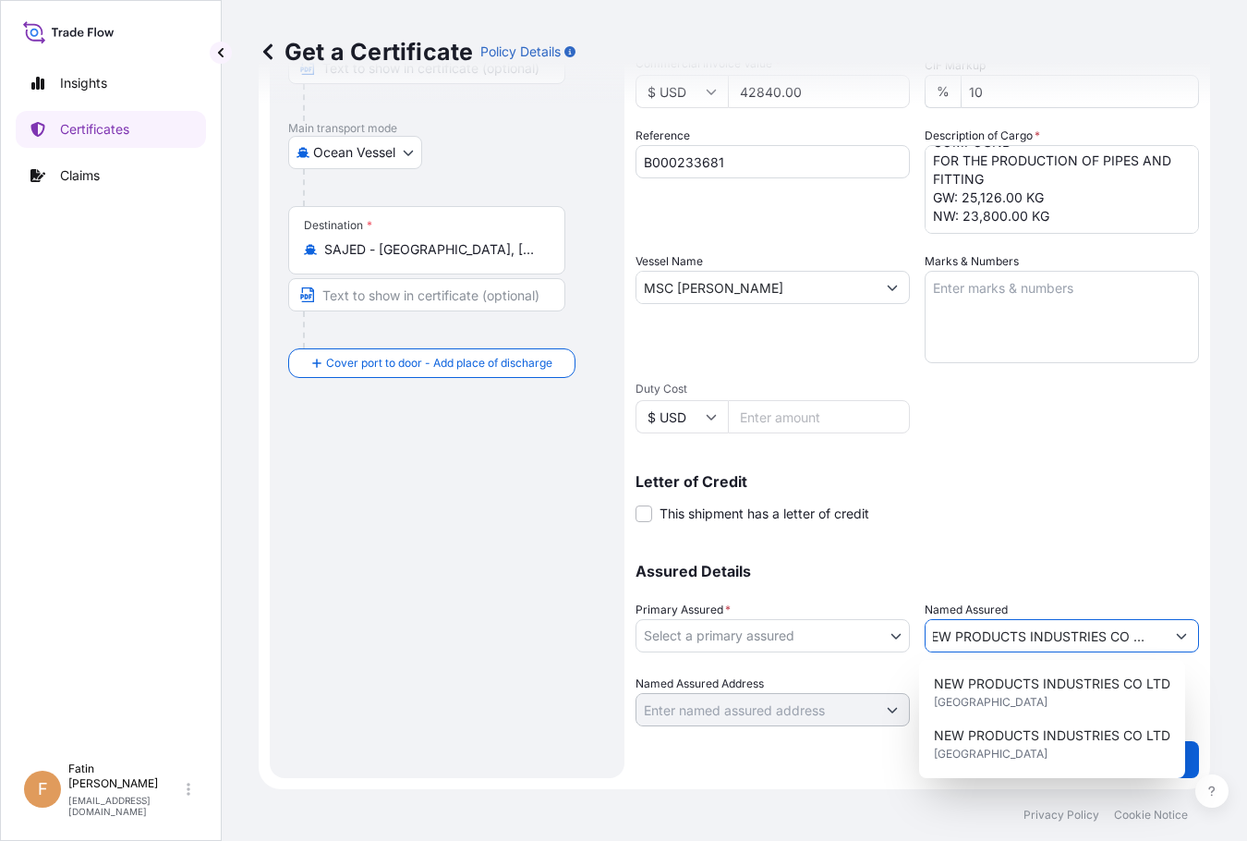
type input "NEW PRODUCTS INDUSTRIES CO LTD"
click at [894, 645] on body "15 options available. 0 options available. 9 options available. Insights Certif…" at bounding box center [623, 420] width 1247 height 841
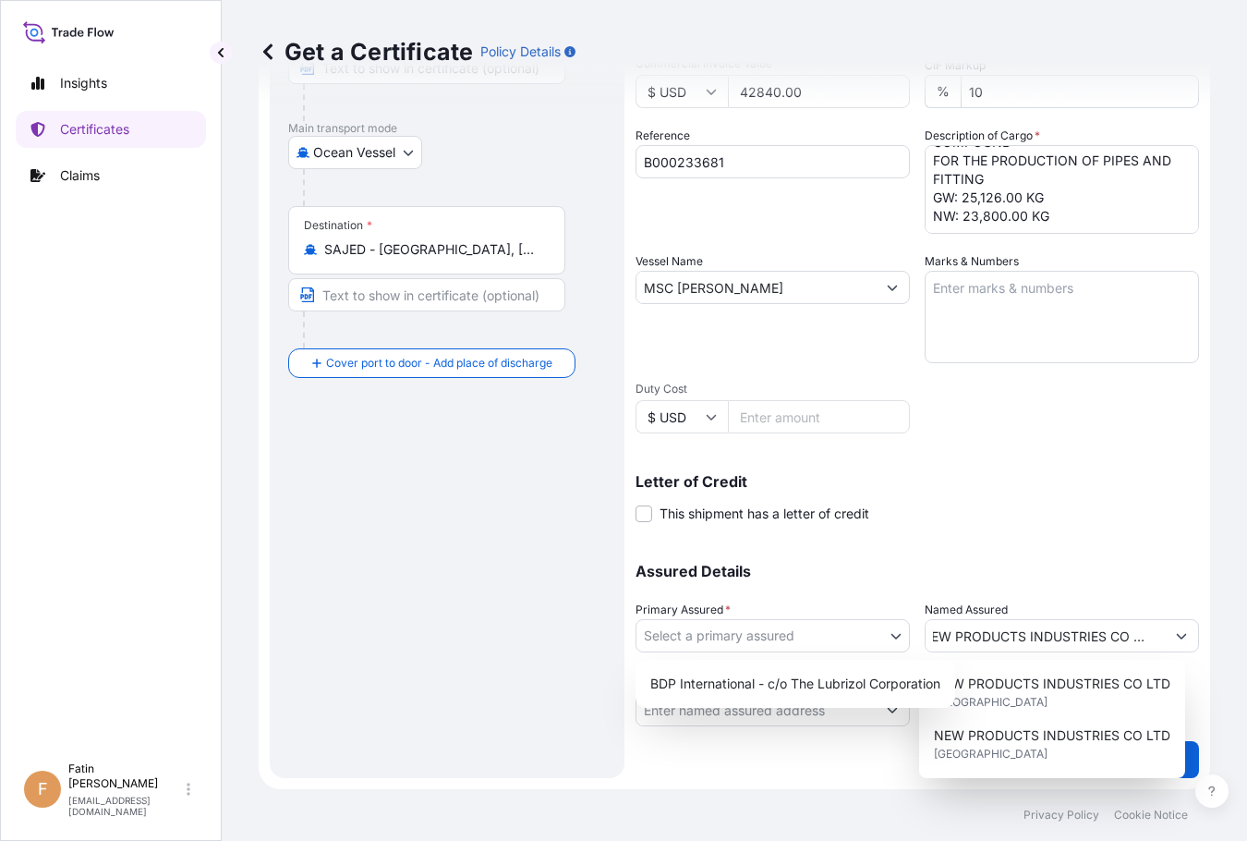
scroll to position [0, 0]
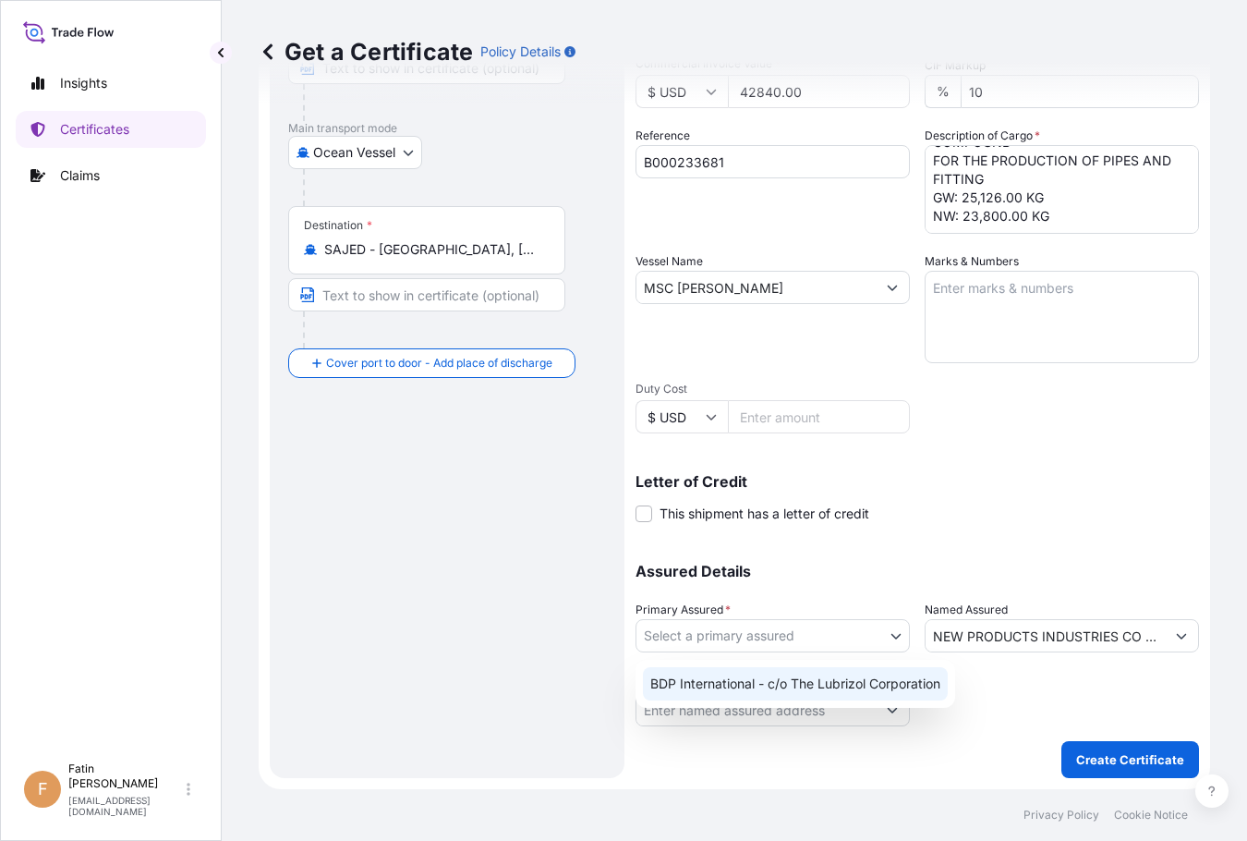
click at [842, 687] on div "BDP International - c/o The Lubrizol Corporation" at bounding box center [795, 683] width 305 height 33
select select "31972"
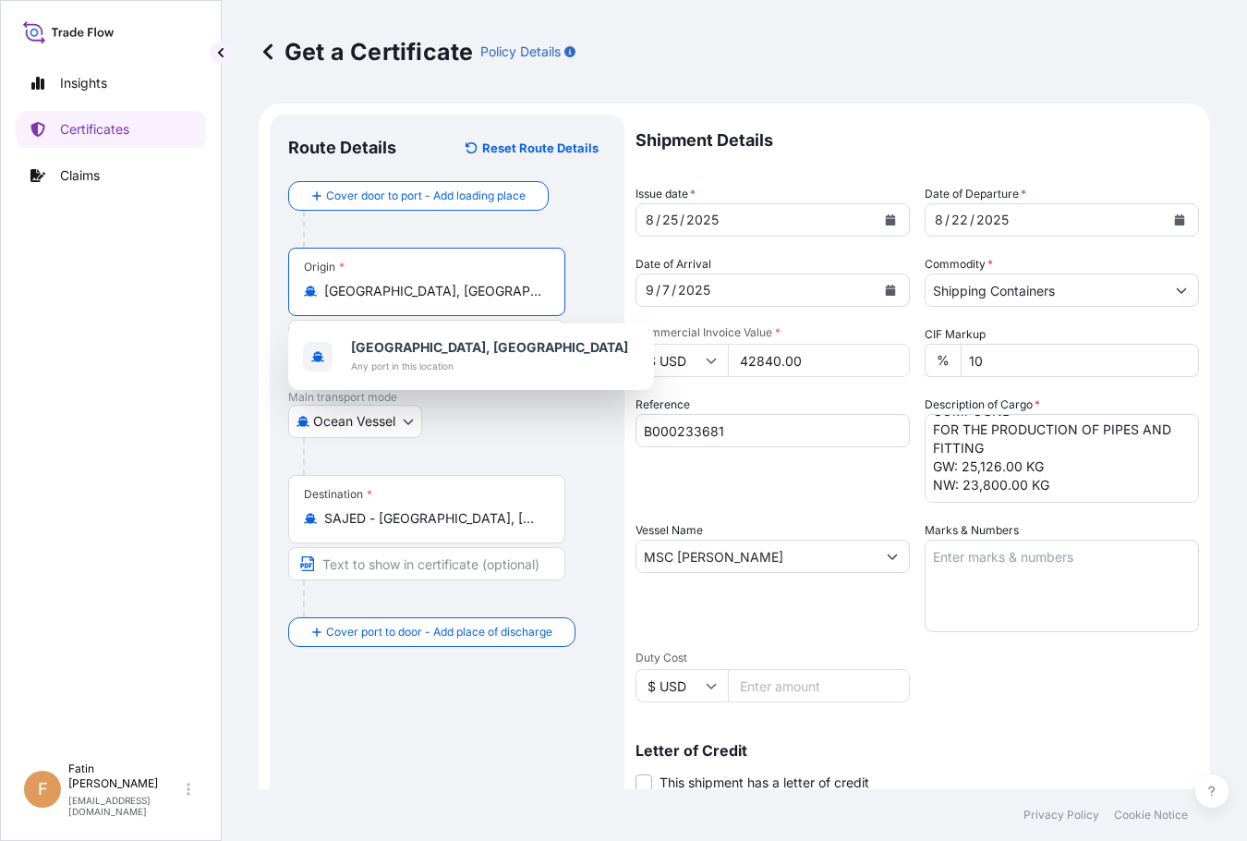
click at [435, 299] on input "[GEOGRAPHIC_DATA], [GEOGRAPHIC_DATA]" at bounding box center [433, 291] width 218 height 18
drag, startPoint x: 451, startPoint y: 293, endPoint x: 320, endPoint y: 299, distance: 131.3
click at [320, 299] on div "[GEOGRAPHIC_DATA], [GEOGRAPHIC_DATA]" at bounding box center [427, 291] width 246 height 18
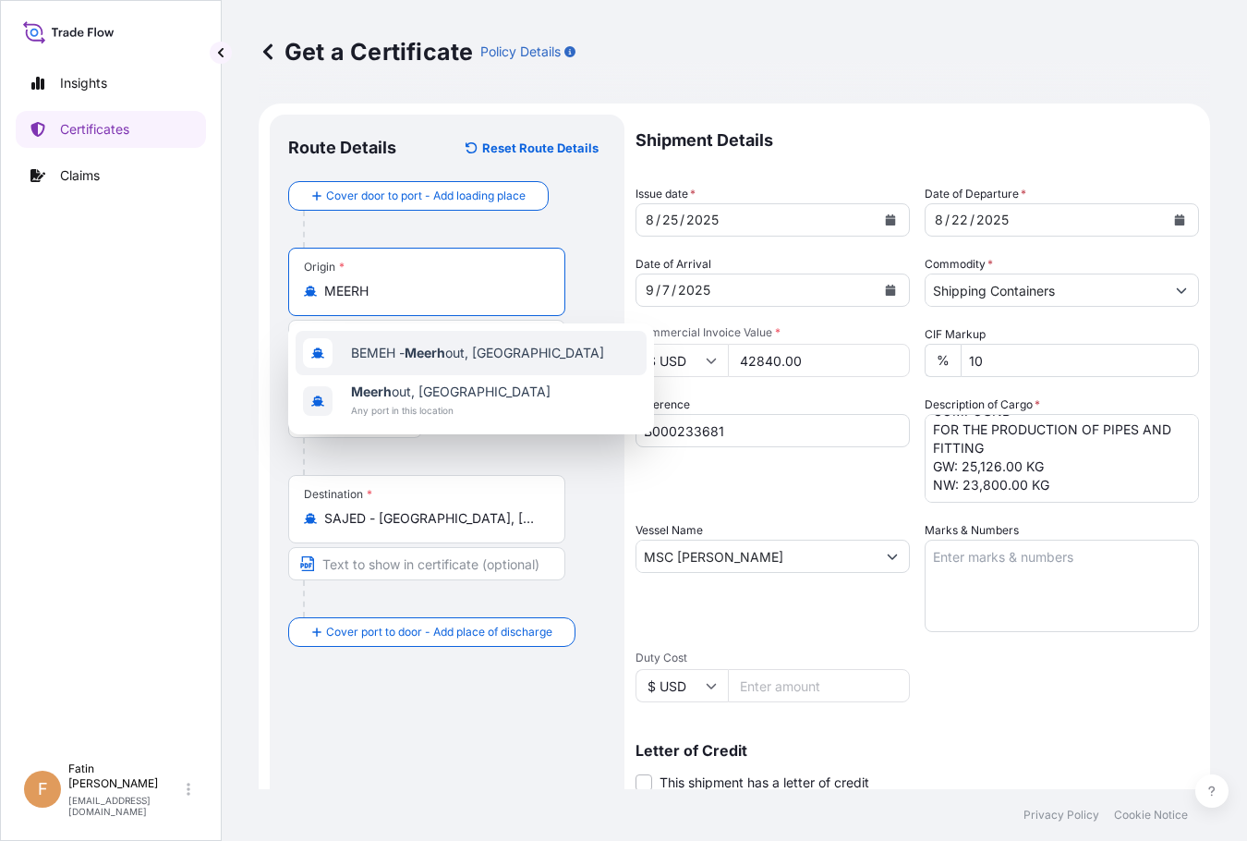
click at [374, 353] on span "BEMEH - Meerh out, [GEOGRAPHIC_DATA]" at bounding box center [477, 353] width 253 height 18
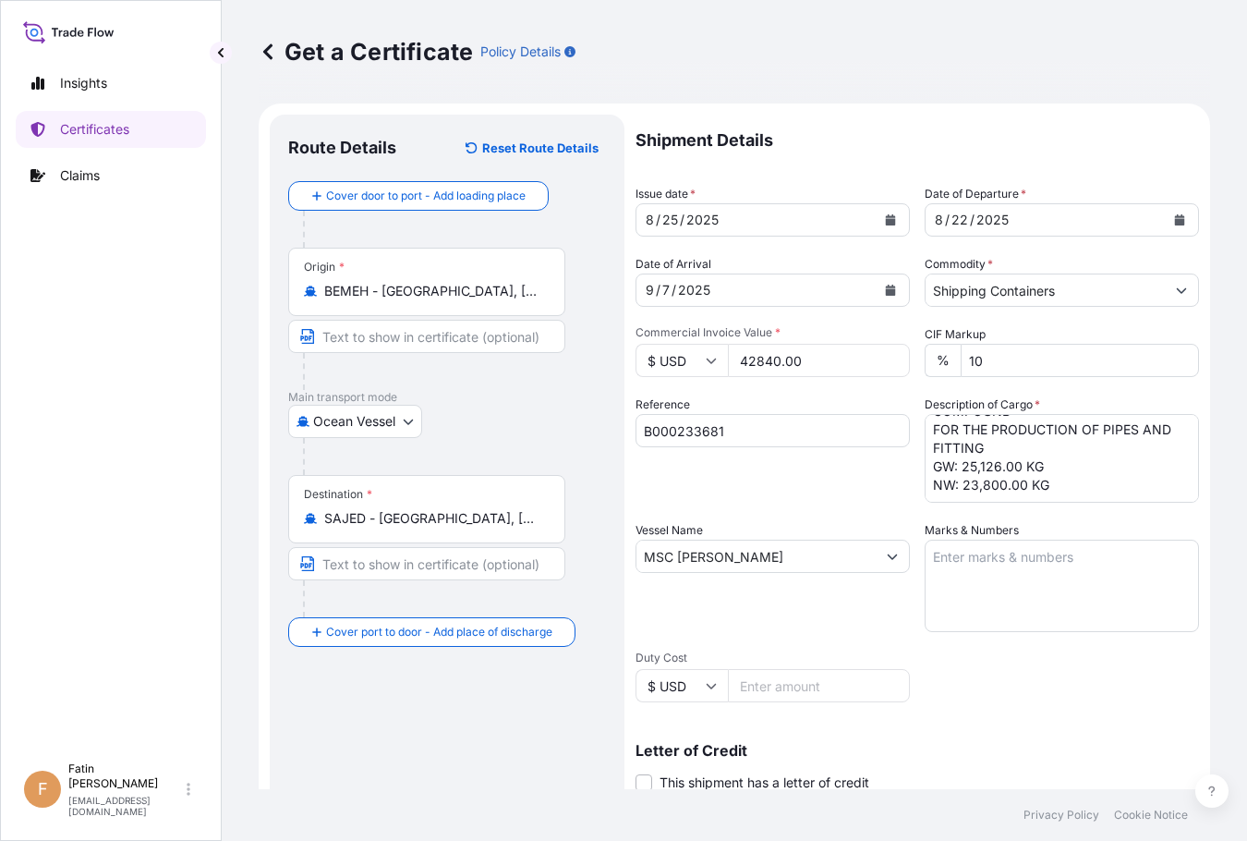
click at [529, 296] on input "BEMEH - [GEOGRAPHIC_DATA], [GEOGRAPHIC_DATA]" at bounding box center [433, 291] width 218 height 18
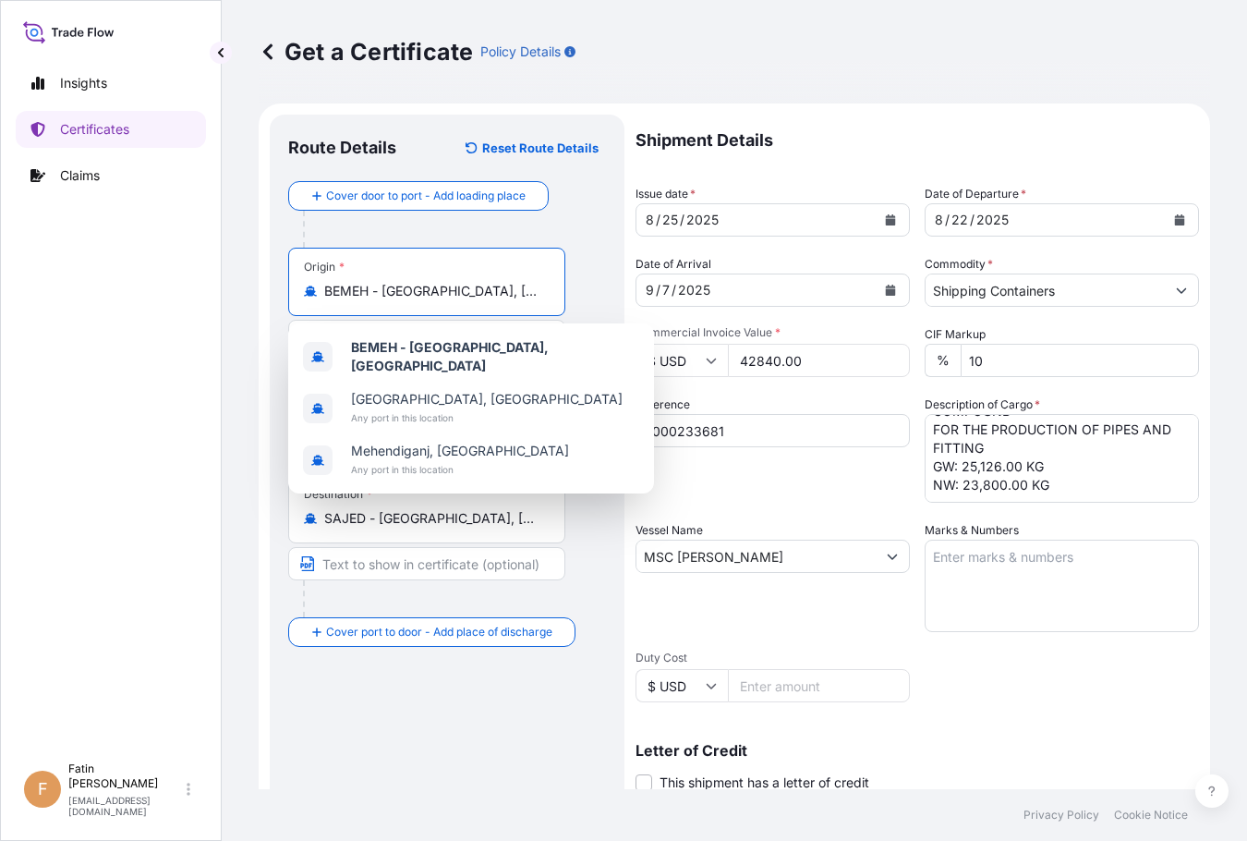
drag, startPoint x: 525, startPoint y: 295, endPoint x: 314, endPoint y: 301, distance: 210.7
click at [314, 301] on div "Origin * [GEOGRAPHIC_DATA] - [GEOGRAPHIC_DATA], [GEOGRAPHIC_DATA]" at bounding box center [426, 282] width 277 height 68
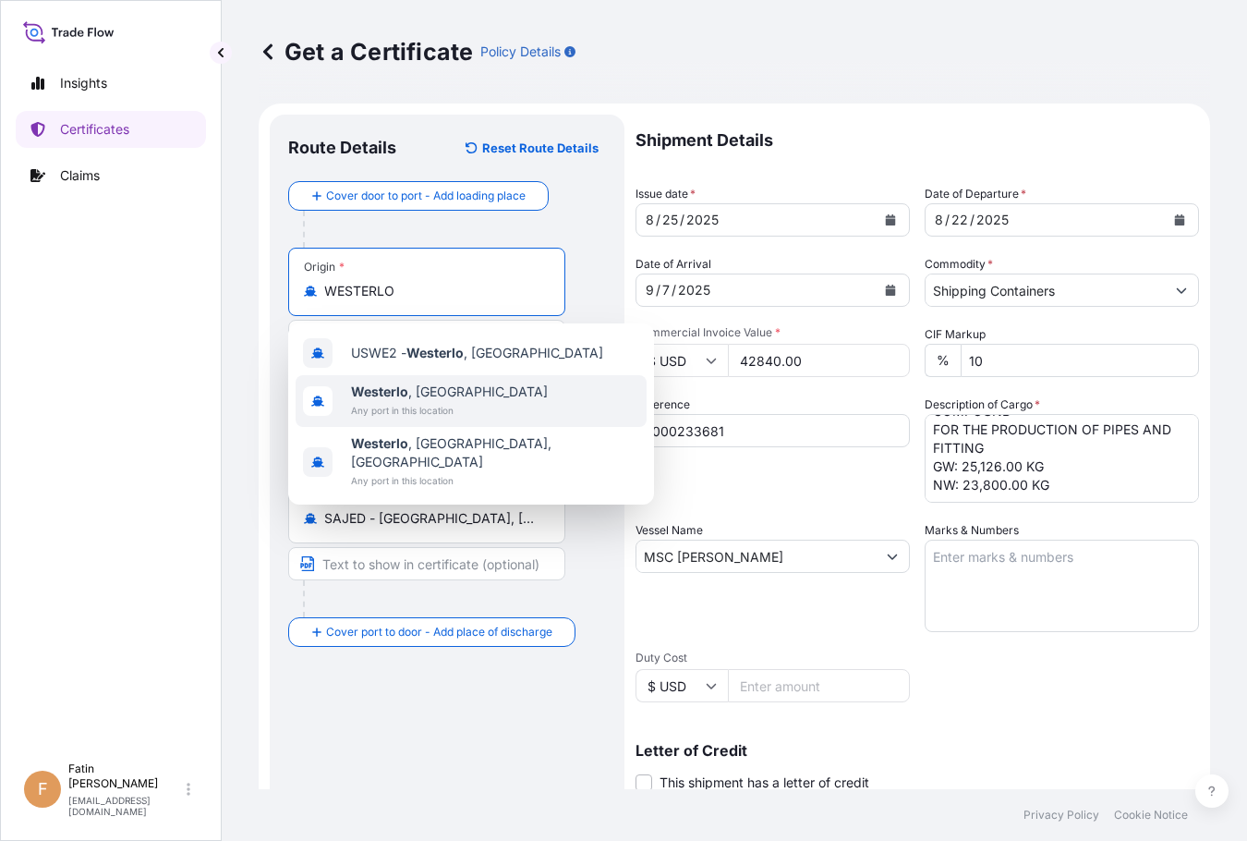
click at [401, 391] on b "Westerlo" at bounding box center [379, 391] width 57 height 16
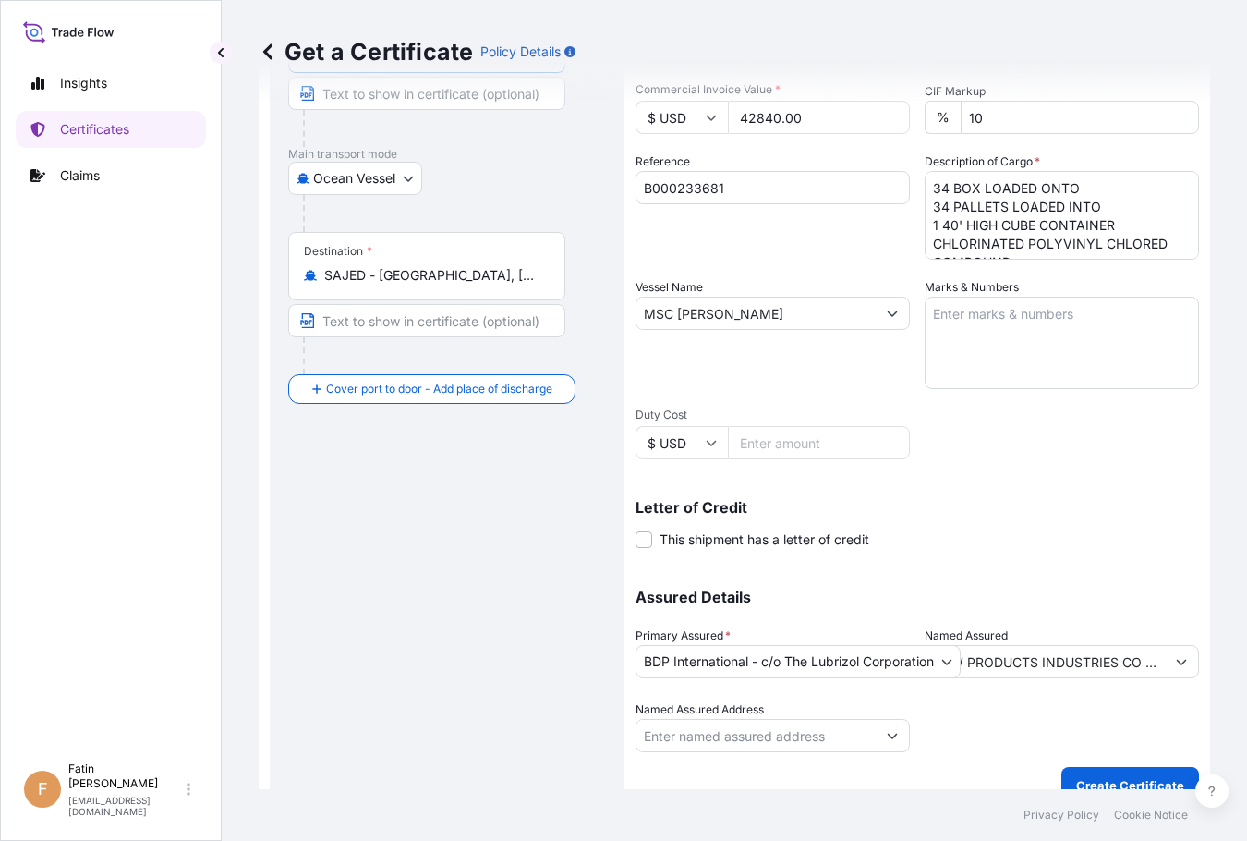
scroll to position [269, 0]
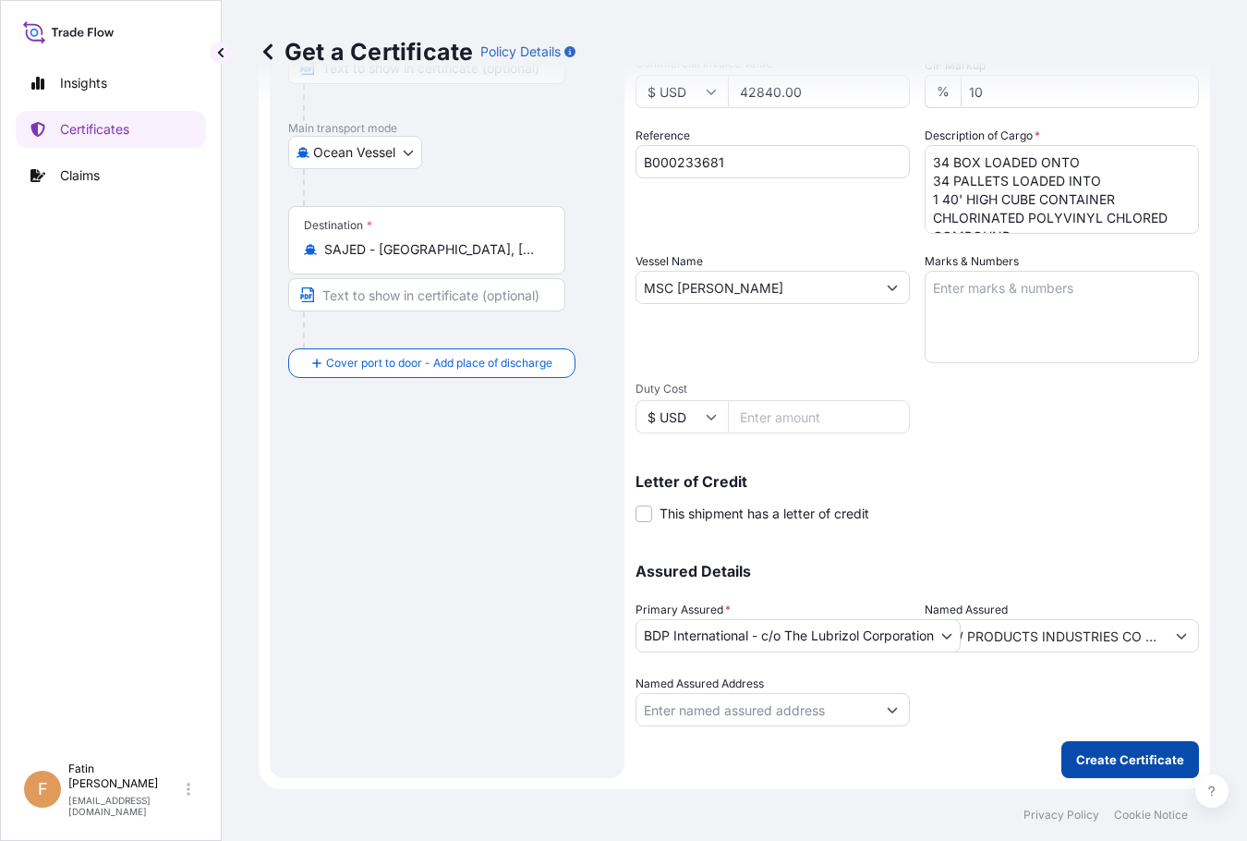
type input "[GEOGRAPHIC_DATA], [GEOGRAPHIC_DATA]"
click at [1095, 762] on p "Create Certificate" at bounding box center [1130, 759] width 108 height 18
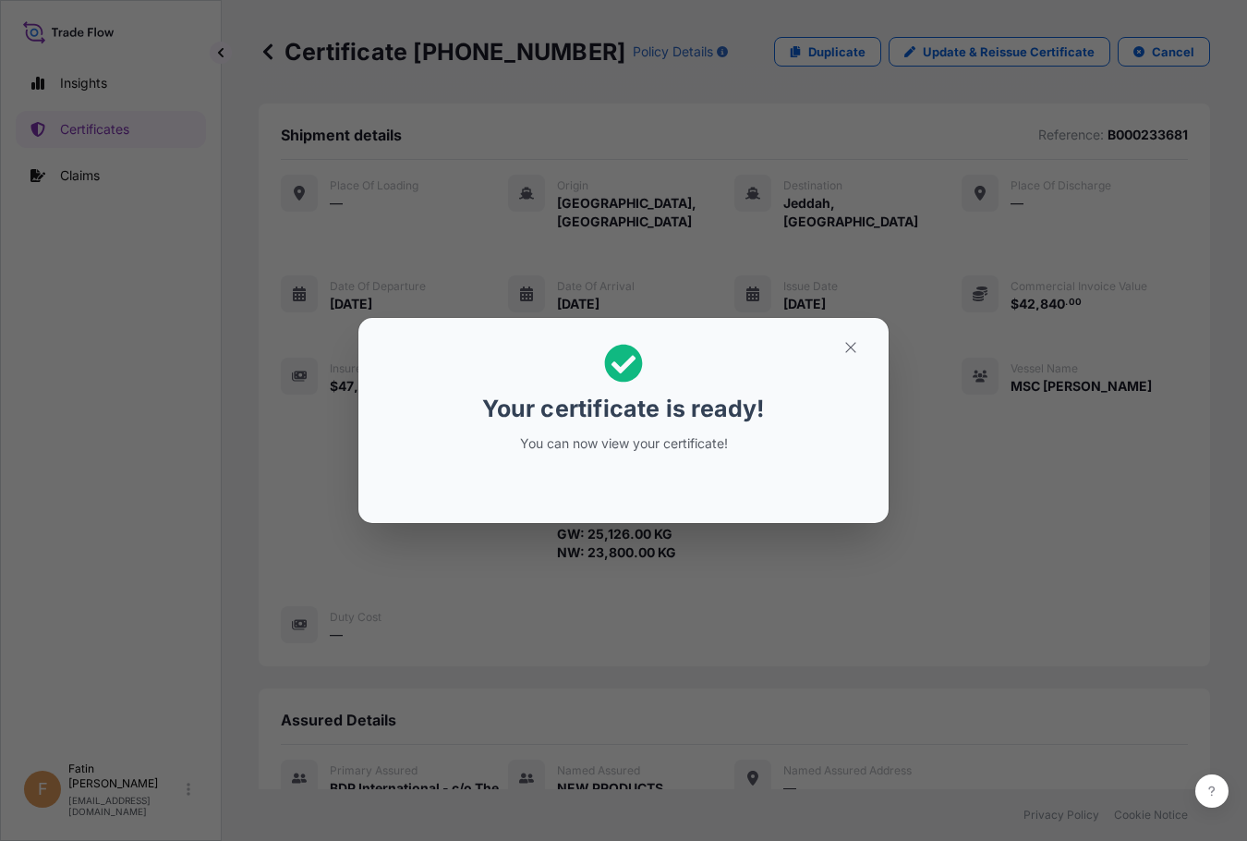
click at [519, 414] on p "Your certificate is ready!" at bounding box center [623, 408] width 282 height 30
click at [833, 347] on button "button" at bounding box center [851, 348] width 46 height 30
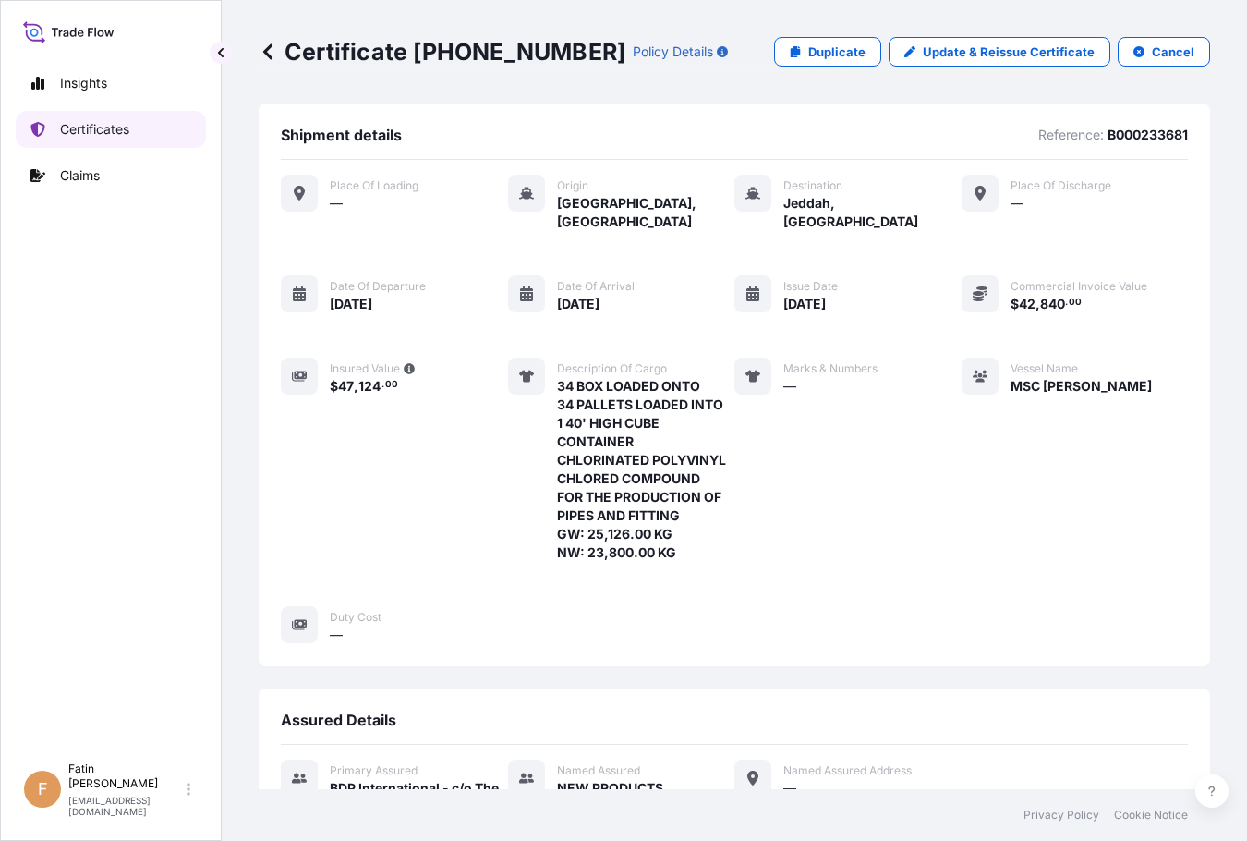
click at [97, 129] on p "Certificates" at bounding box center [94, 129] width 69 height 18
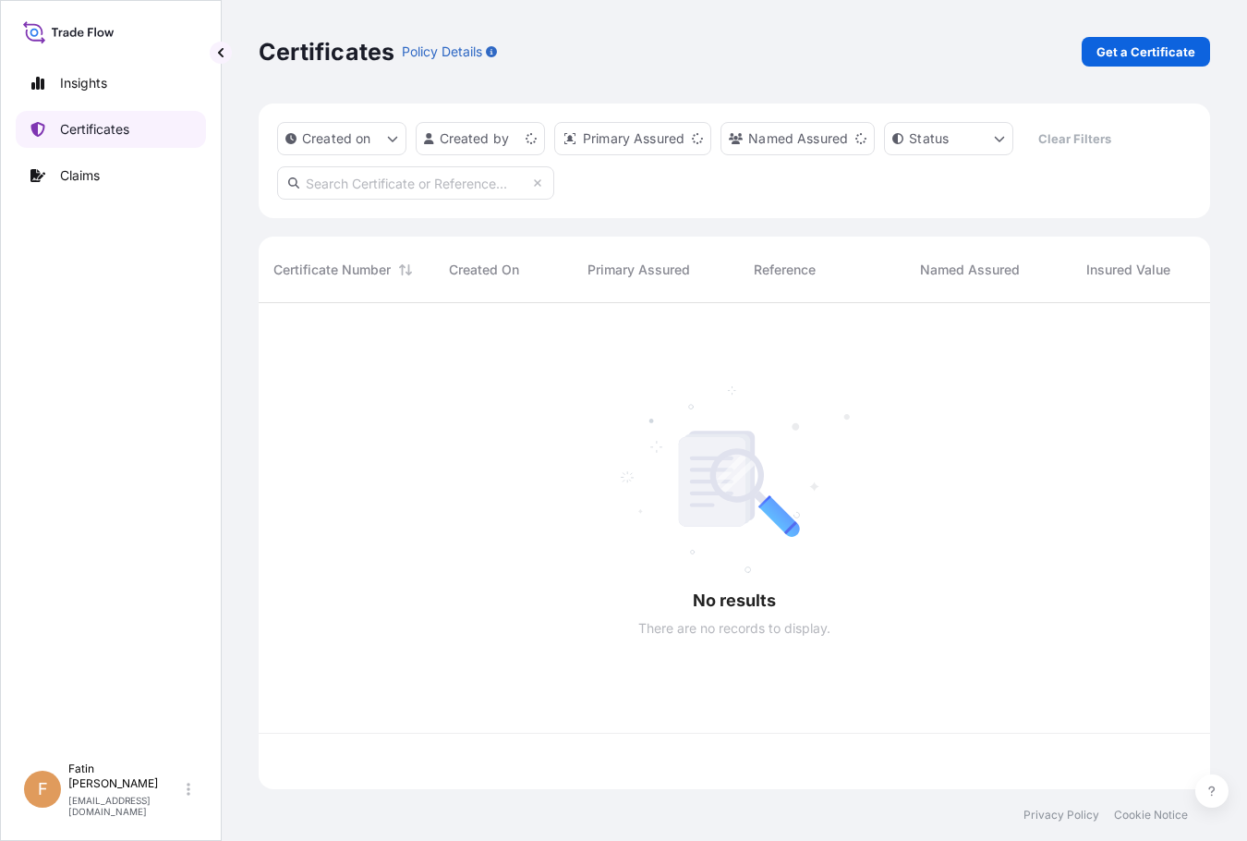
scroll to position [482, 937]
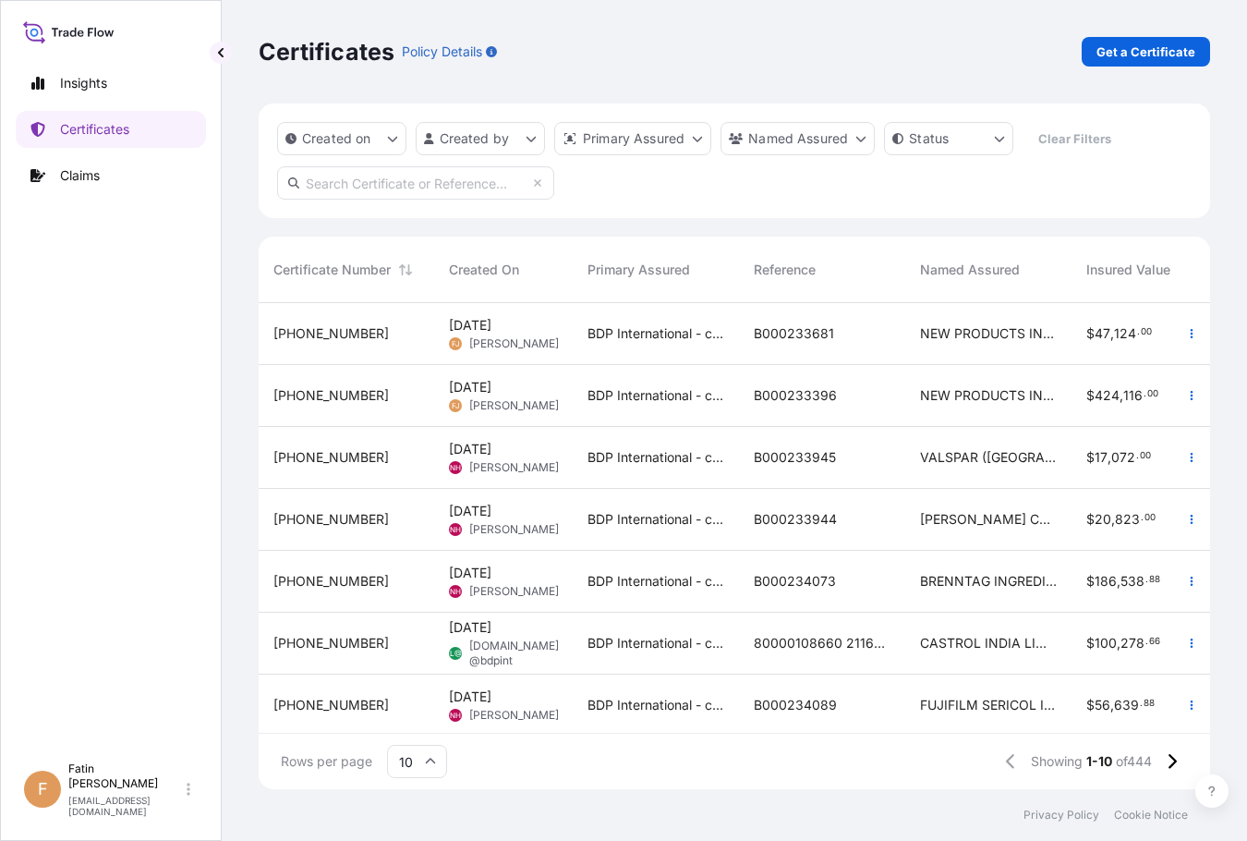
click at [404, 184] on input "text" at bounding box center [415, 182] width 277 height 33
paste input "NEW PRODUCTS INDUSTRIES CO LTD"
type input "NEW PRODUCTS INDUSTRIES CO LTD"
click at [1186, 335] on icon "button" at bounding box center [1191, 333] width 11 height 11
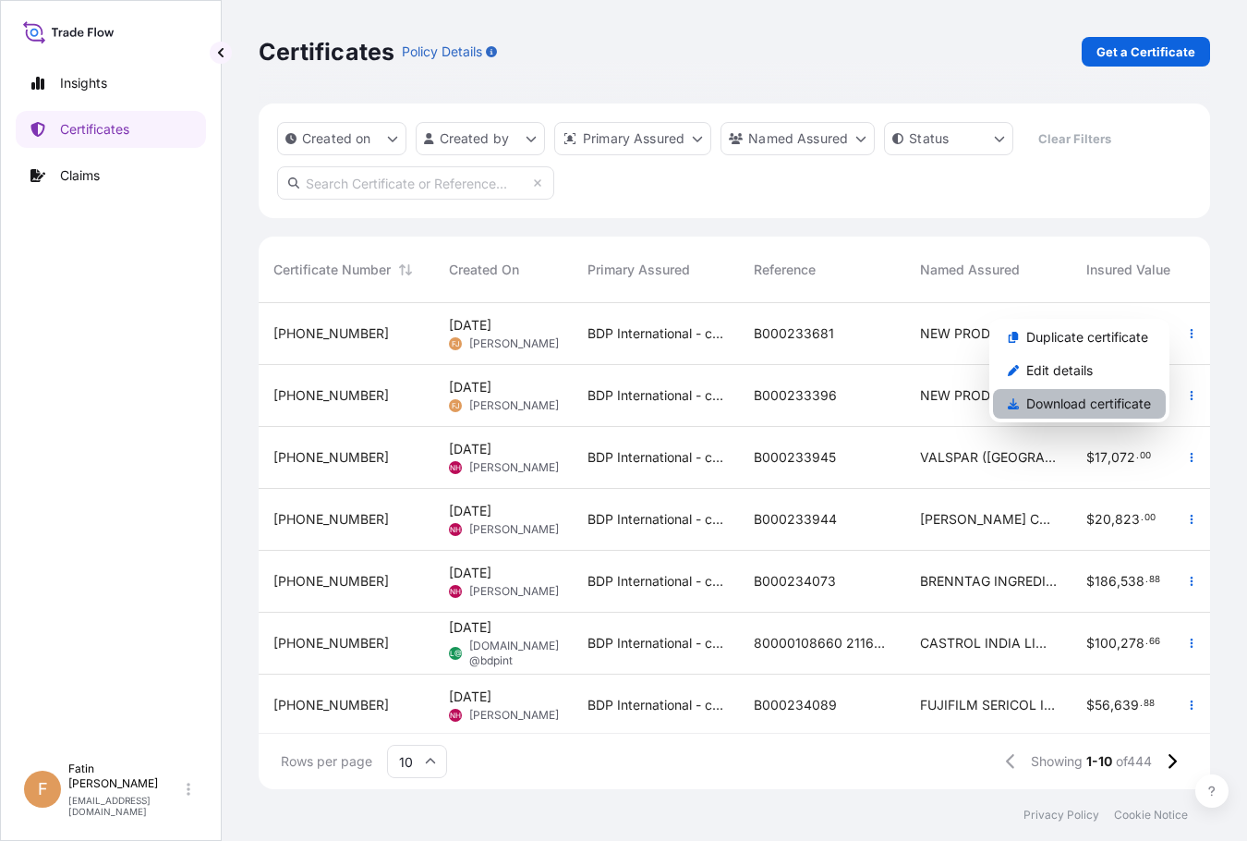
click at [1121, 403] on p "Download certificate" at bounding box center [1088, 403] width 125 height 18
